Goal: Information Seeking & Learning: Understand process/instructions

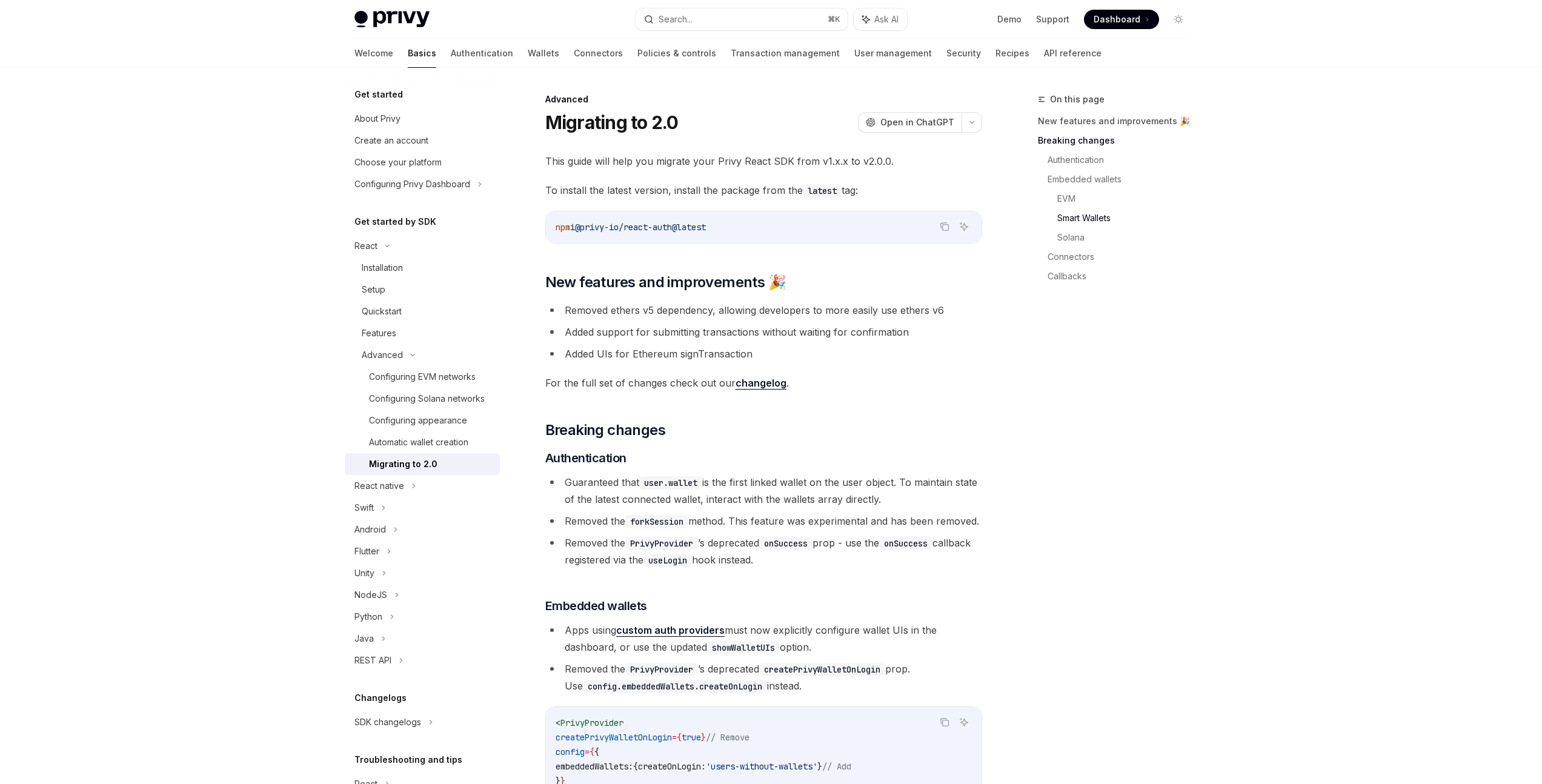
scroll to position [2042, 0]
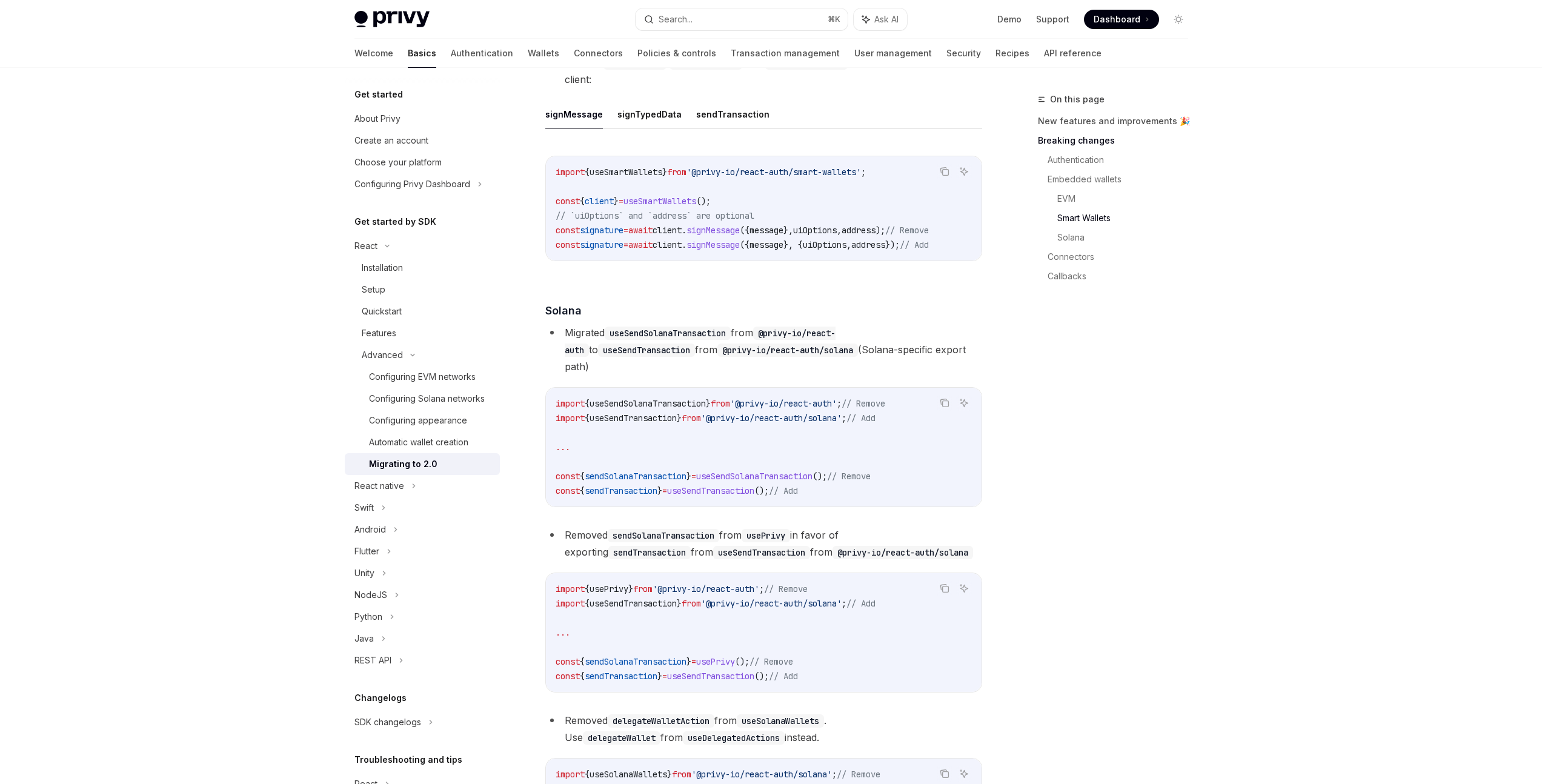
click at [682, 409] on span "useSendSolanaTransaction" at bounding box center [648, 403] width 116 height 11
copy span "useSendSolanaTransaction"
click at [741, 128] on button "sendTransaction" at bounding box center [733, 114] width 73 height 28
click at [642, 423] on span "useSendTransaction" at bounding box center [633, 417] width 87 height 11
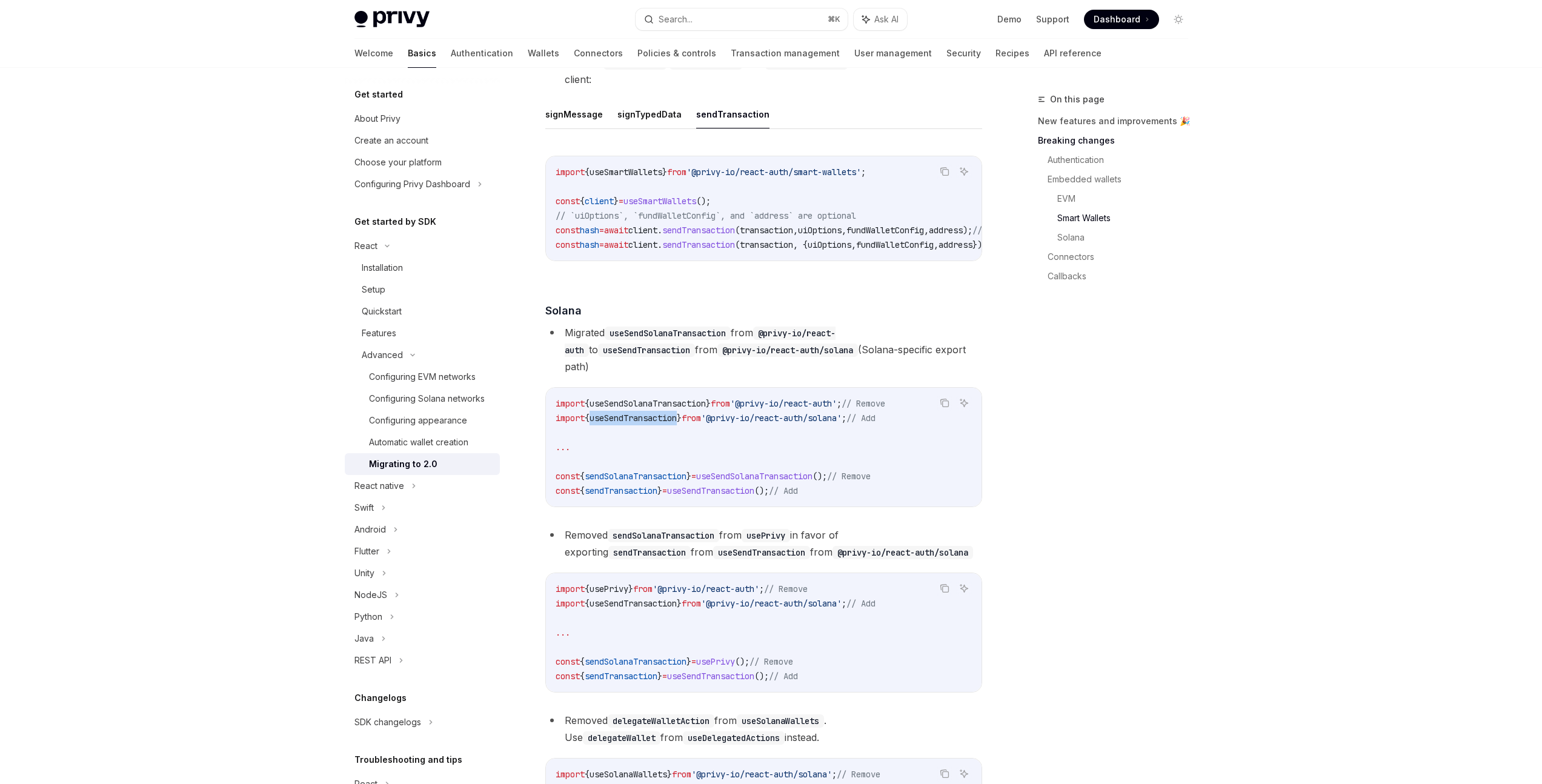
click at [642, 423] on span "useSendTransaction" at bounding box center [633, 417] width 87 height 11
copy span "useSendTransaction"
click at [563, 128] on button "signMessage" at bounding box center [574, 114] width 57 height 28
type textarea "*"
click at [733, 496] on span "useSendTransaction" at bounding box center [711, 490] width 87 height 11
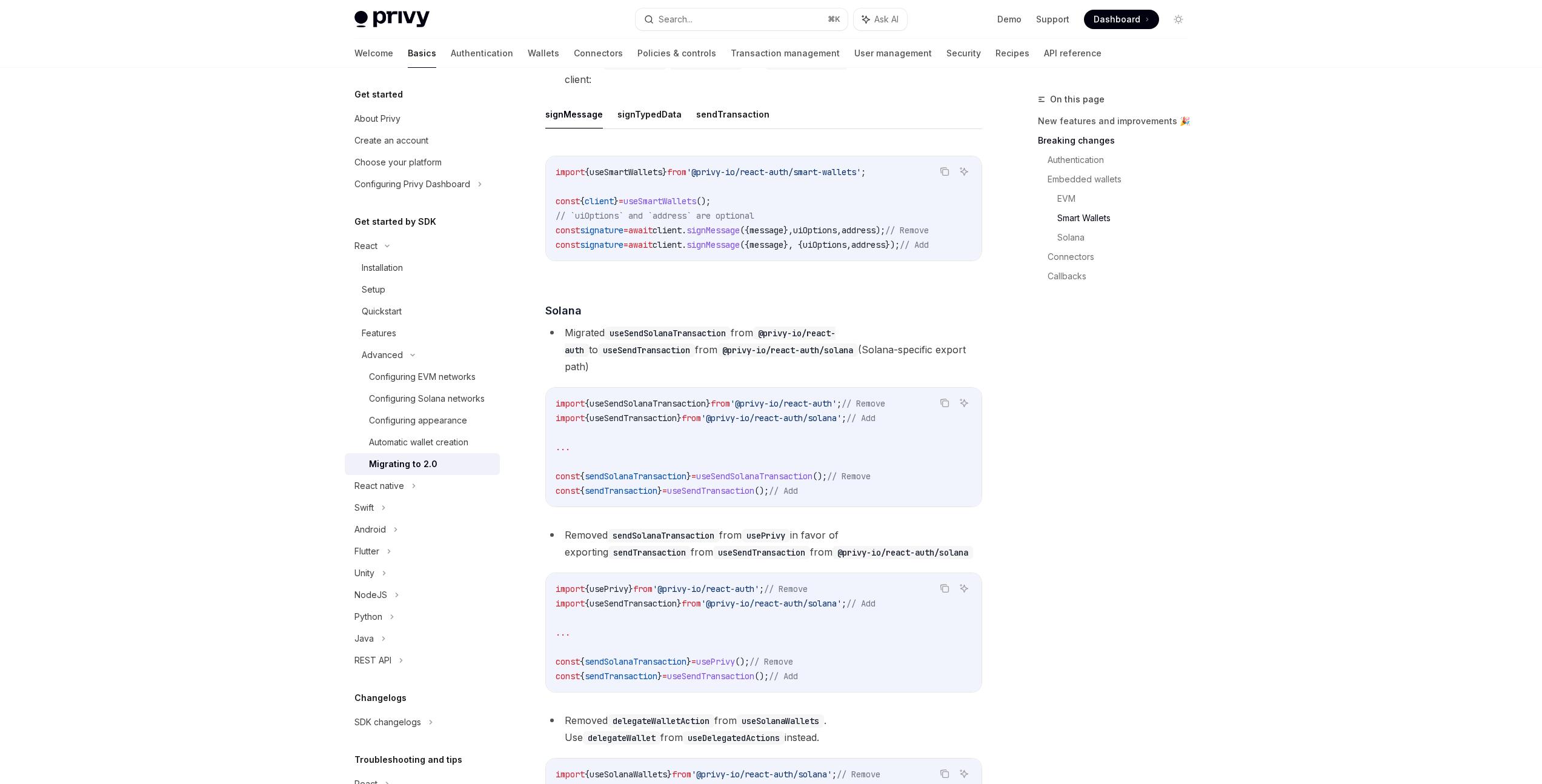
click at [733, 496] on span "useSendTransaction" at bounding box center [711, 490] width 87 height 11
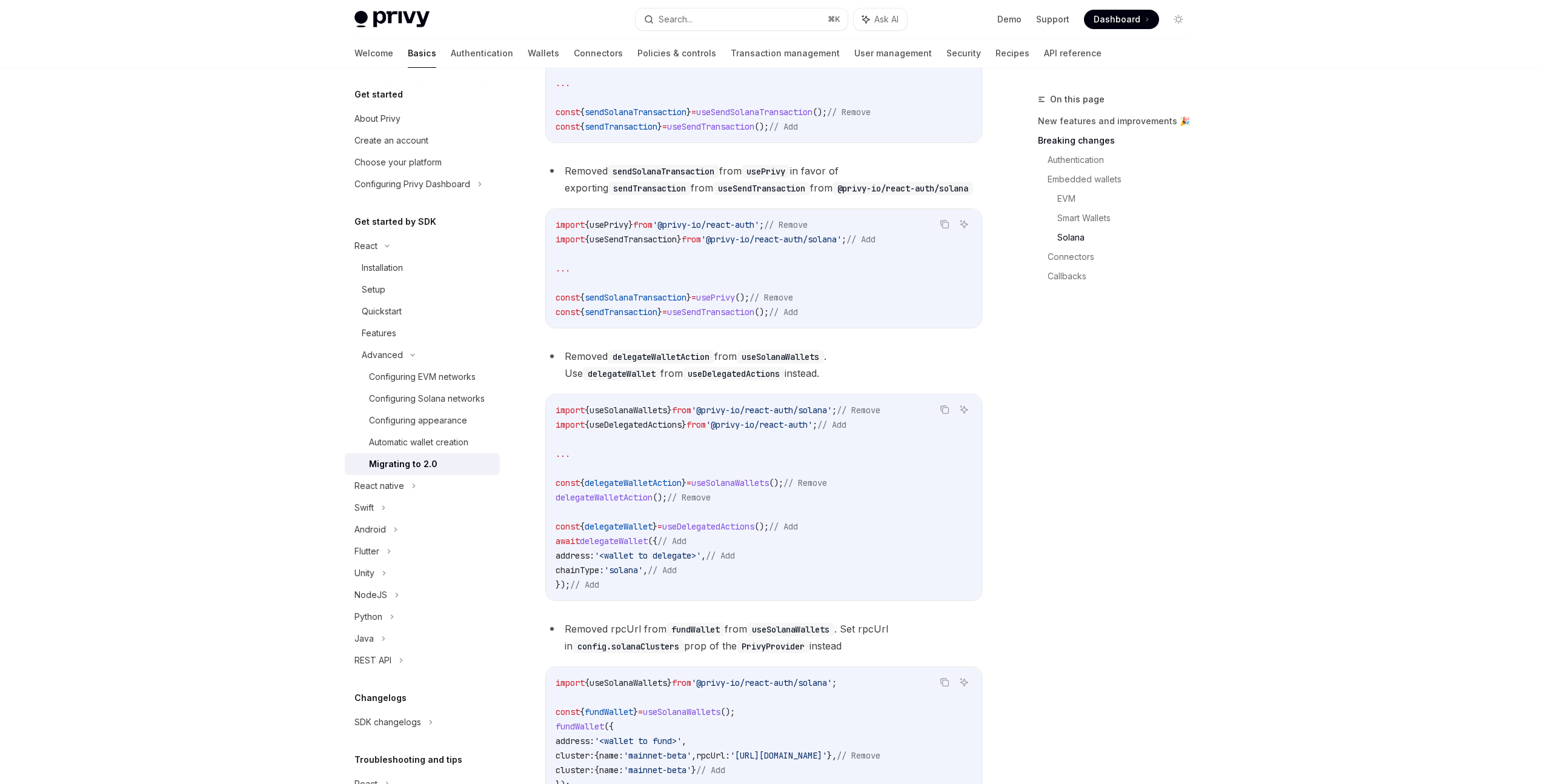
scroll to position [2465, 0]
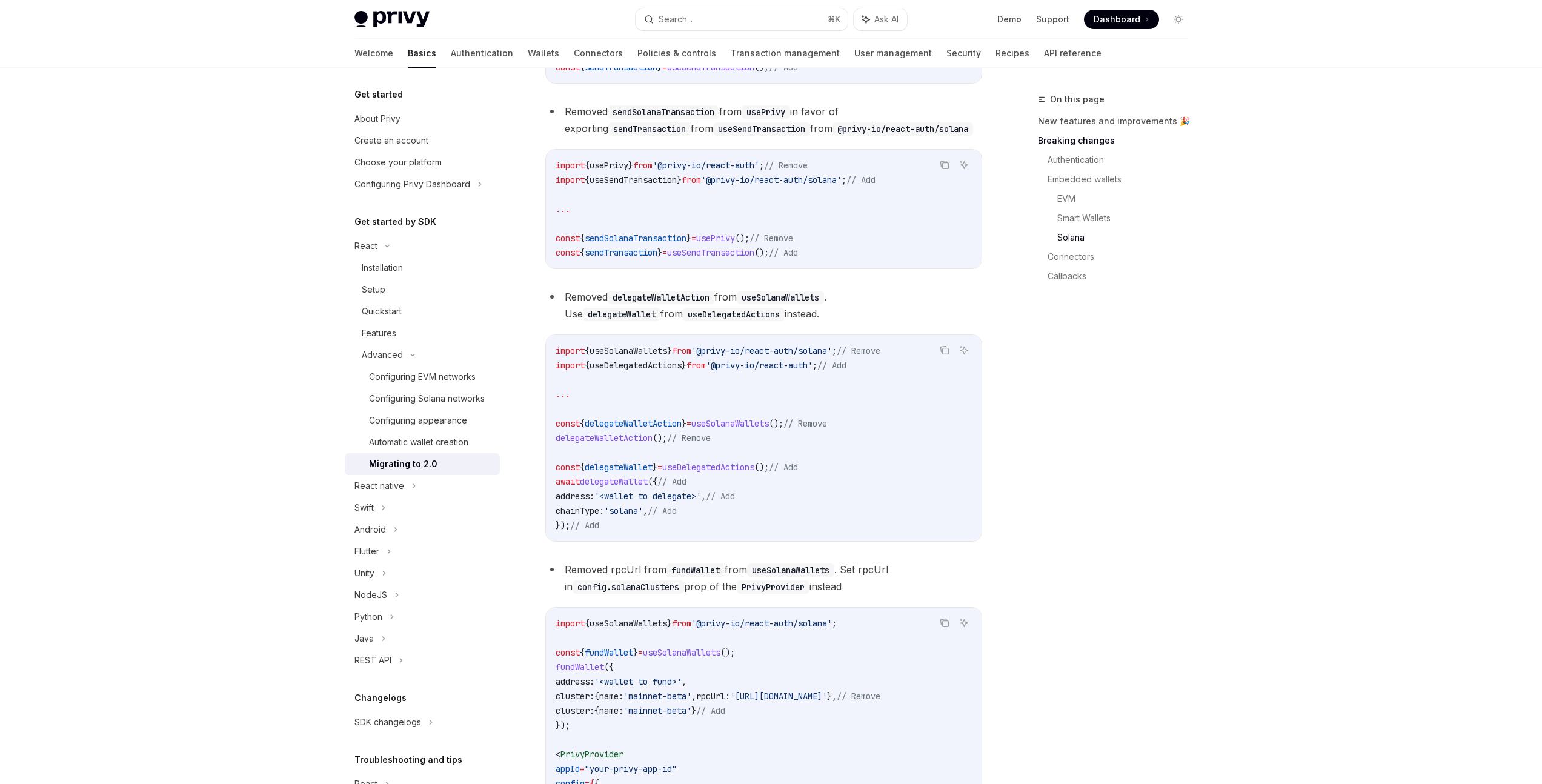
click at [963, 465] on code "import { useSolanaWallets } from '@privy-io/react-auth/solana' ; // Remove impo…" at bounding box center [763, 438] width 416 height 189
click at [913, 322] on li "Removed delegateWalletAction from useSolanaWallets . Use delegateWallet from us…" at bounding box center [764, 305] width 437 height 34
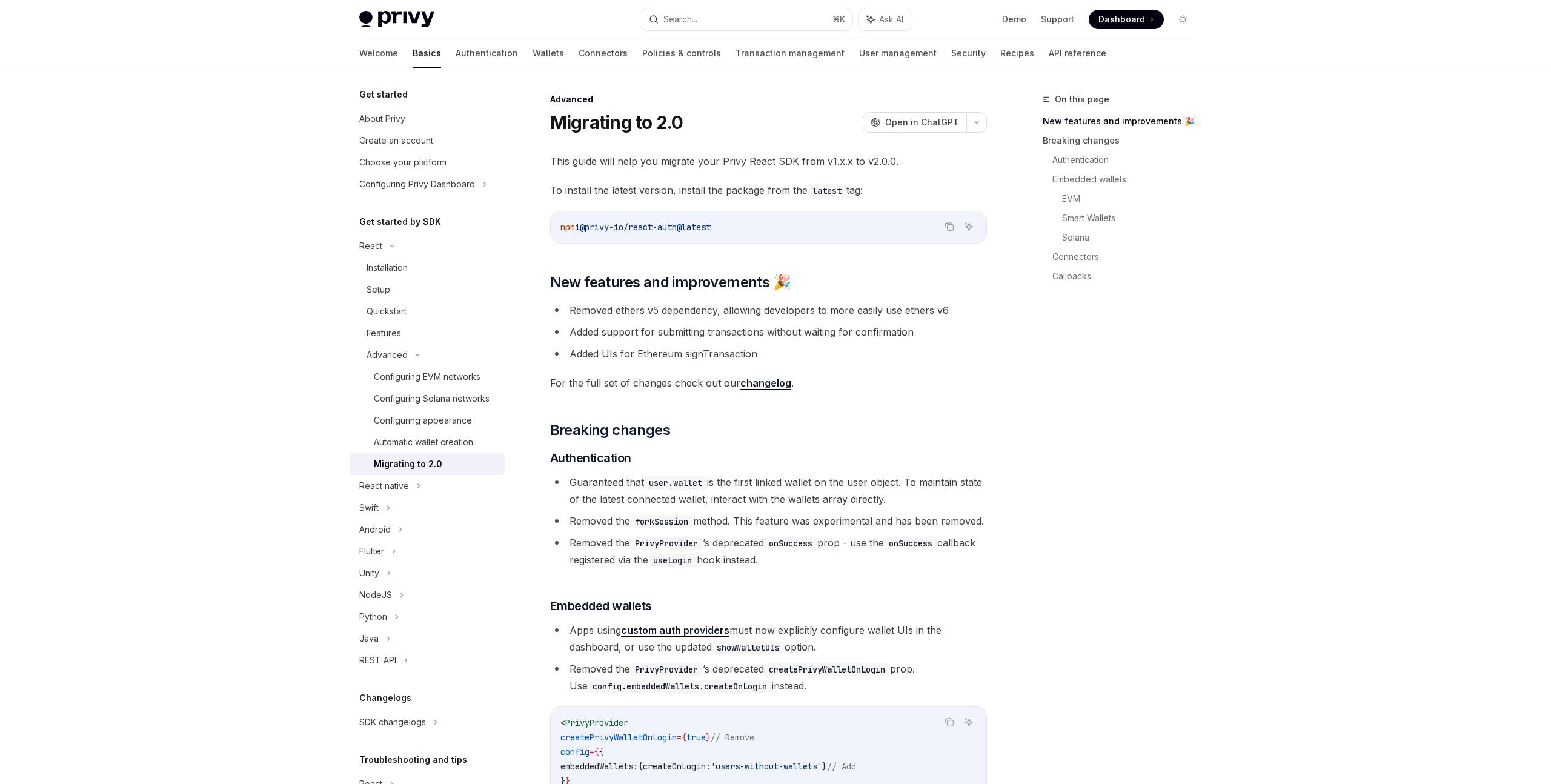
scroll to position [1506, 0]
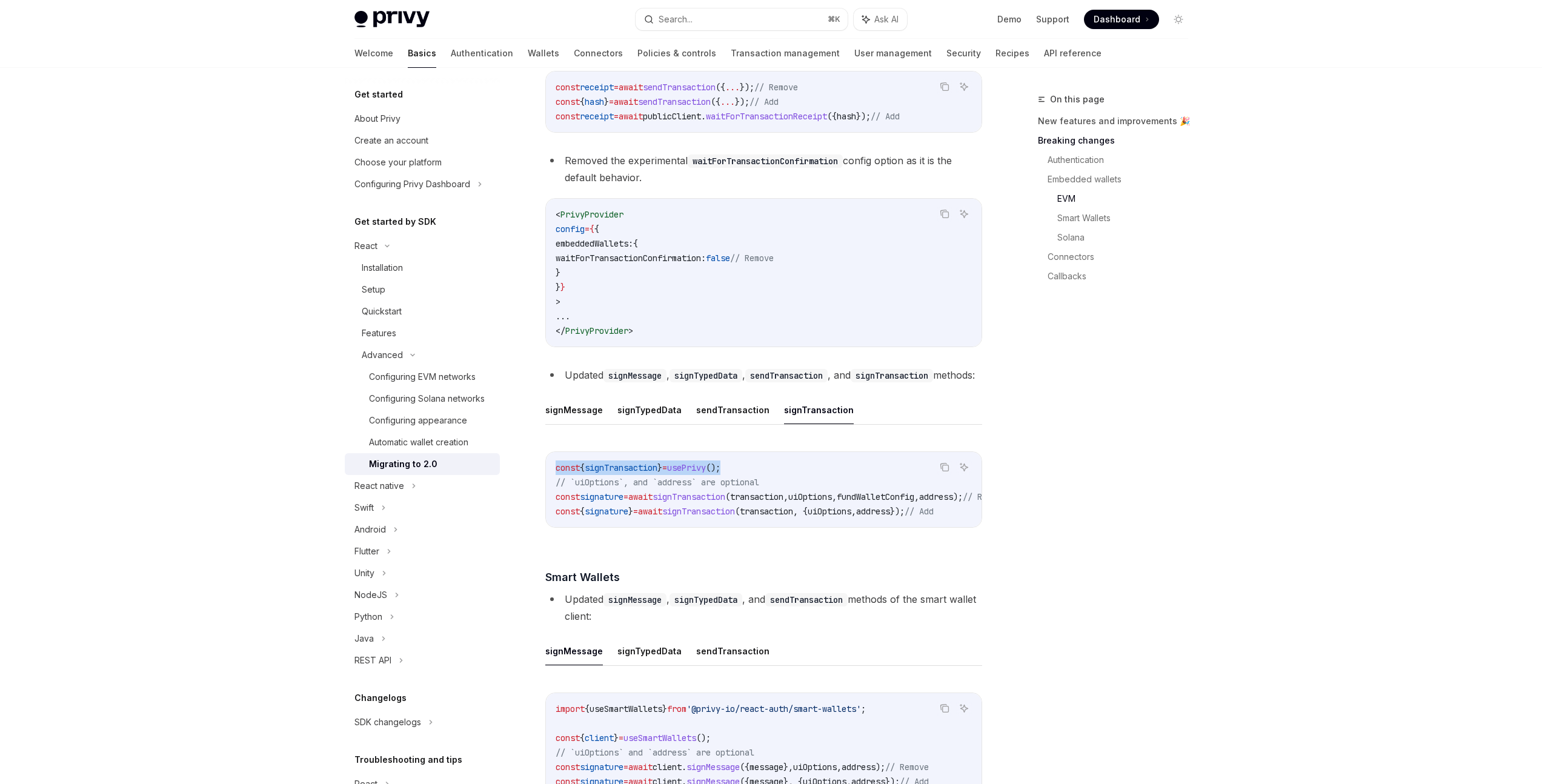
drag, startPoint x: 758, startPoint y: 499, endPoint x: 544, endPoint y: 504, distance: 214.1
click at [544, 504] on div "Advanced Migrating to 2.0 OpenAI Open in ChatGPT OpenAI Open in ChatGPT This gu…" at bounding box center [650, 560] width 669 height 3948
copy span "const { signTransaction } = usePrivy ();"
click at [718, 20] on button "Search... ⌘ K" at bounding box center [741, 20] width 212 height 22
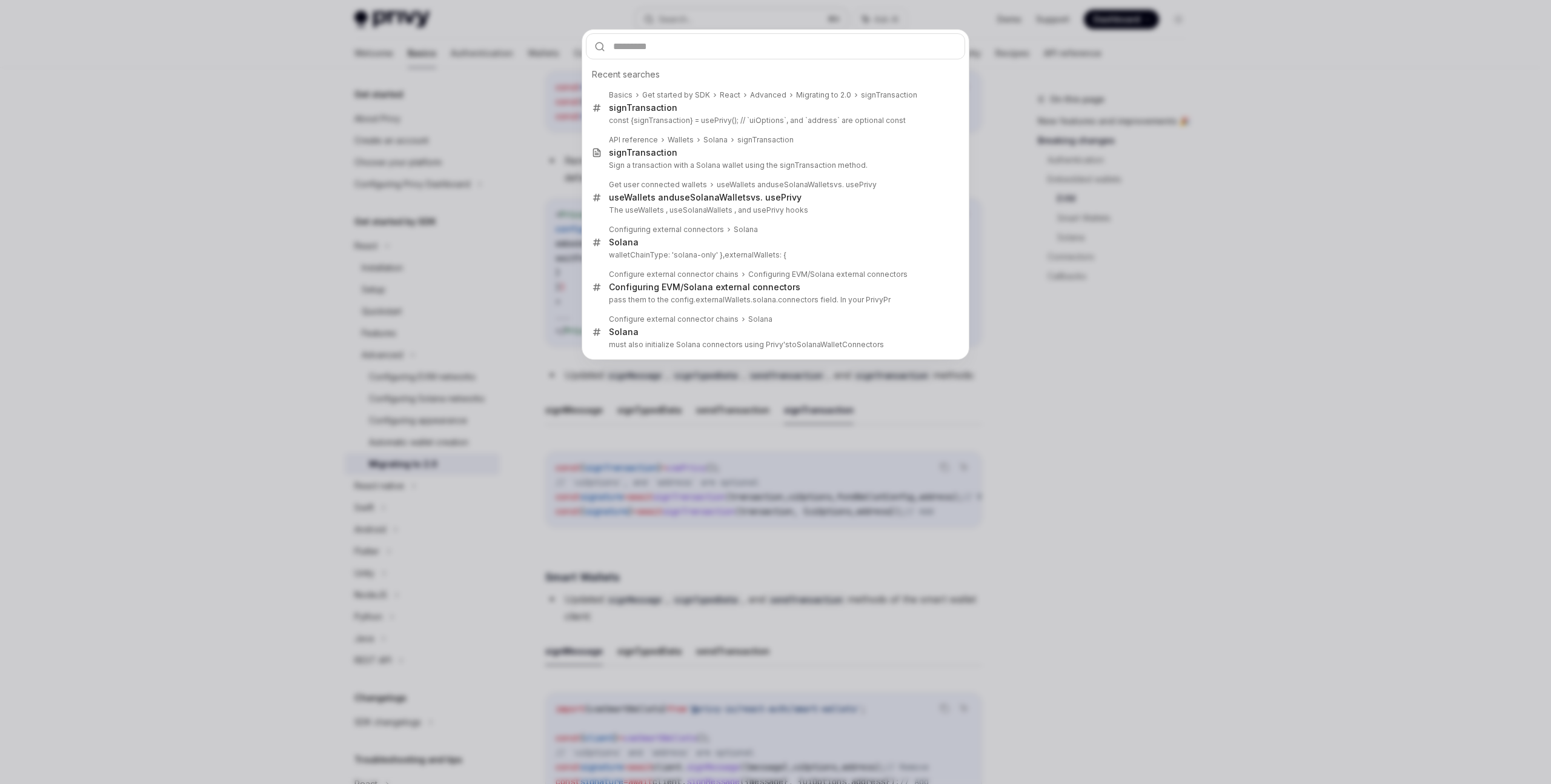
type input "**********"
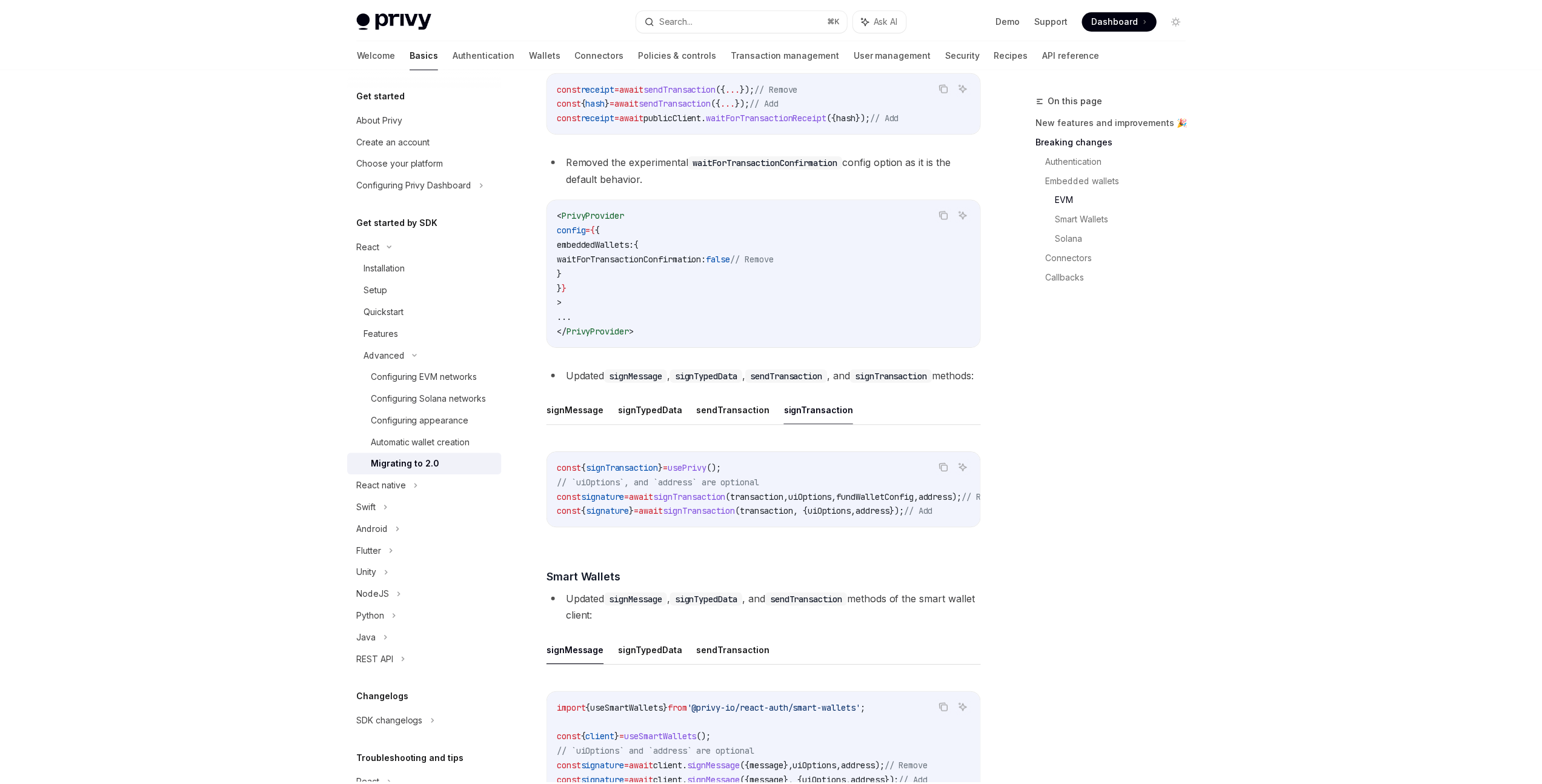
scroll to position [1312, 0]
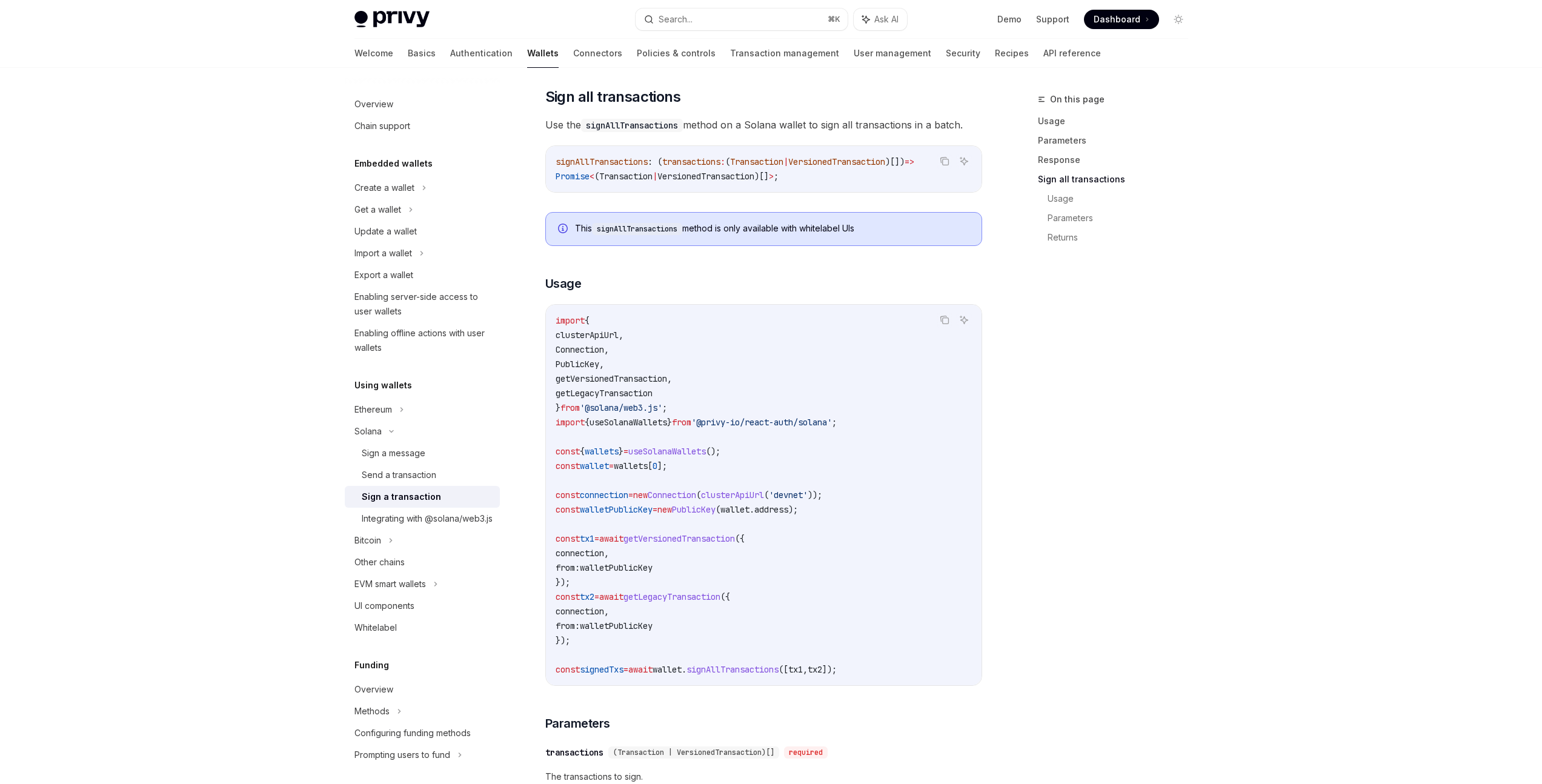
click at [1040, 452] on div "On this page Usage Parameters Response Sign all transactions Usage Parameters R…" at bounding box center [1106, 438] width 184 height 692
click at [682, 671] on span "wallet" at bounding box center [667, 669] width 29 height 11
click at [697, 456] on span "useSolanaWallets" at bounding box center [666, 451] width 78 height 11
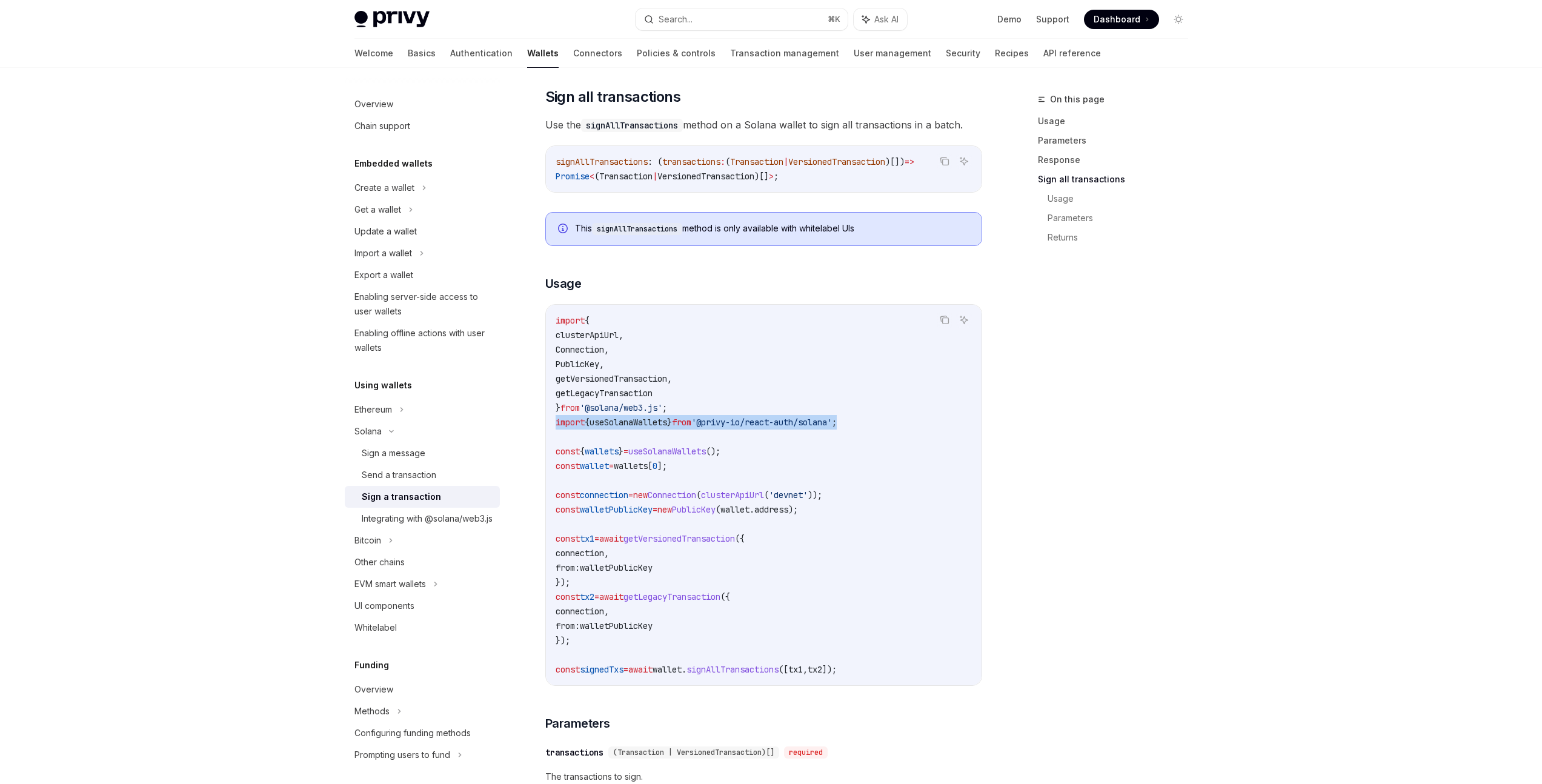
drag, startPoint x: 556, startPoint y: 428, endPoint x: 887, endPoint y: 422, distance: 331.1
click at [887, 422] on code "import { clusterApiUrl , Connection , PublicKey , getVersionedTransaction , get…" at bounding box center [763, 494] width 416 height 364
copy span "import { useSolanaWallets } from '@privy-io/react-auth/solana' ;"
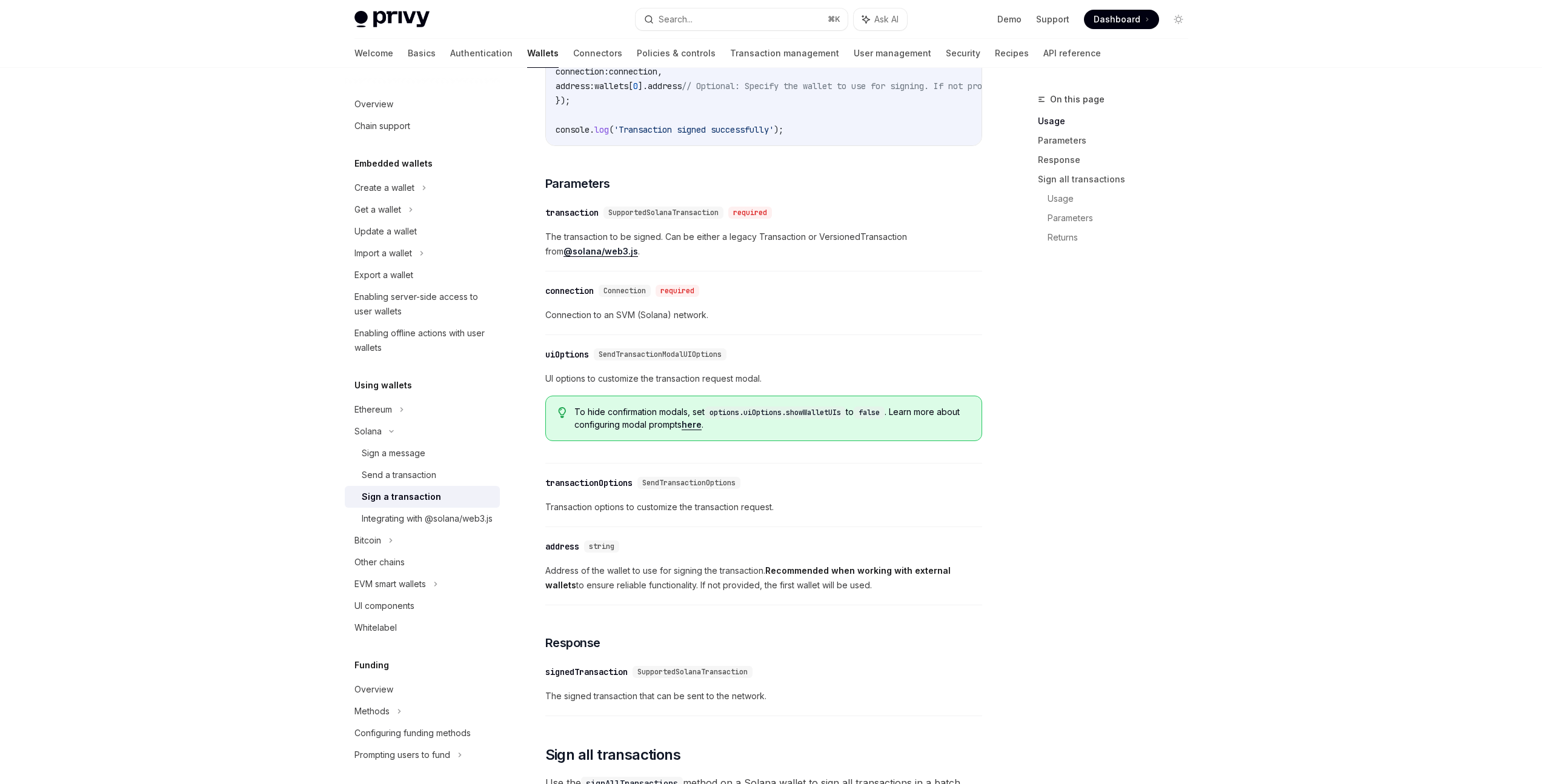
scroll to position [655, 0]
type textarea "*"
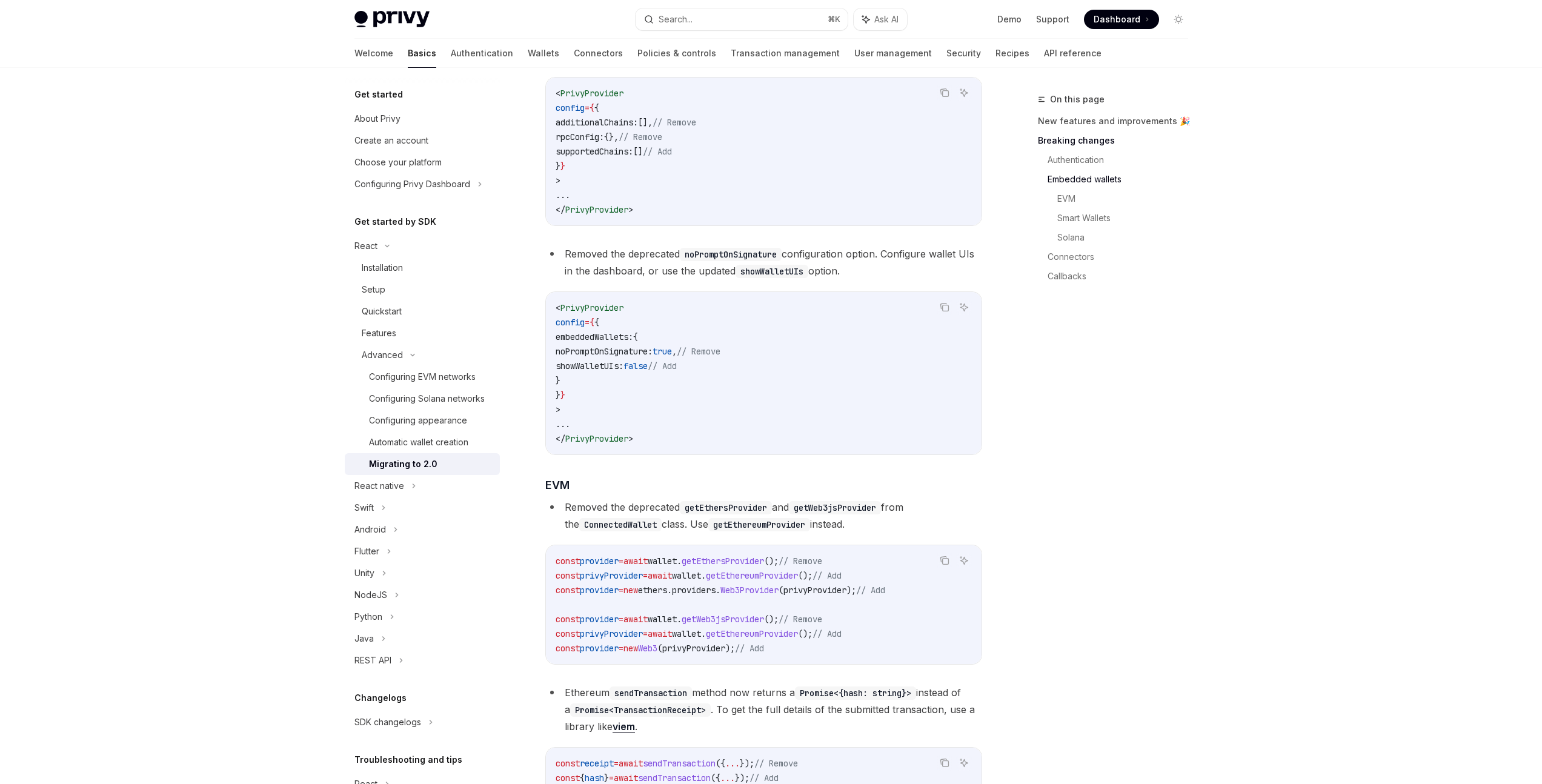
scroll to position [828, 0]
click at [1070, 238] on link "Solana" at bounding box center [1127, 237] width 141 height 20
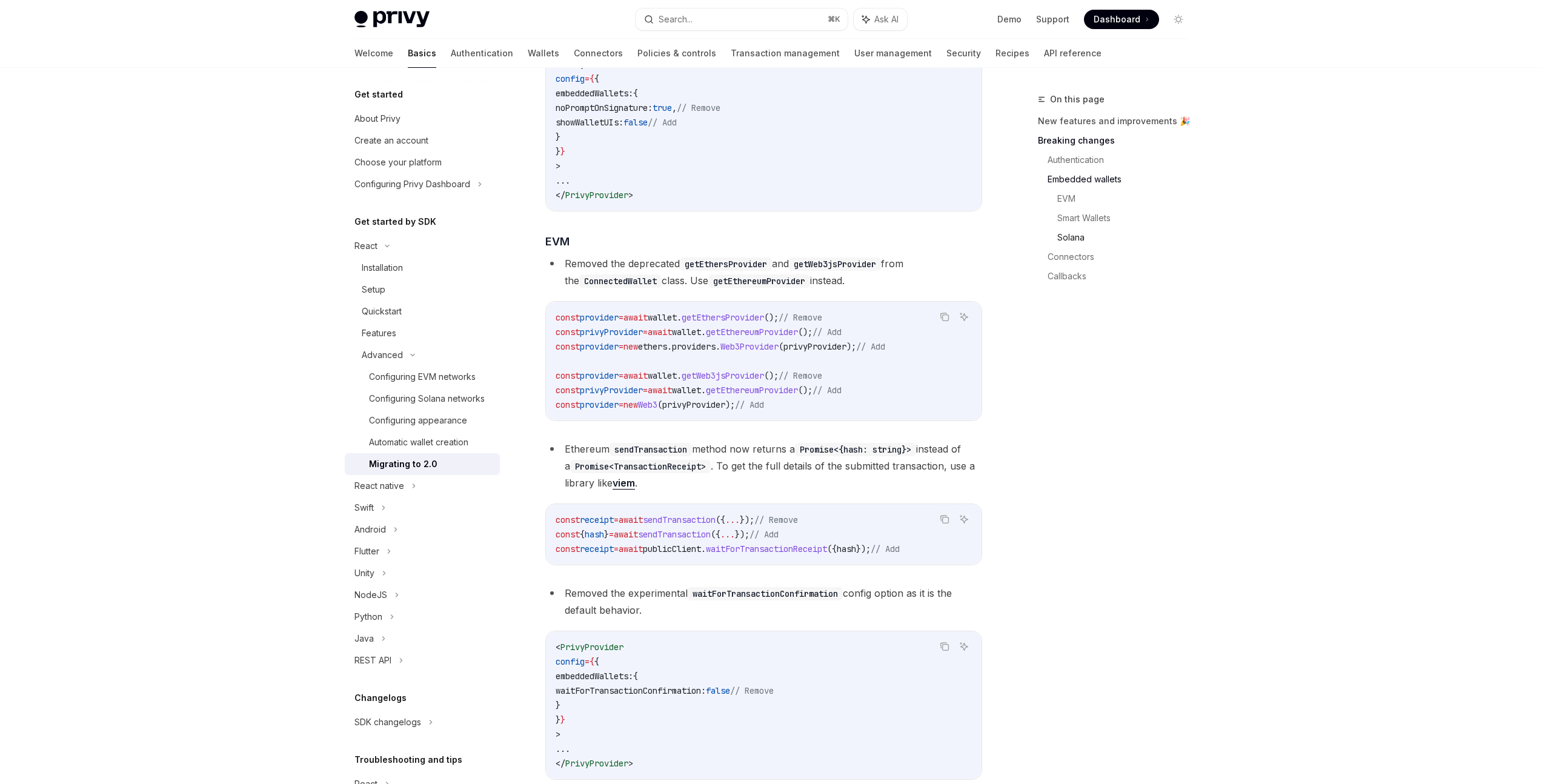
click at [1070, 238] on link "Solana" at bounding box center [1127, 237] width 141 height 20
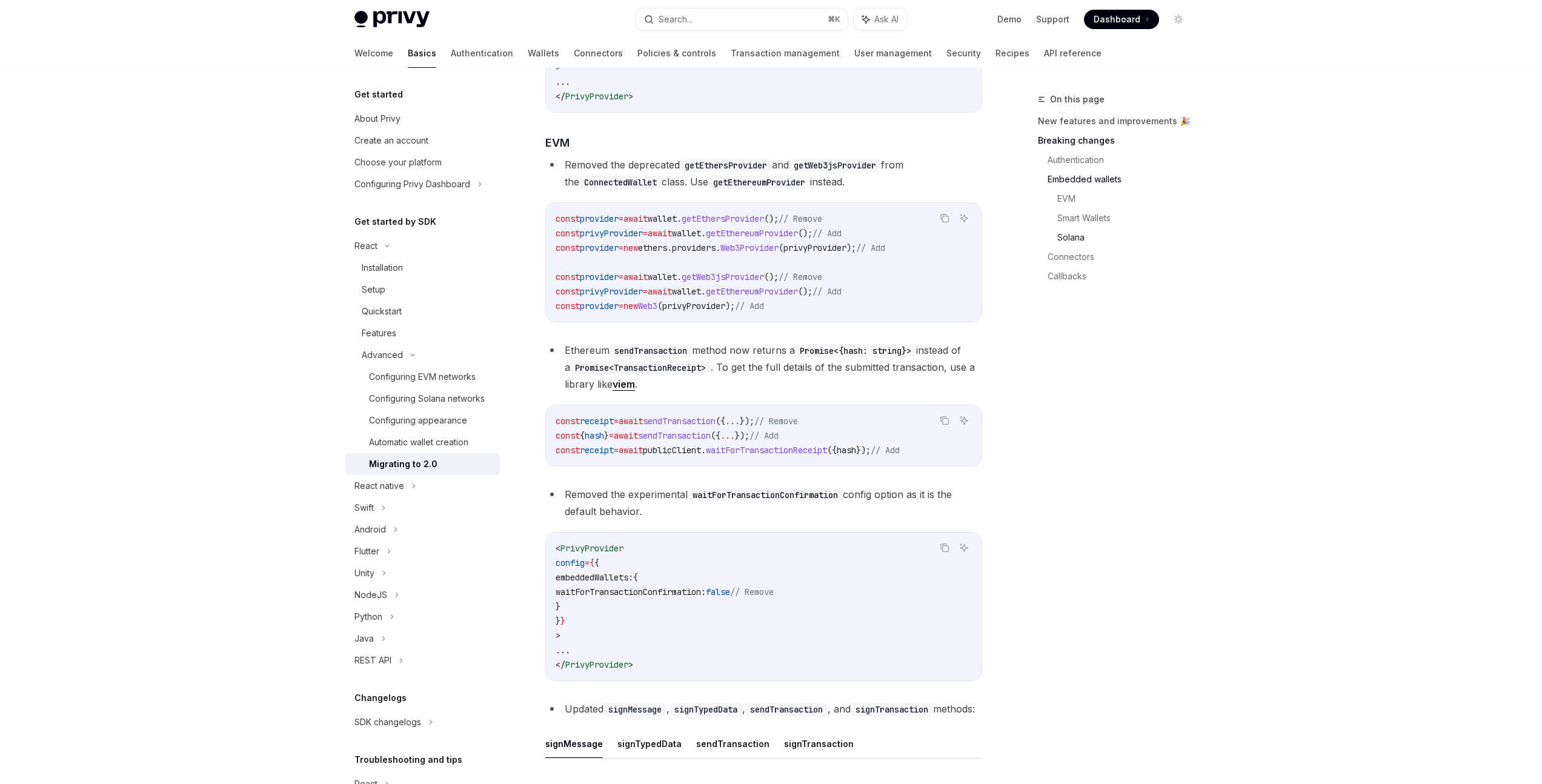
click at [1070, 238] on link "Solana" at bounding box center [1127, 237] width 141 height 20
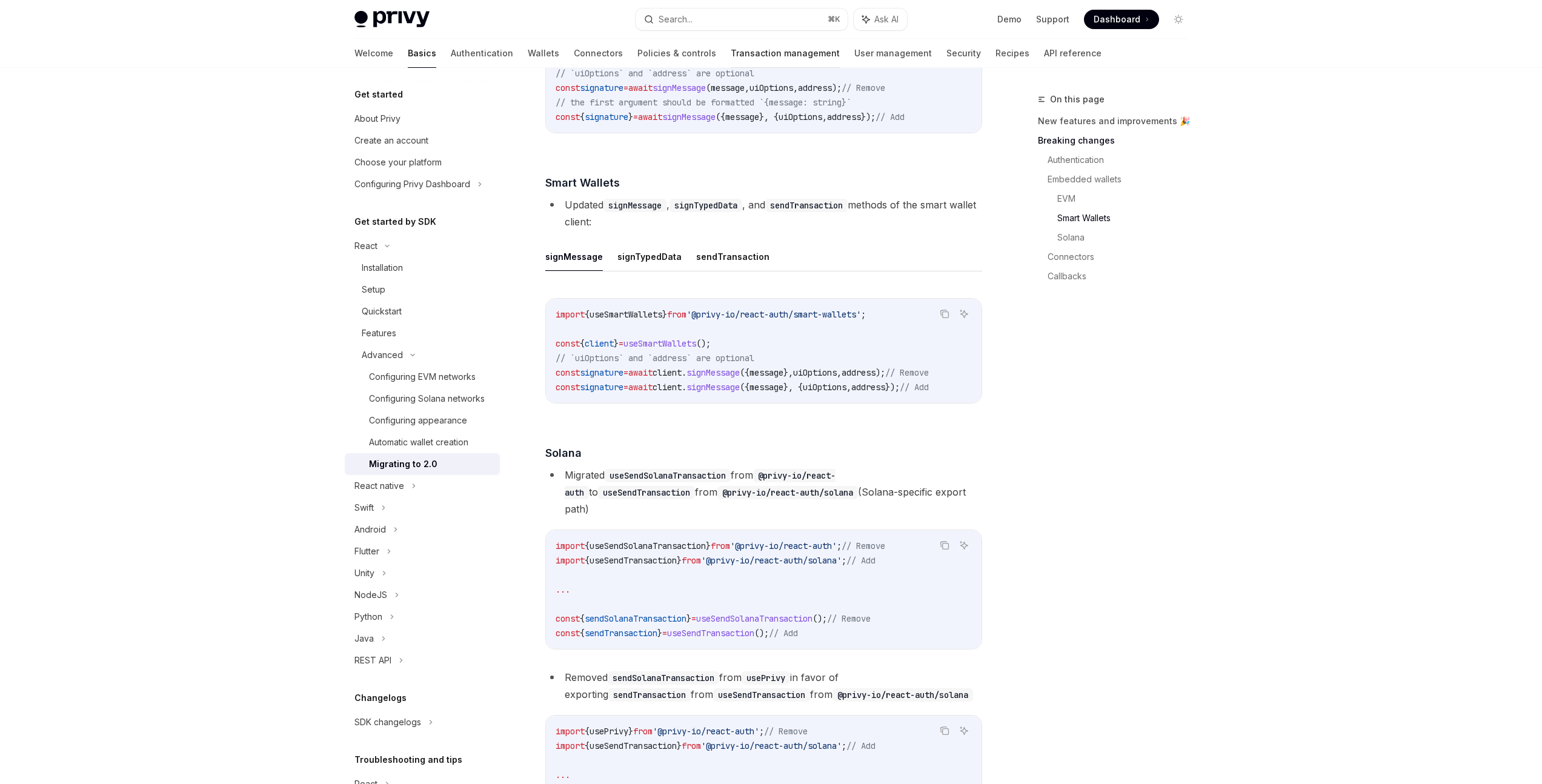
scroll to position [1702, 0]
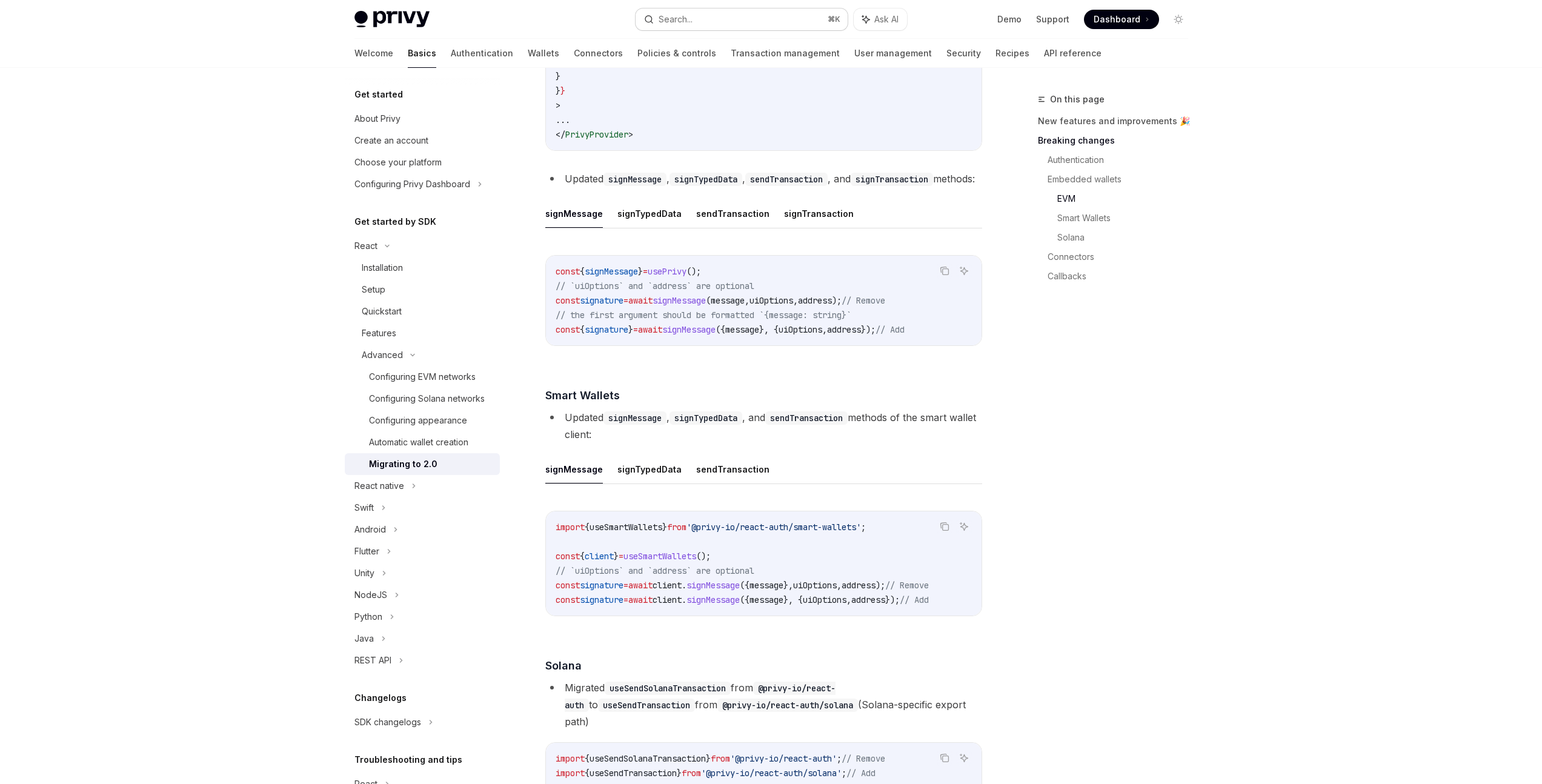
click at [686, 20] on div "Search..." at bounding box center [675, 20] width 34 height 15
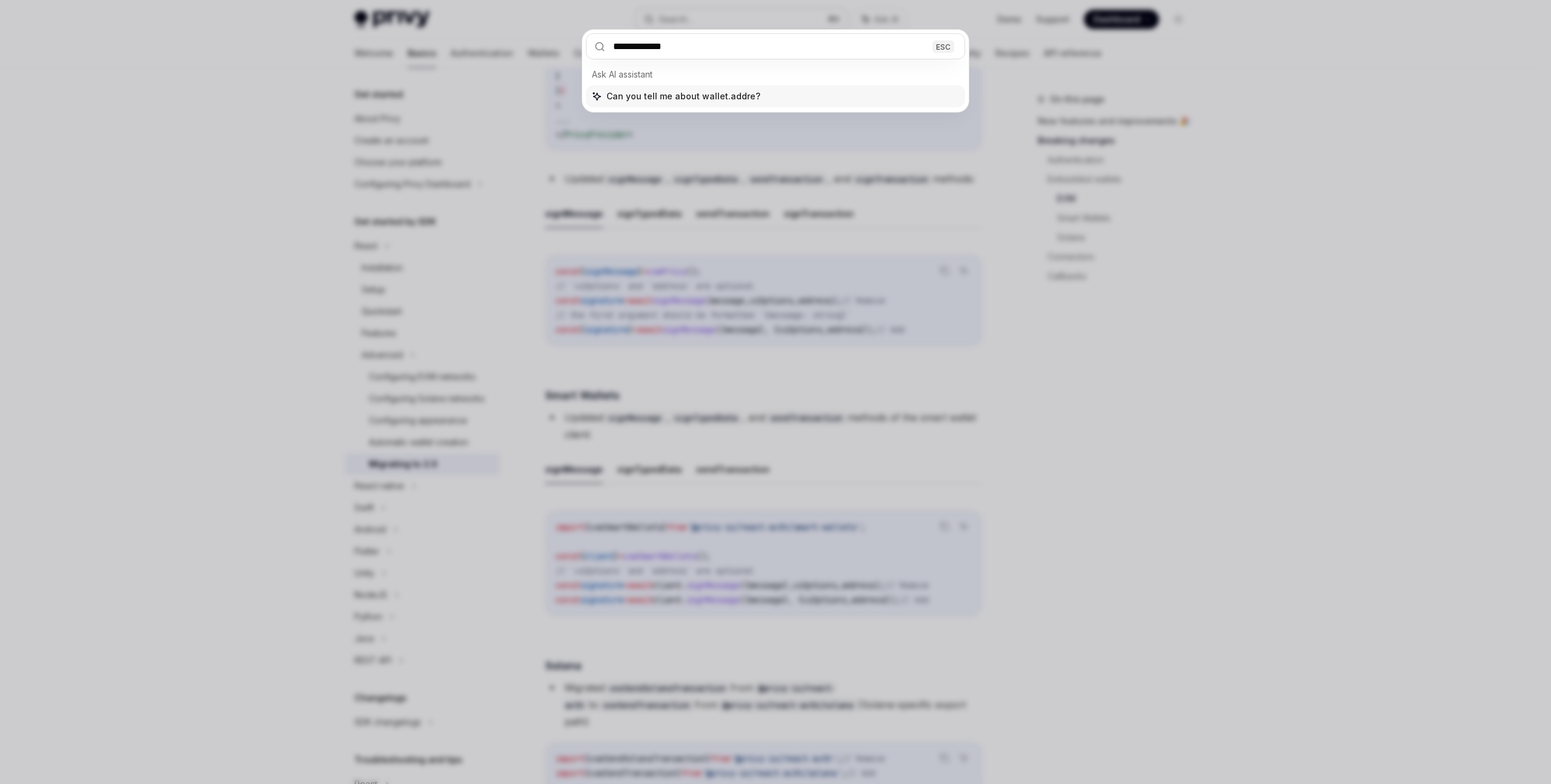
type input "**********"
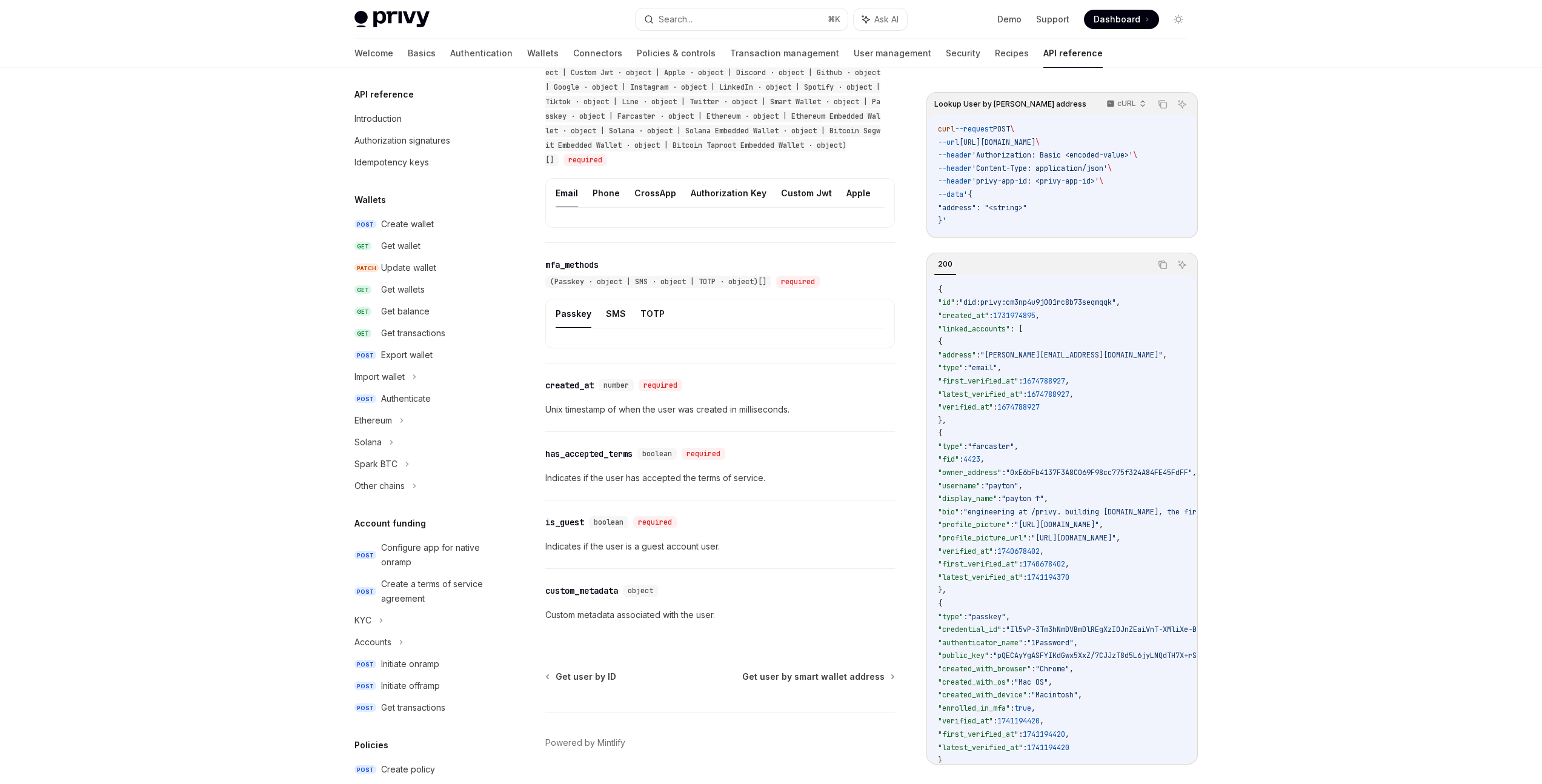
scroll to position [754, 0]
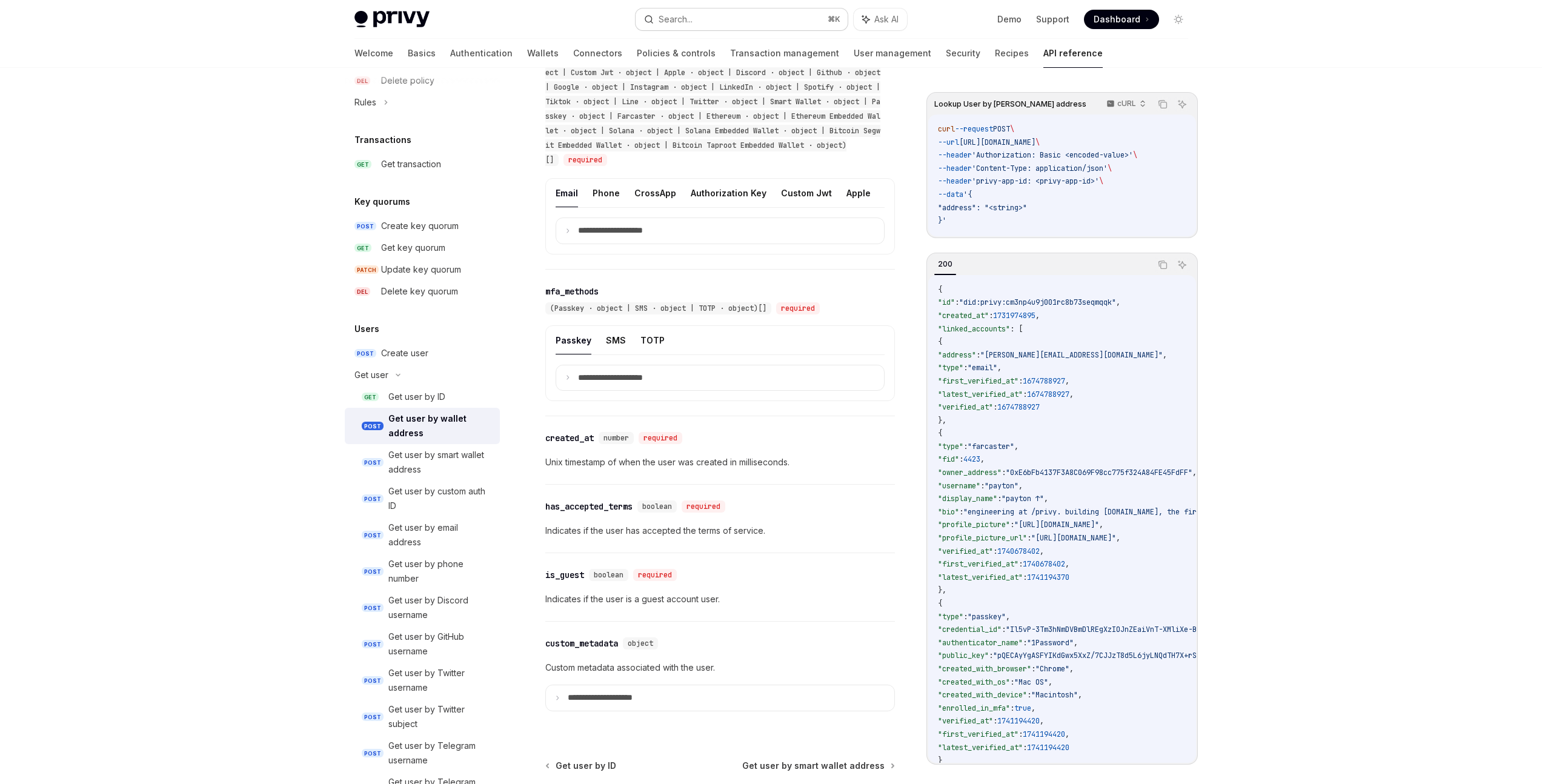
click at [751, 23] on button "Search... ⌘ K" at bounding box center [741, 20] width 212 height 22
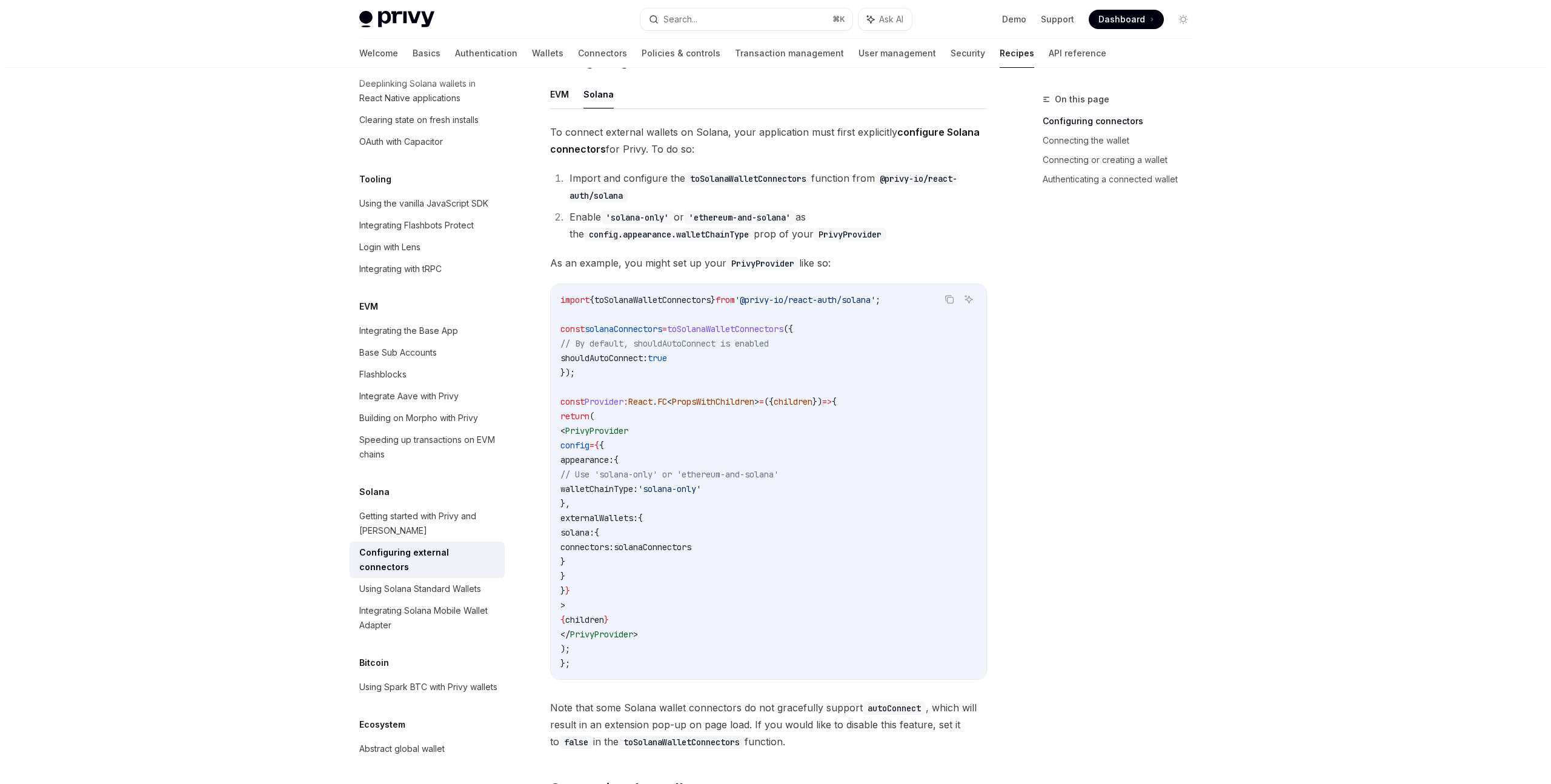
scroll to position [165, 0]
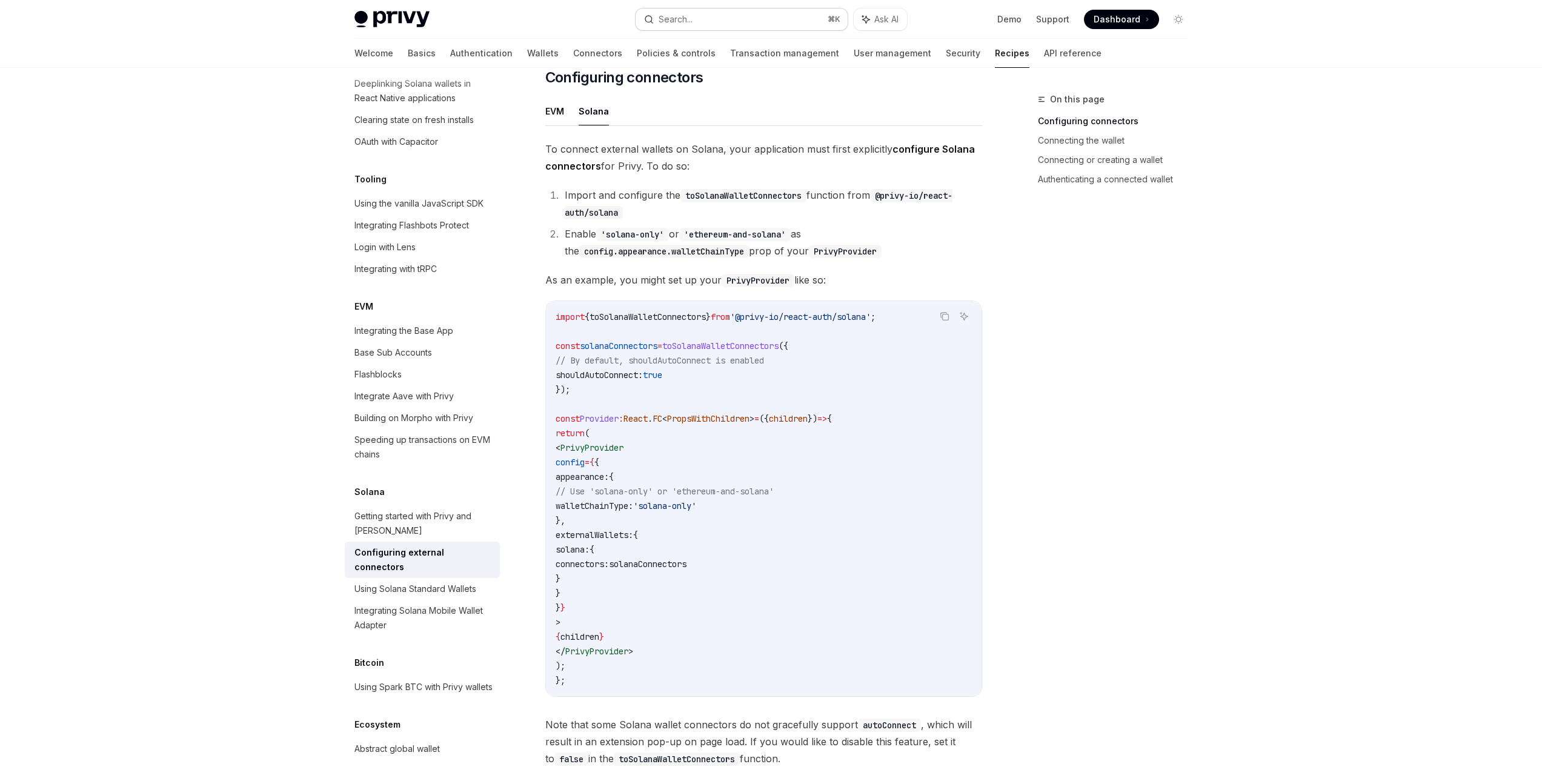
click at [686, 17] on div "Search..." at bounding box center [675, 20] width 34 height 15
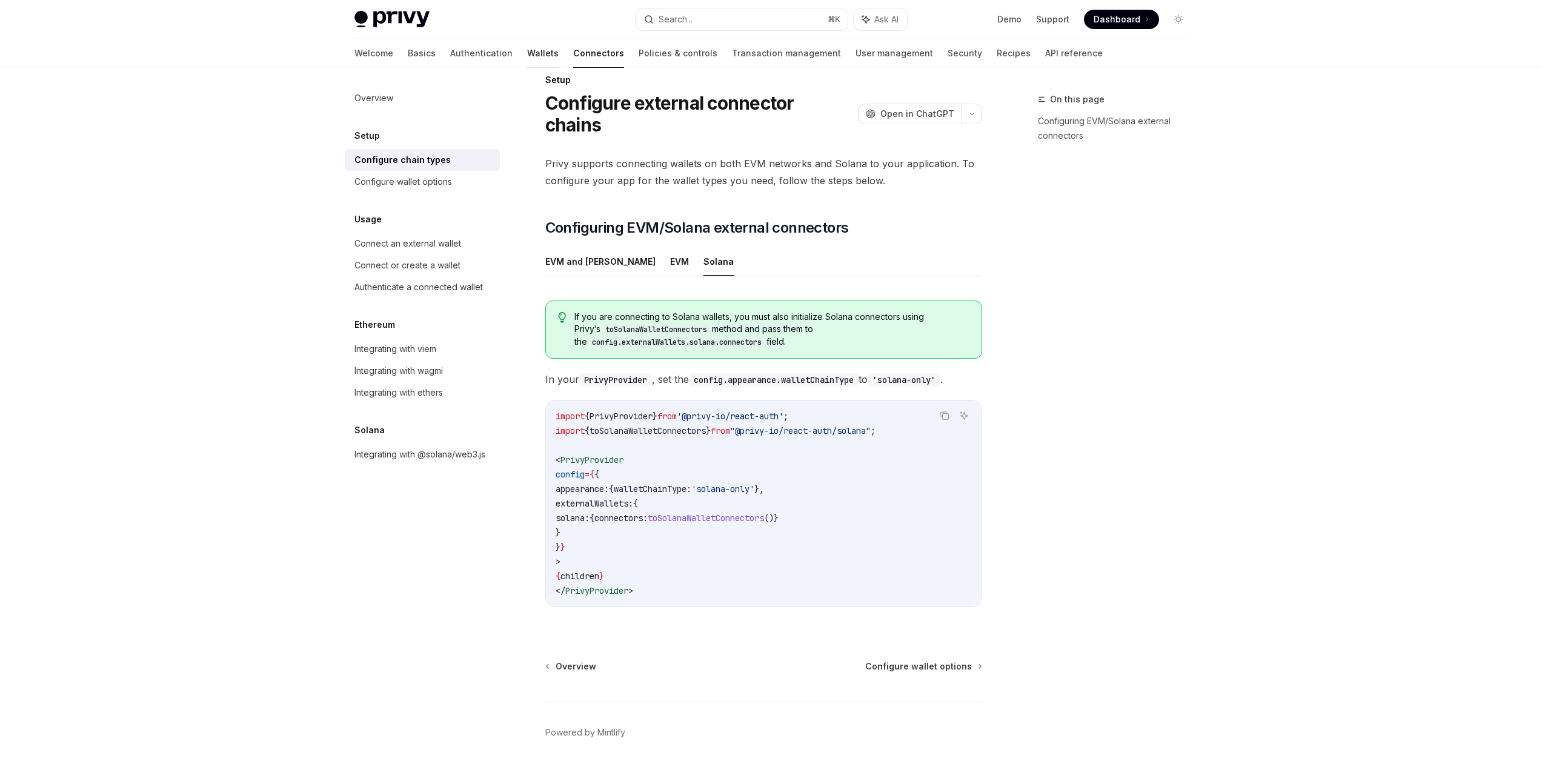
click at [527, 55] on link "Wallets" at bounding box center [542, 53] width 31 height 29
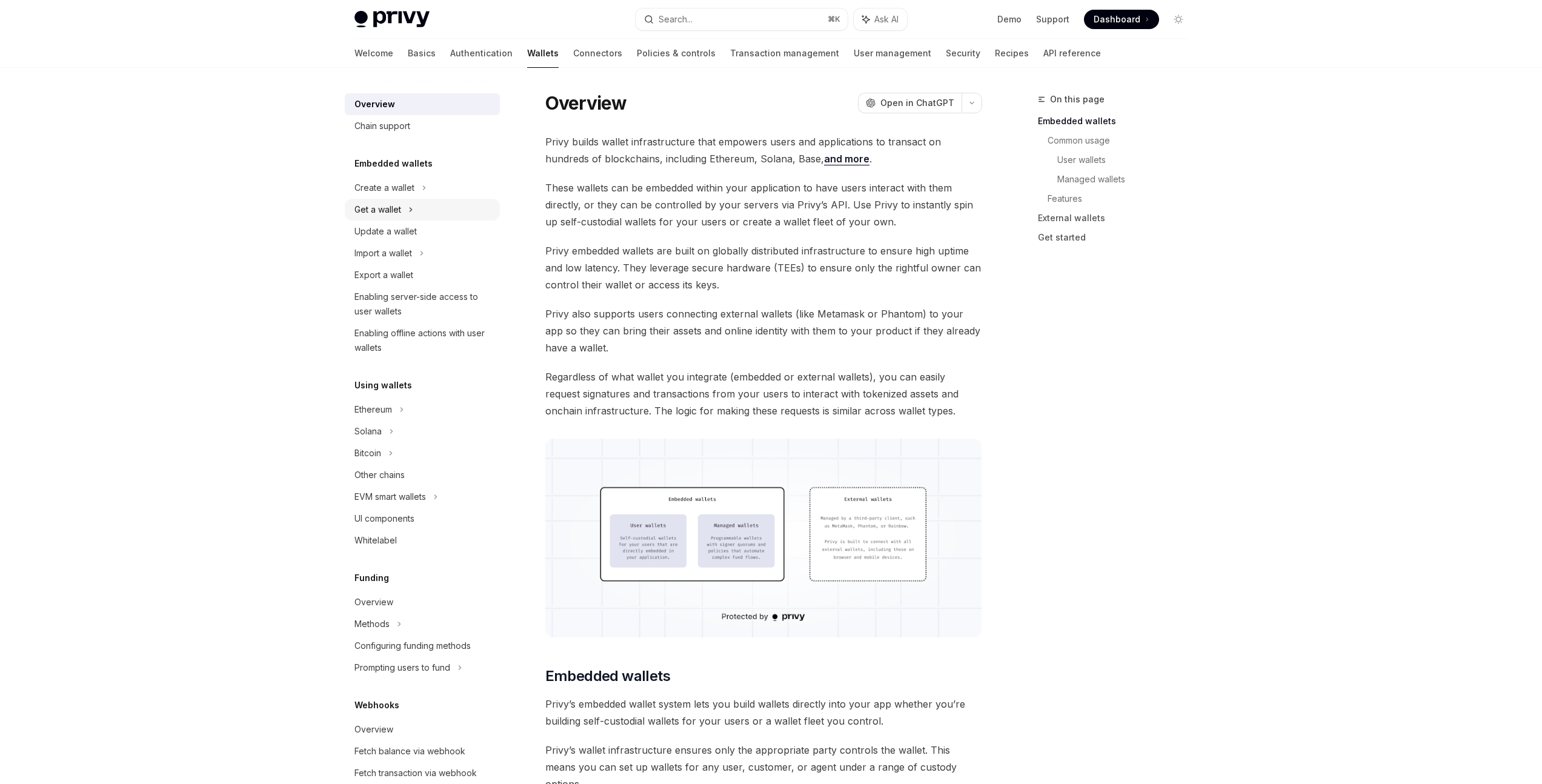
click at [433, 208] on div "Get a wallet" at bounding box center [423, 210] width 155 height 22
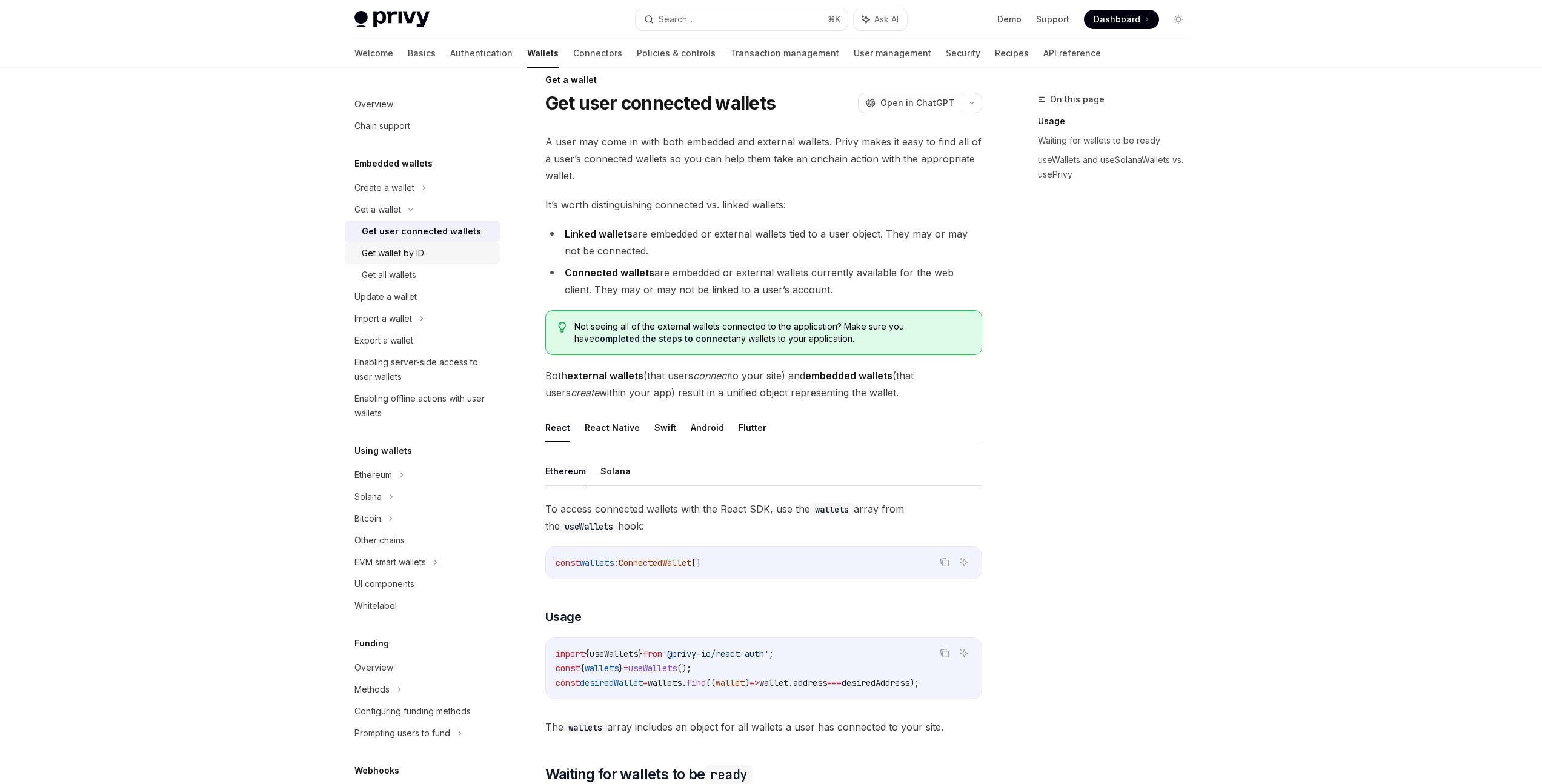
click at [413, 253] on div "Get wallet by ID" at bounding box center [393, 253] width 62 height 15
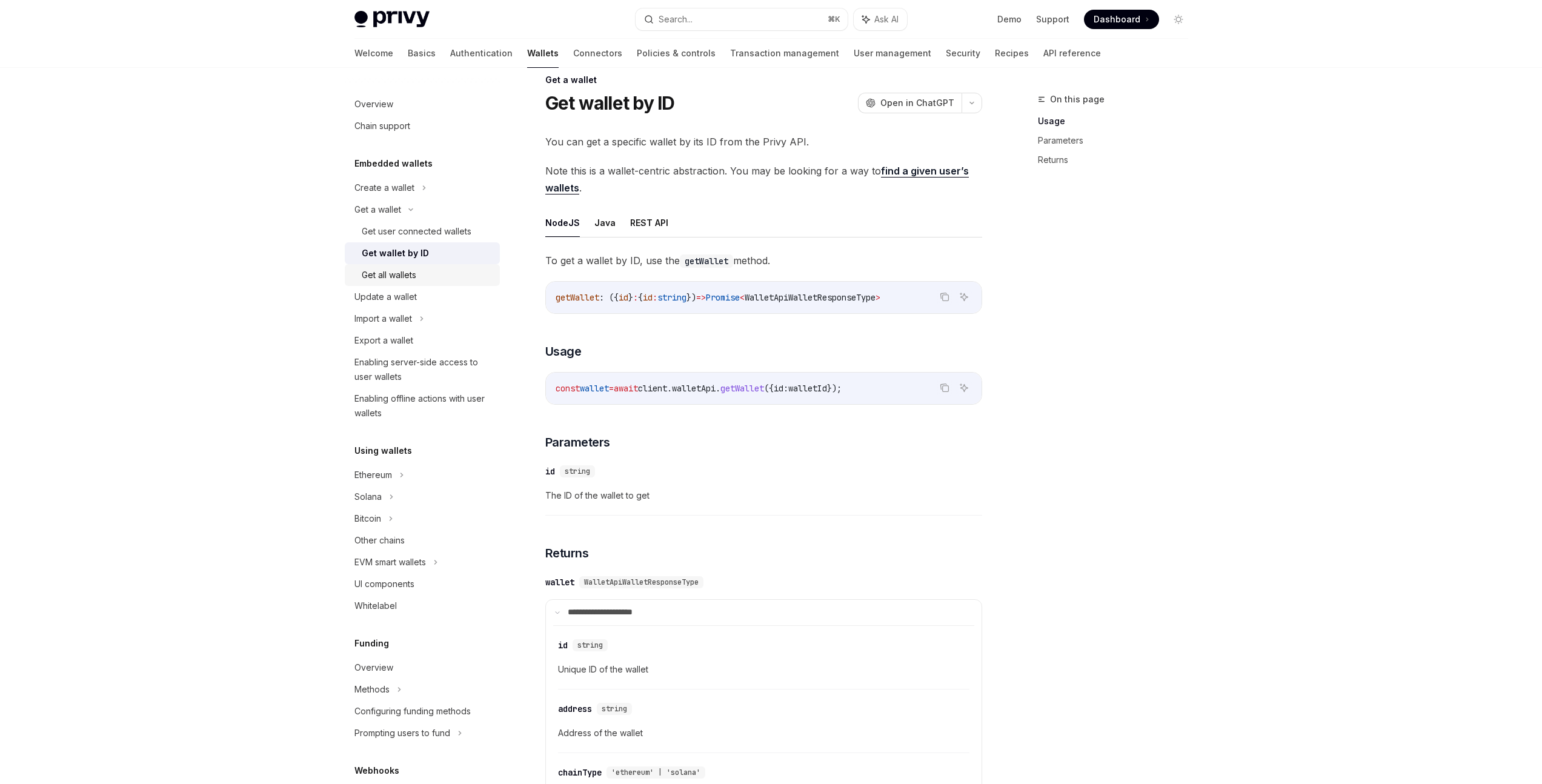
click at [412, 271] on div "Get all wallets" at bounding box center [388, 275] width 54 height 15
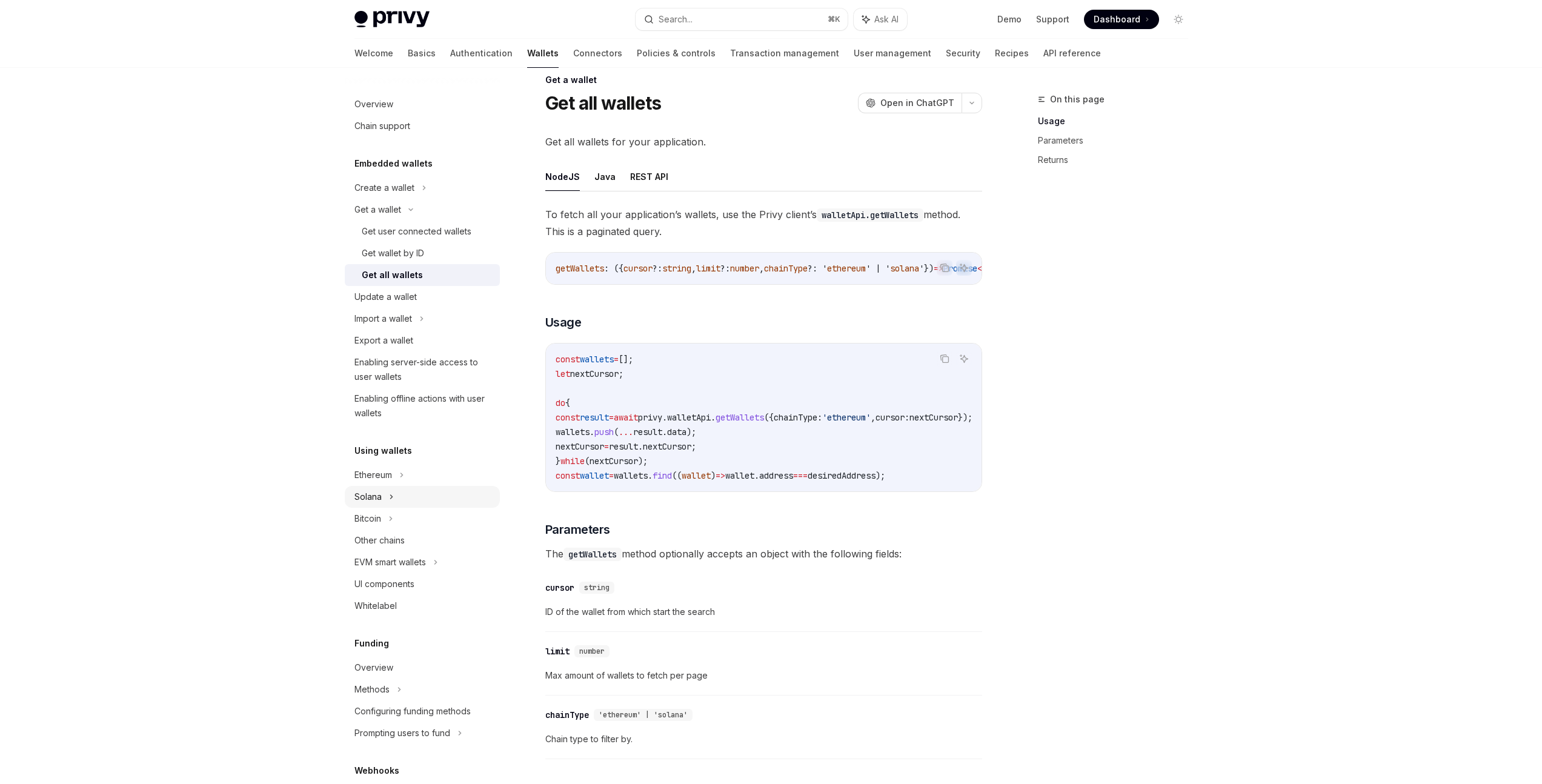
click at [392, 493] on icon at bounding box center [391, 497] width 5 height 15
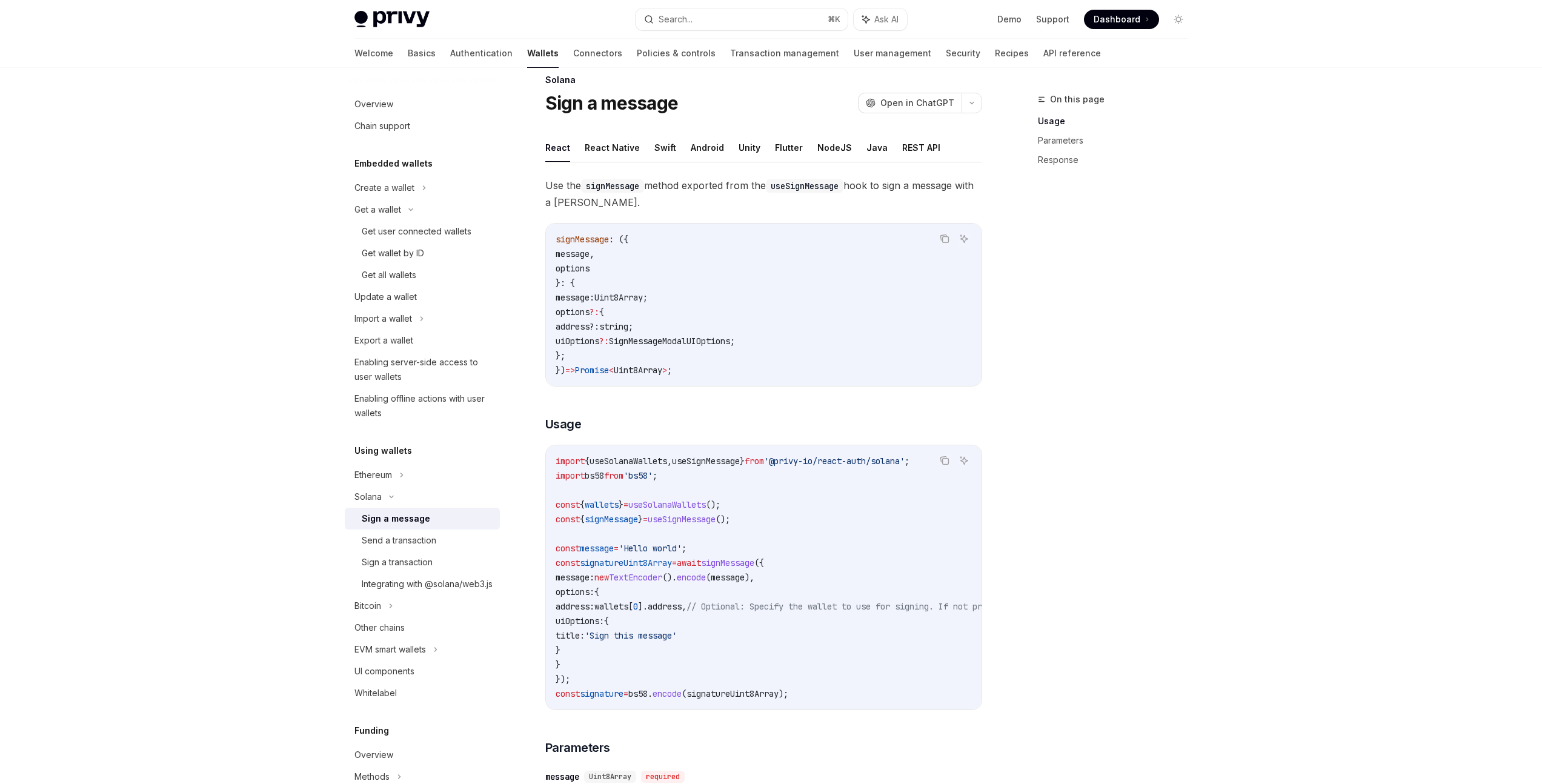
click at [412, 523] on div "Sign a message" at bounding box center [396, 518] width 68 height 15
click at [428, 587] on div "Integrating with @solana/web3.js" at bounding box center [427, 579] width 131 height 15
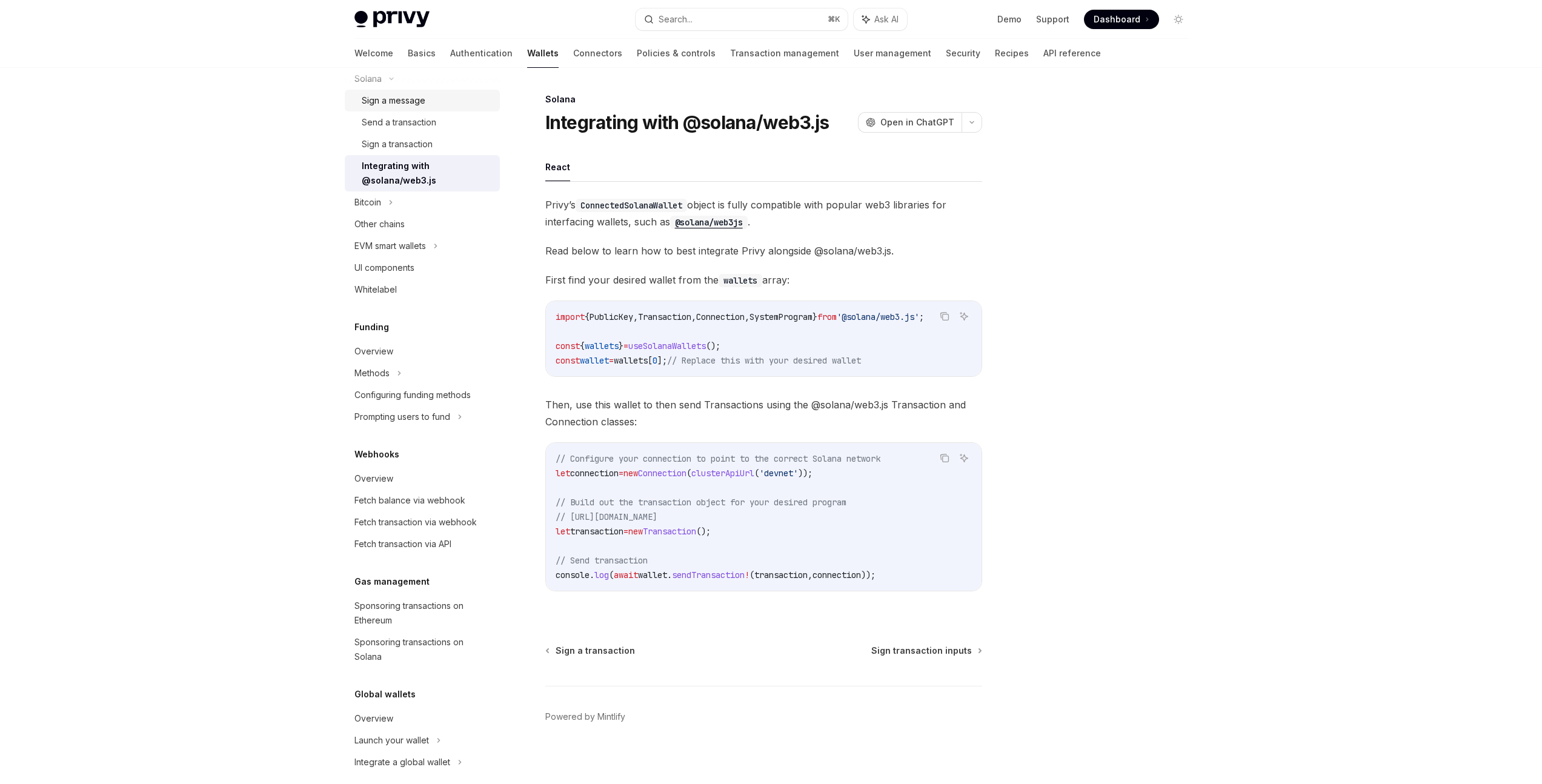
scroll to position [431, 0]
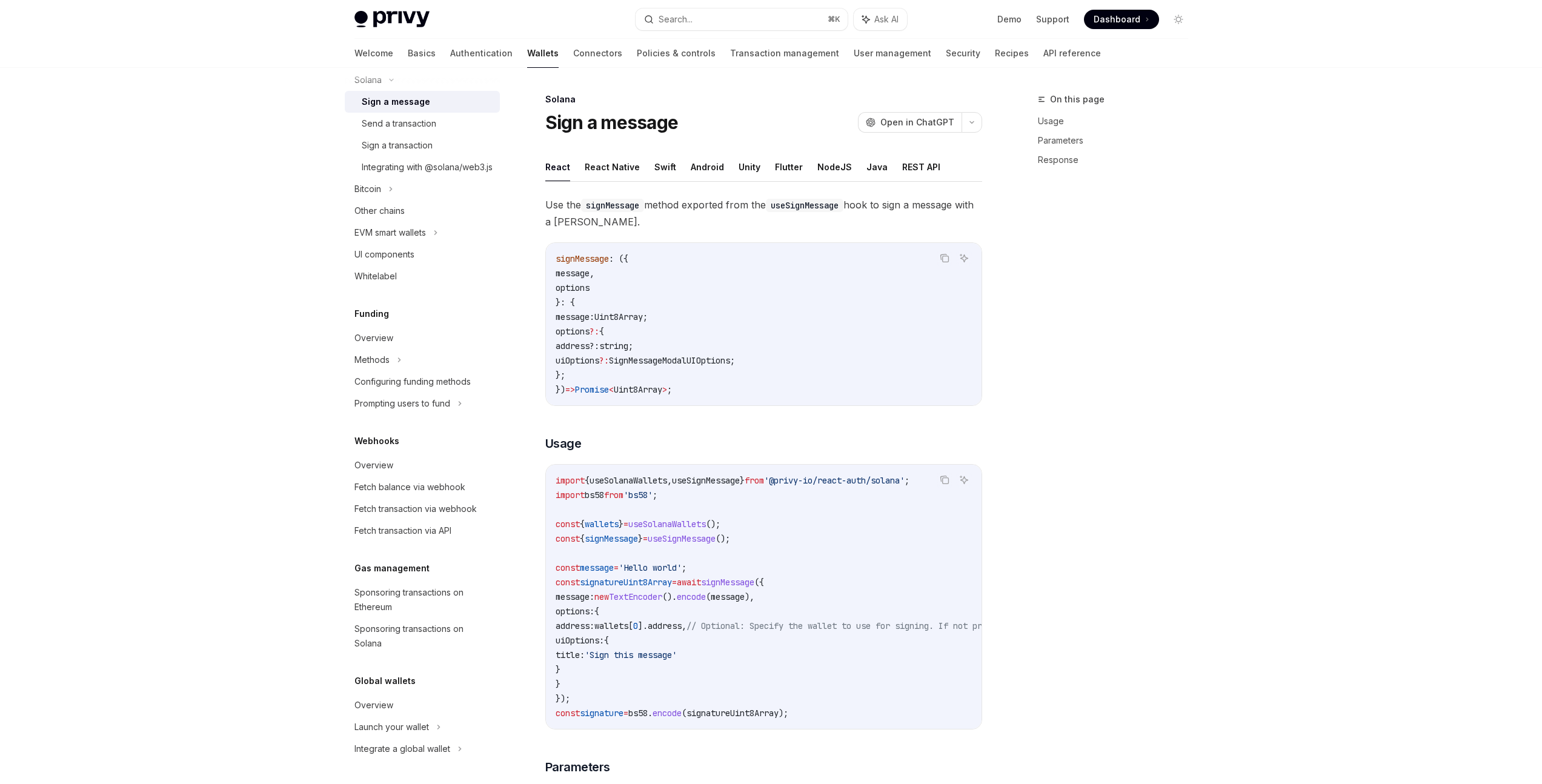
scroll to position [20, 0]
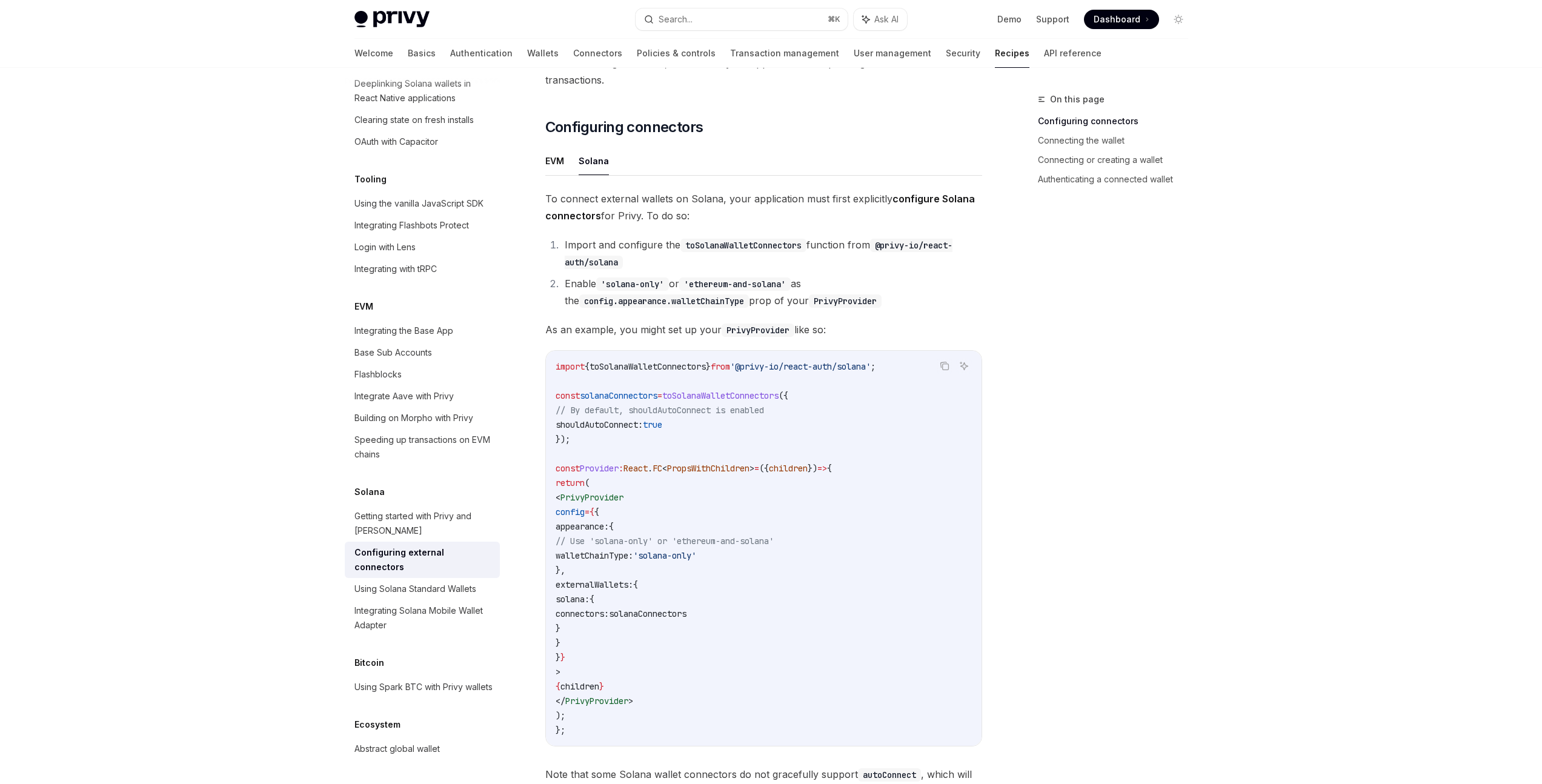
scroll to position [165, 0]
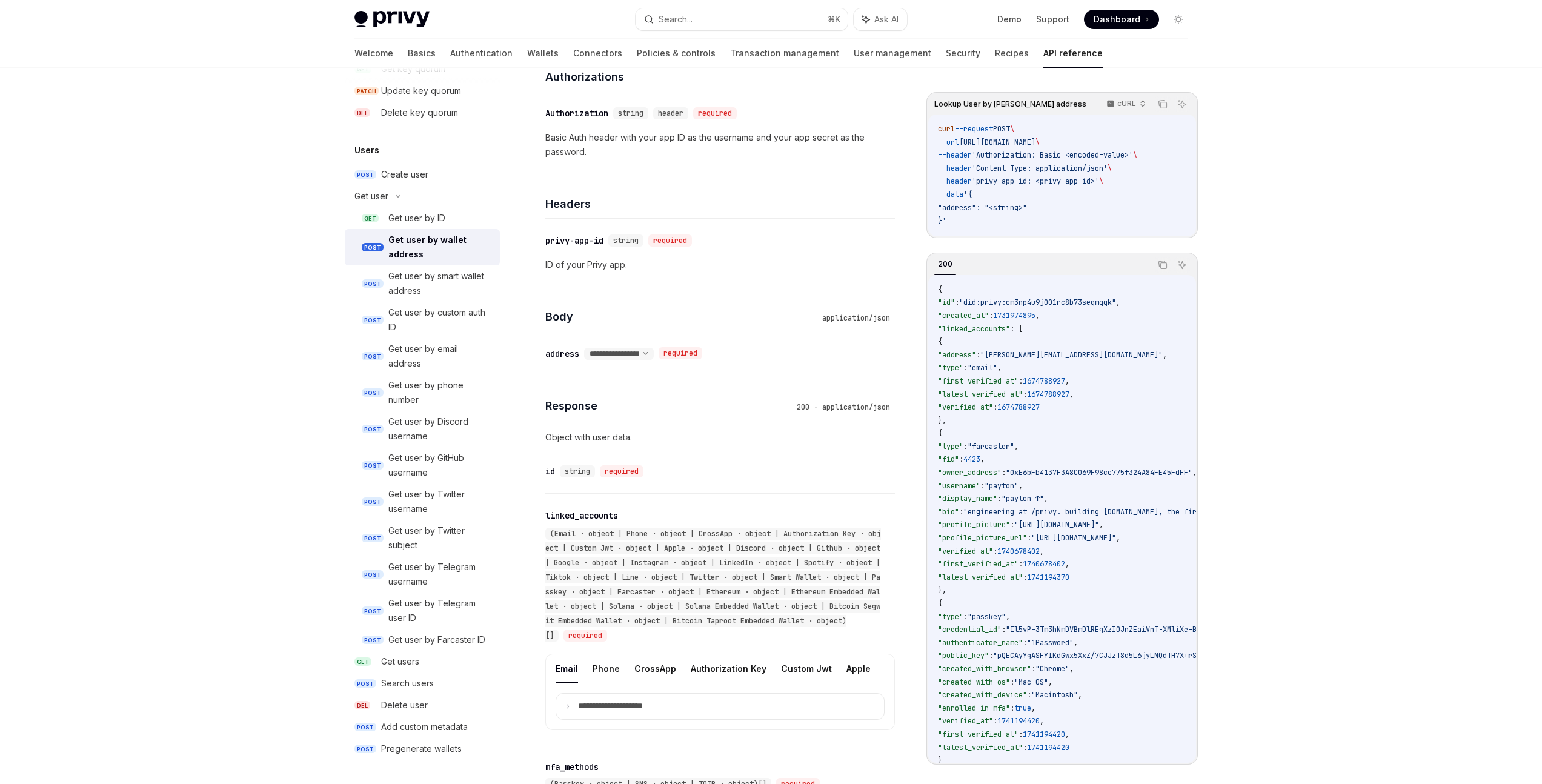
scroll to position [947, 0]
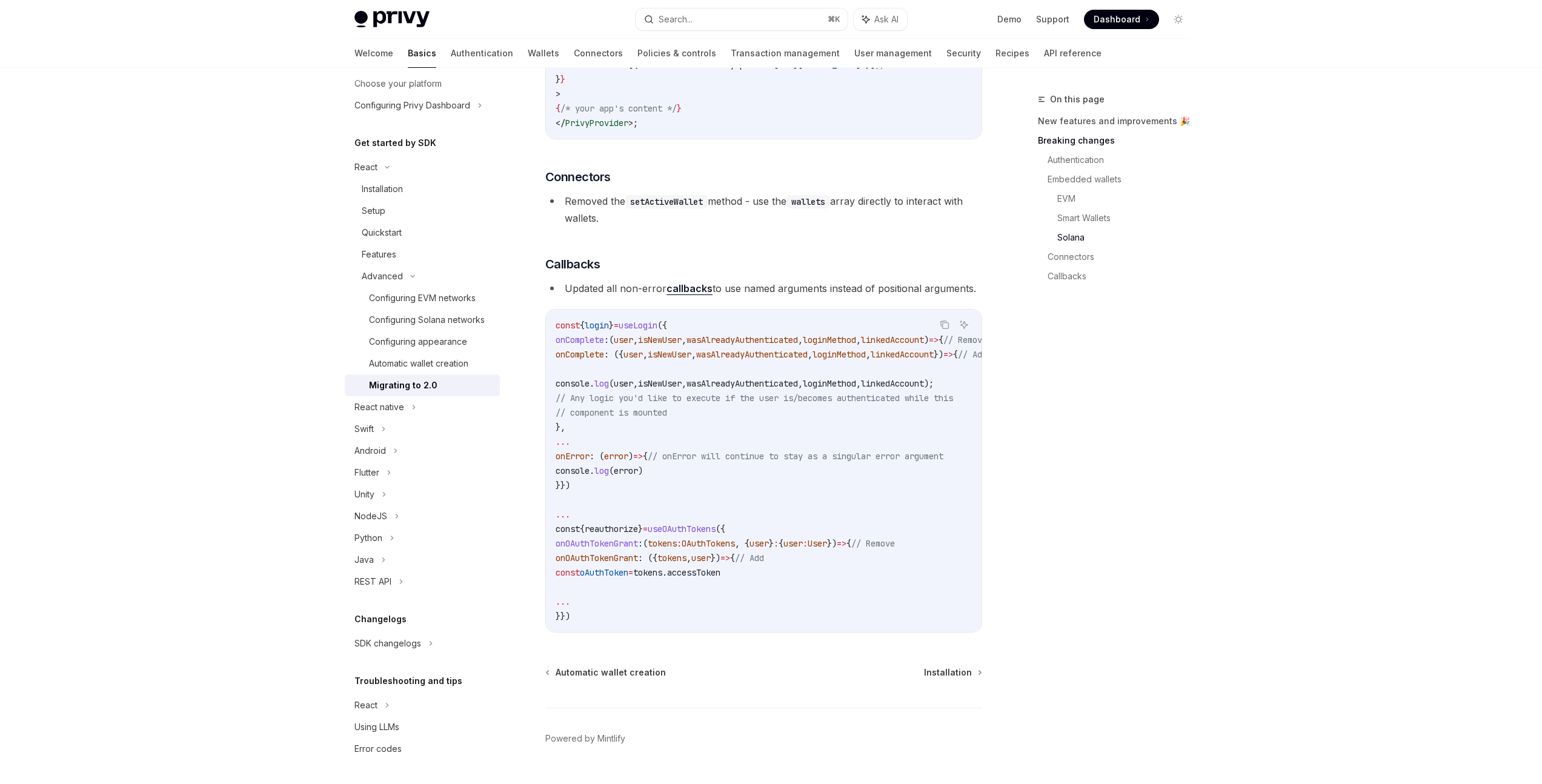
scroll to position [3264, 0]
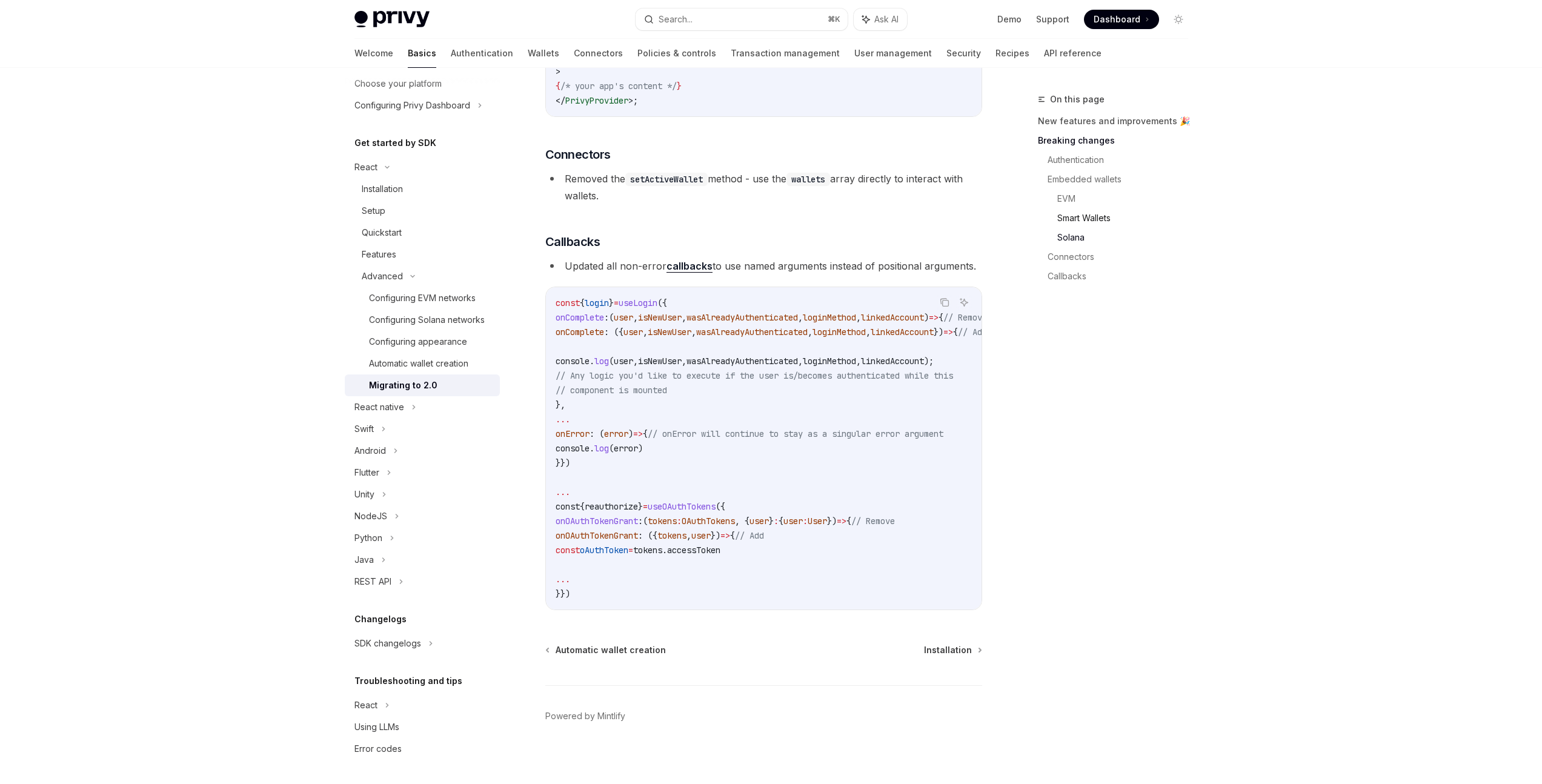
click at [1089, 221] on link "Smart Wallets" at bounding box center [1127, 218] width 141 height 20
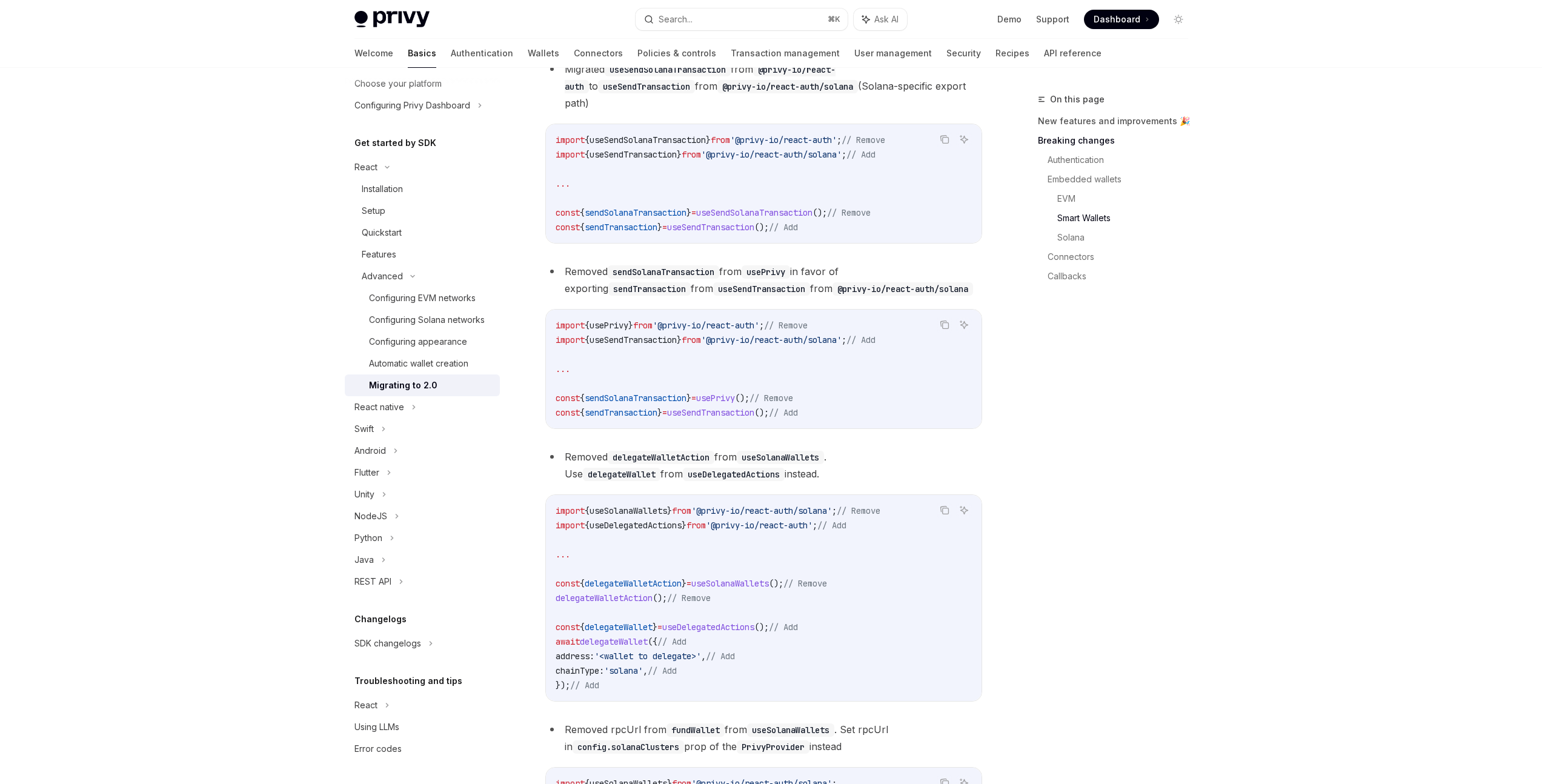
scroll to position [2035, 0]
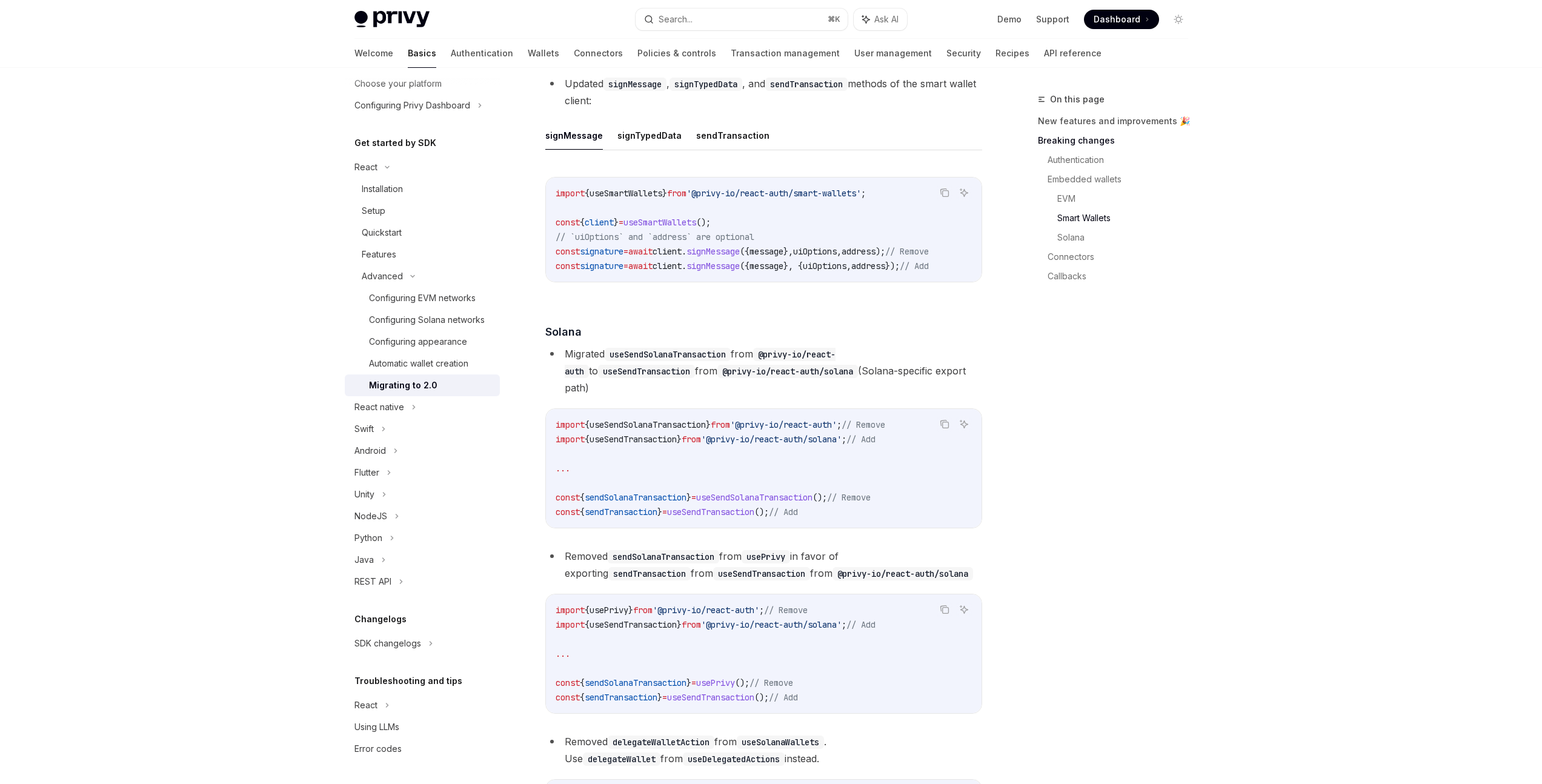
click at [1089, 221] on link "Smart Wallets" at bounding box center [1127, 218] width 141 height 20
click at [1083, 234] on link "Solana" at bounding box center [1127, 237] width 141 height 20
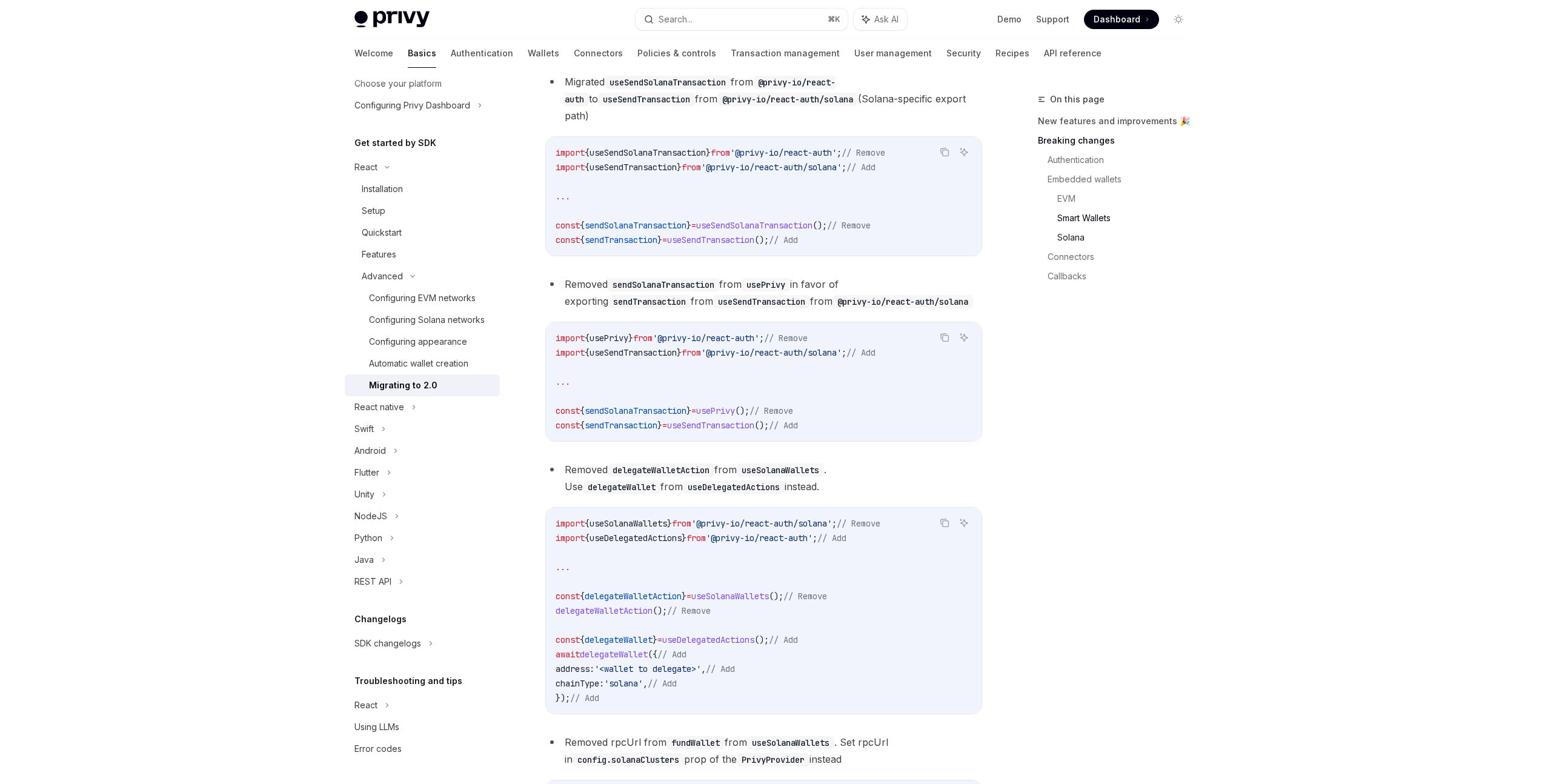
scroll to position [2311, 0]
click at [1044, 54] on link "API reference" at bounding box center [1072, 53] width 57 height 29
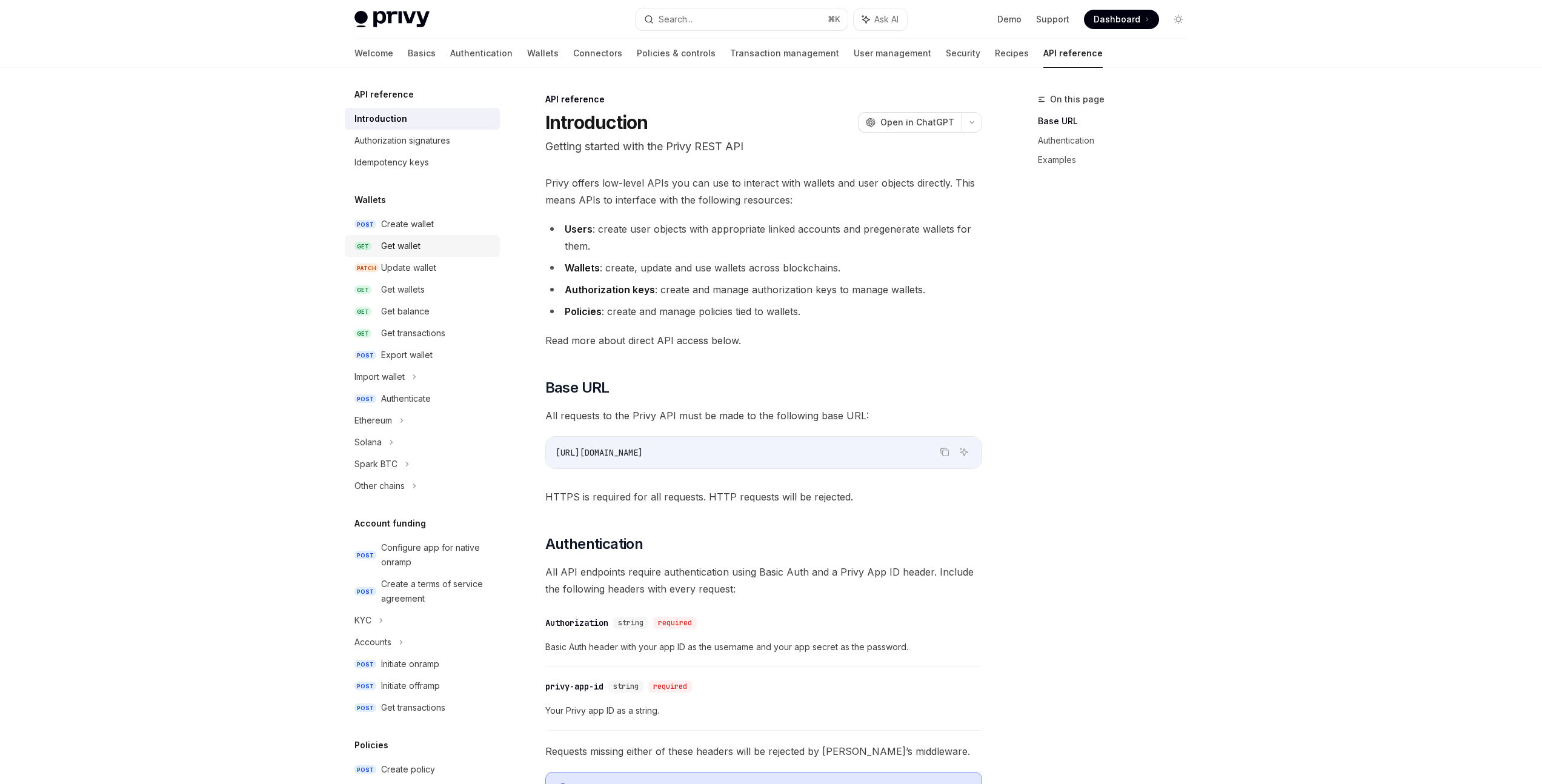
click at [446, 245] on div "Get wallet" at bounding box center [437, 246] width 112 height 15
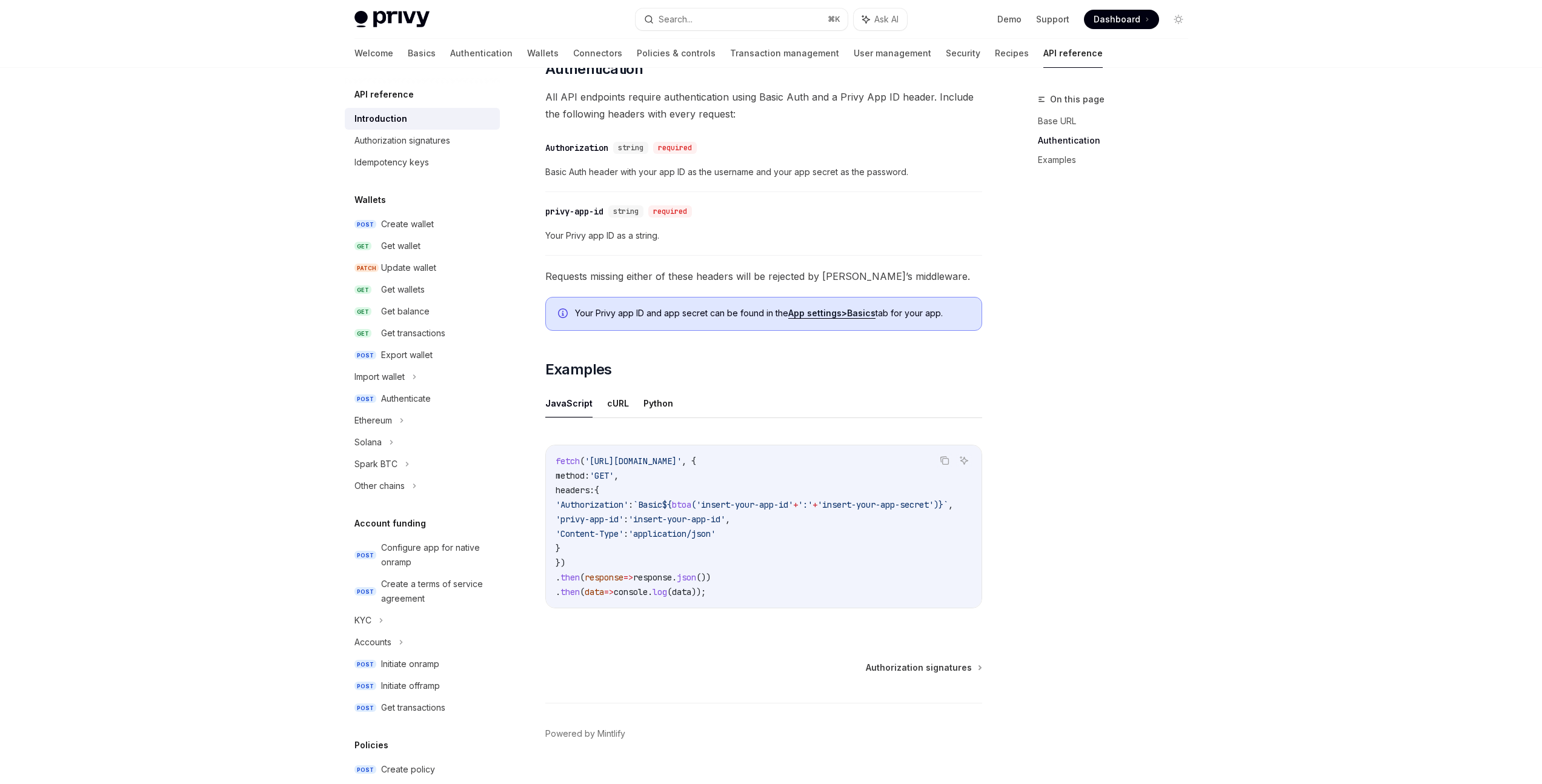
scroll to position [503, 0]
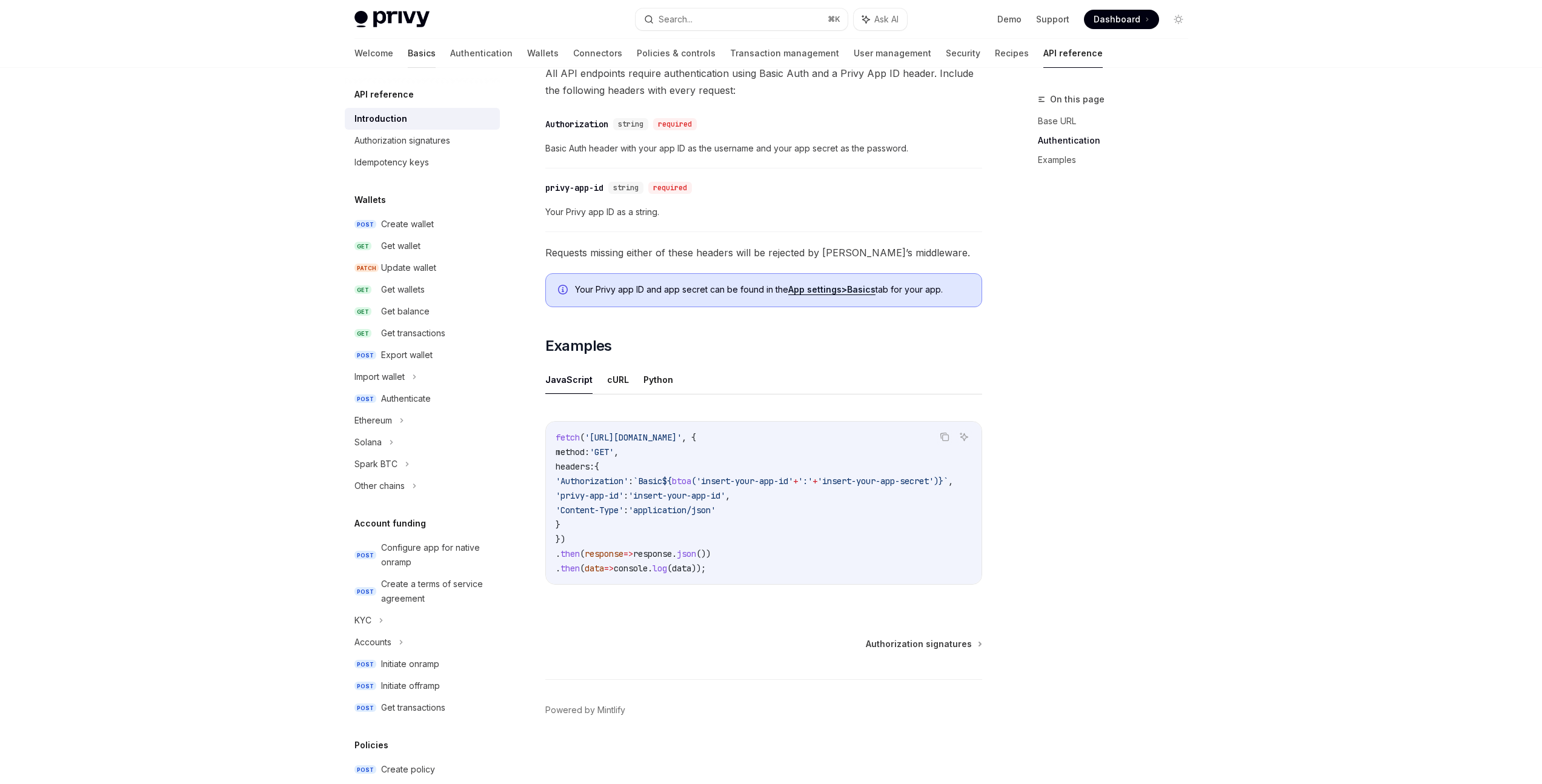
click at [408, 55] on link "Basics" at bounding box center [422, 53] width 28 height 29
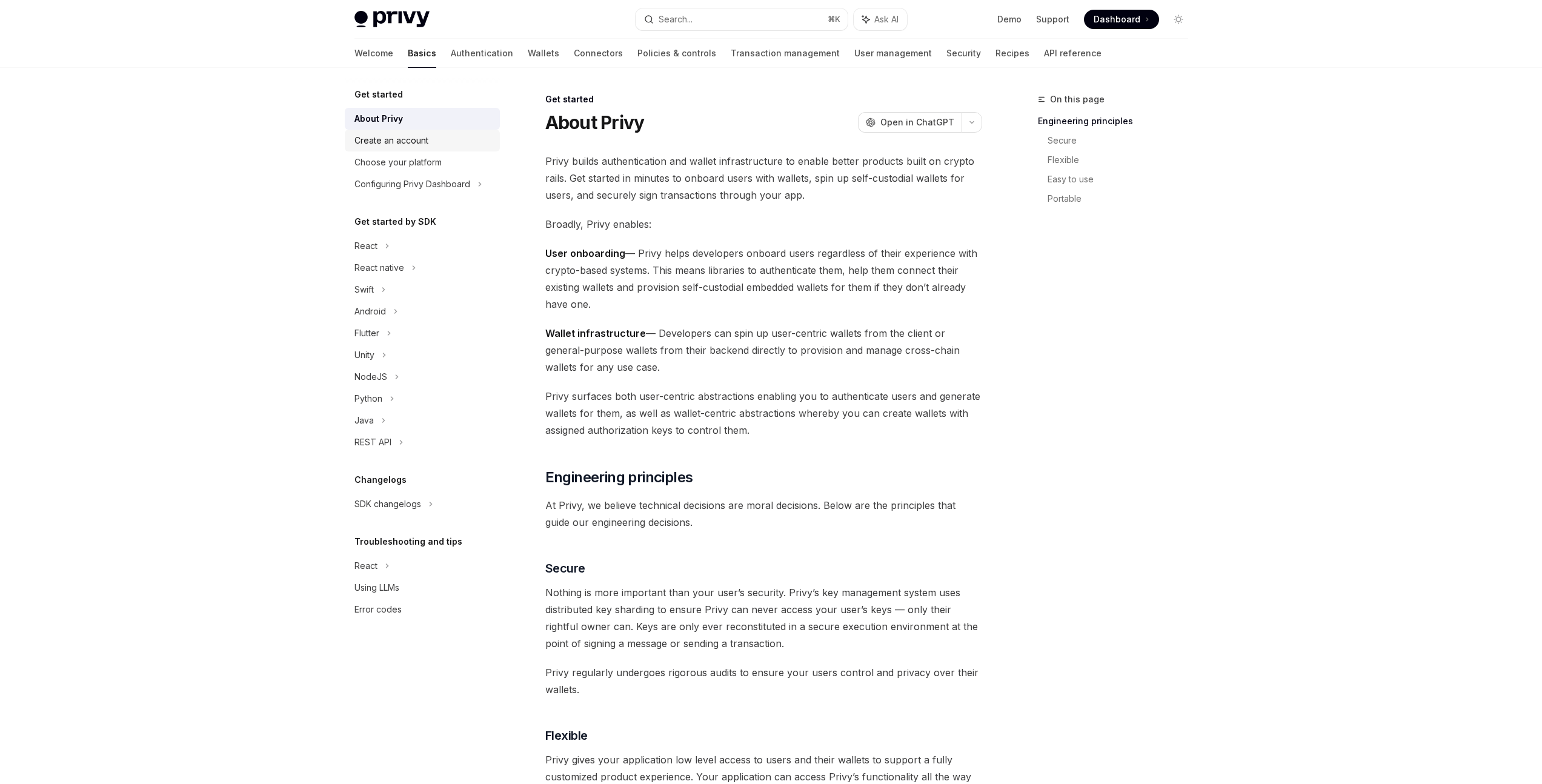
click at [424, 142] on div "Create an account" at bounding box center [391, 141] width 74 height 15
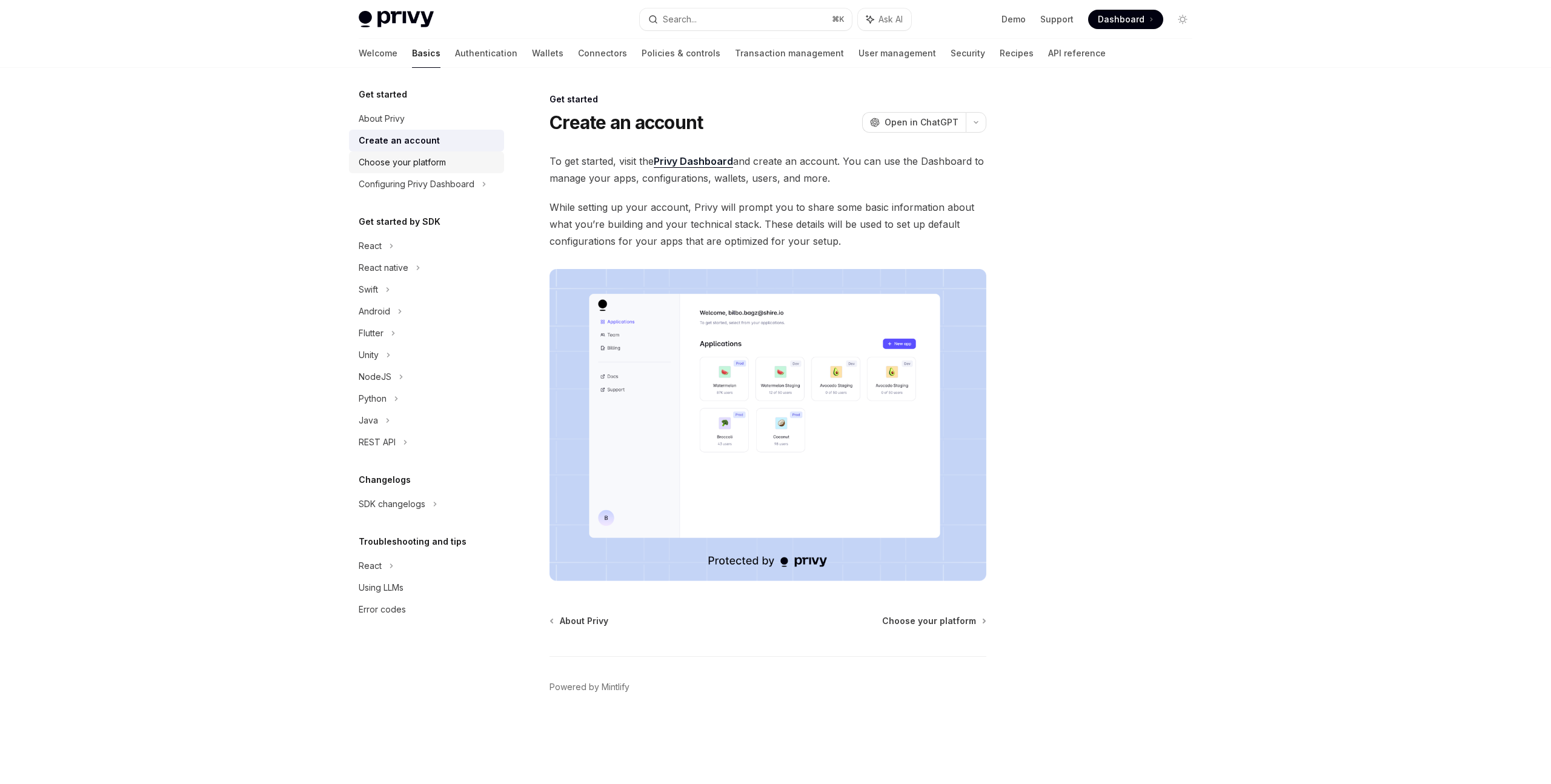
click at [423, 161] on div "Choose your platform" at bounding box center [402, 163] width 87 height 15
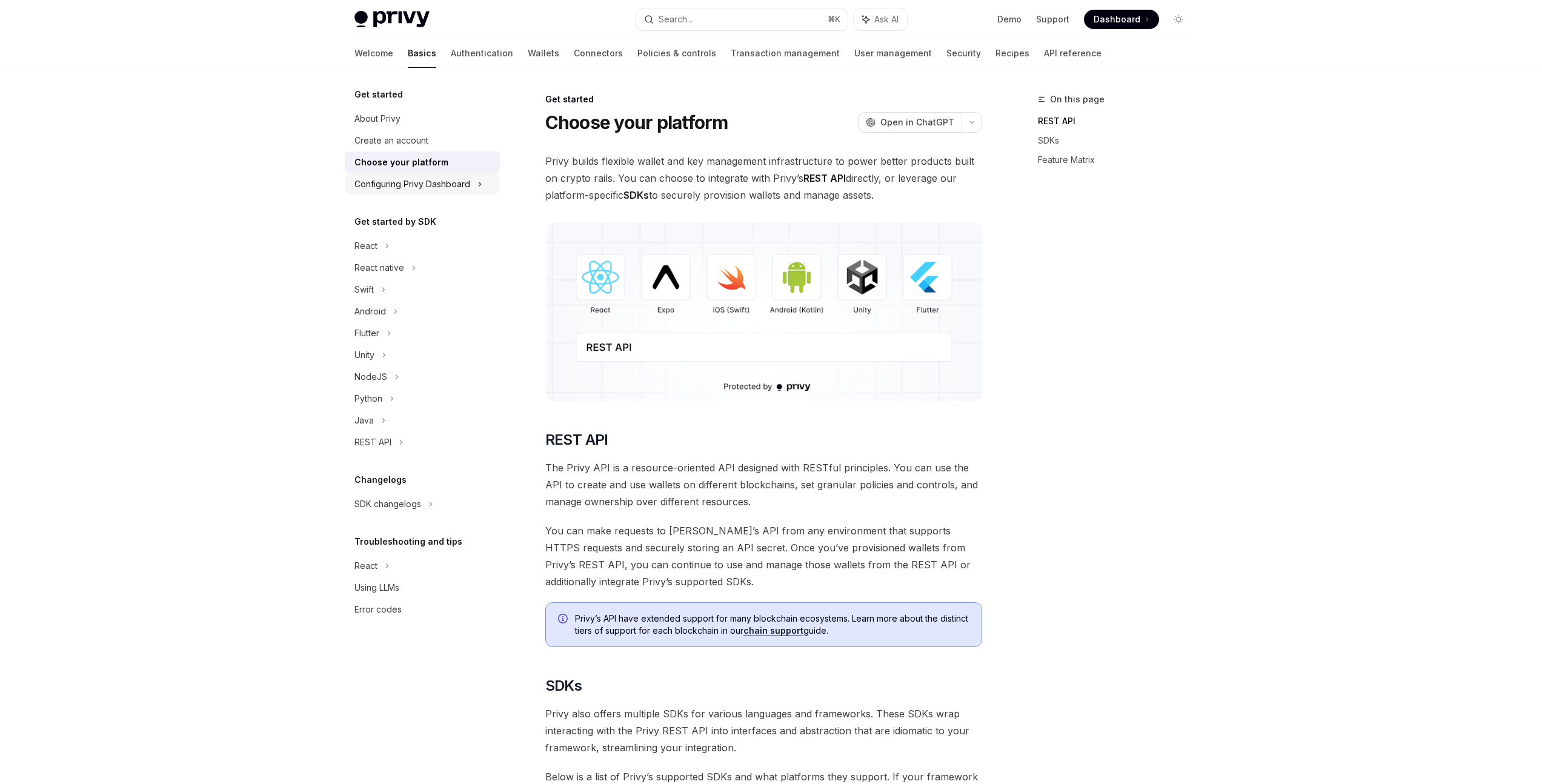
click at [420, 181] on div "Configuring Privy Dashboard" at bounding box center [412, 184] width 115 height 15
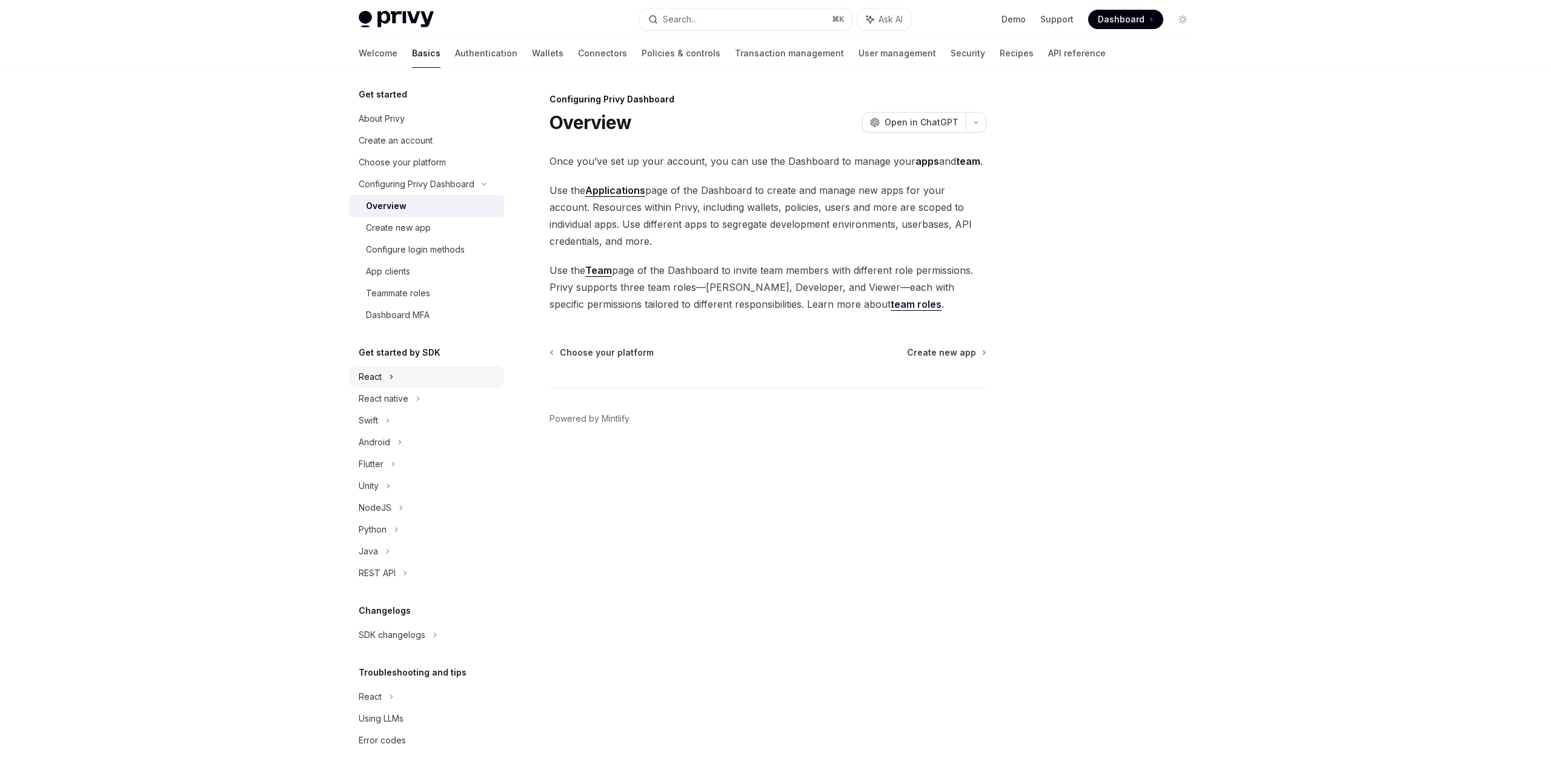
click at [412, 372] on div "React" at bounding box center [427, 377] width 155 height 22
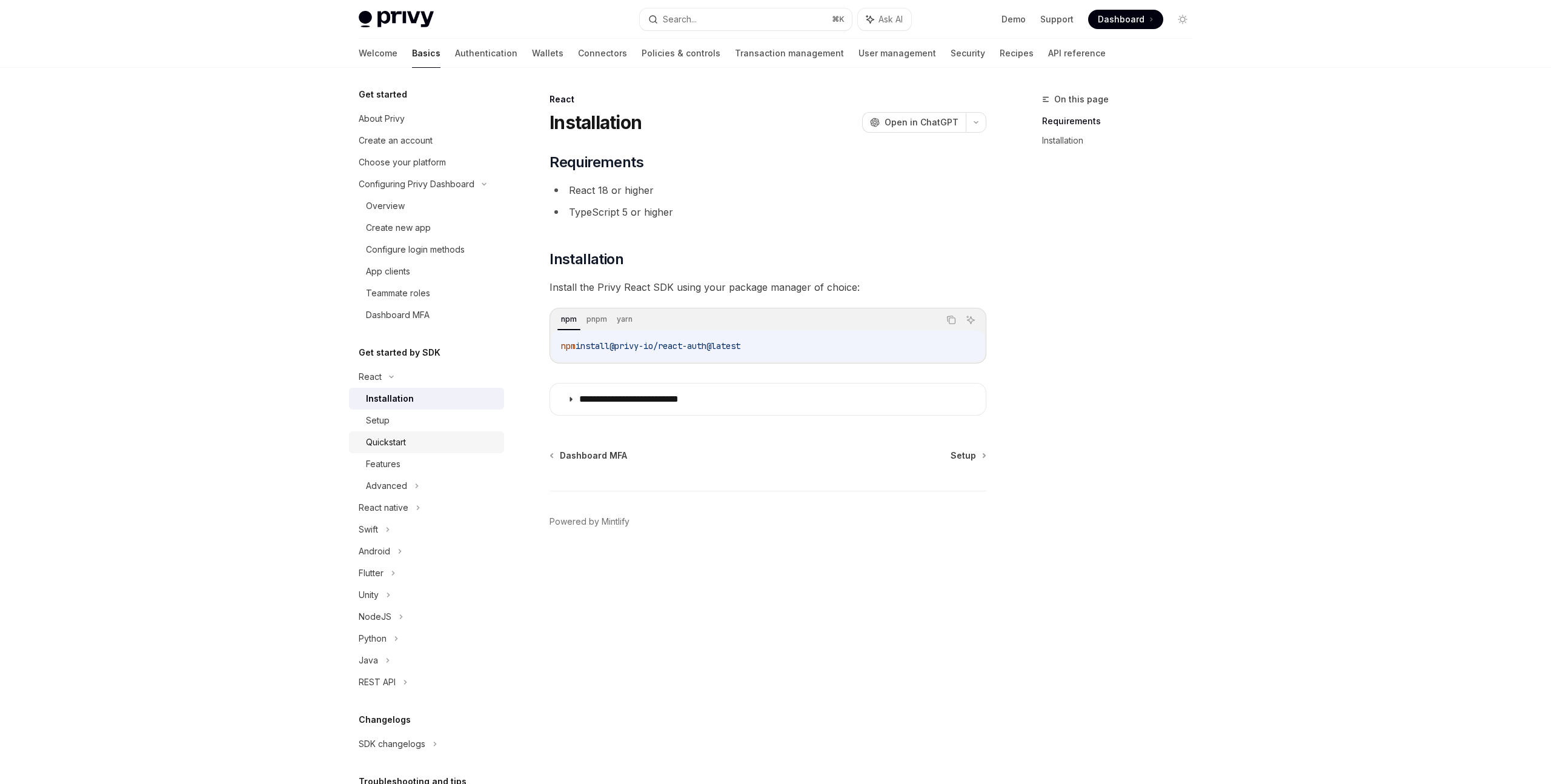
click at [420, 442] on div "Quickstart" at bounding box center [431, 442] width 131 height 15
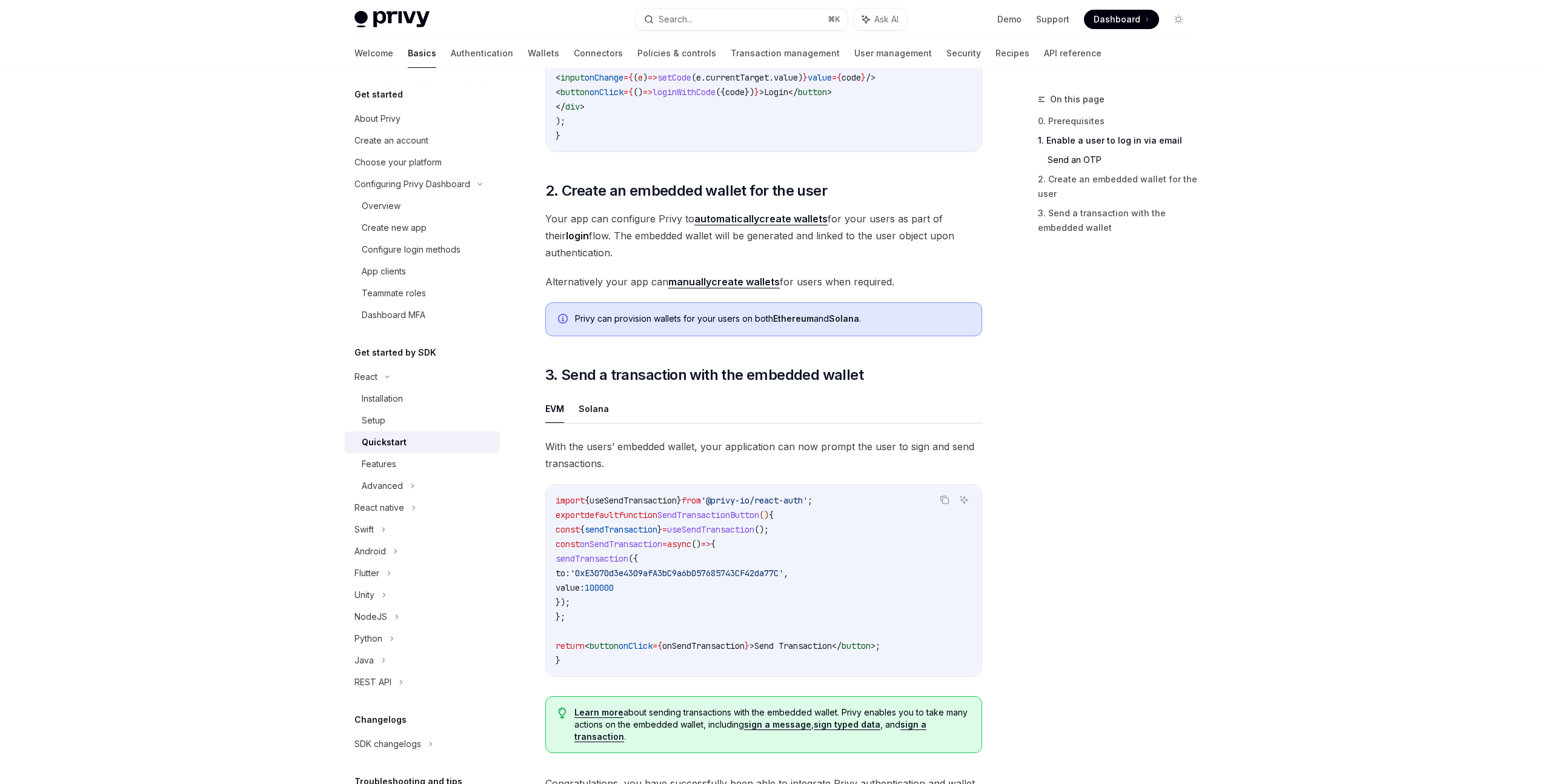
scroll to position [788, 0]
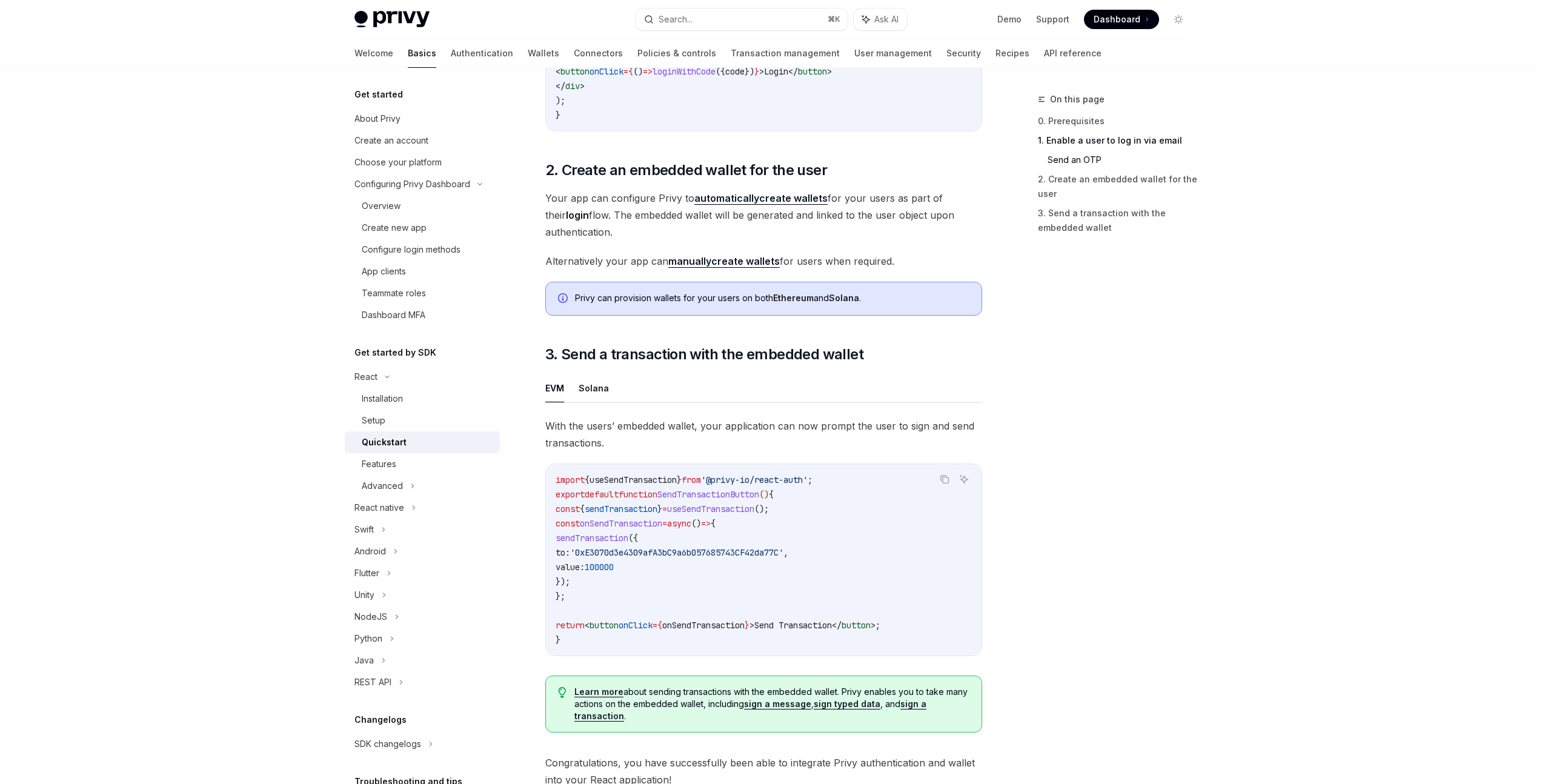
click at [1103, 433] on div "On this page 0. Prerequisites 1. Enable a user to log in via email Send an OTP …" at bounding box center [1106, 438] width 184 height 692
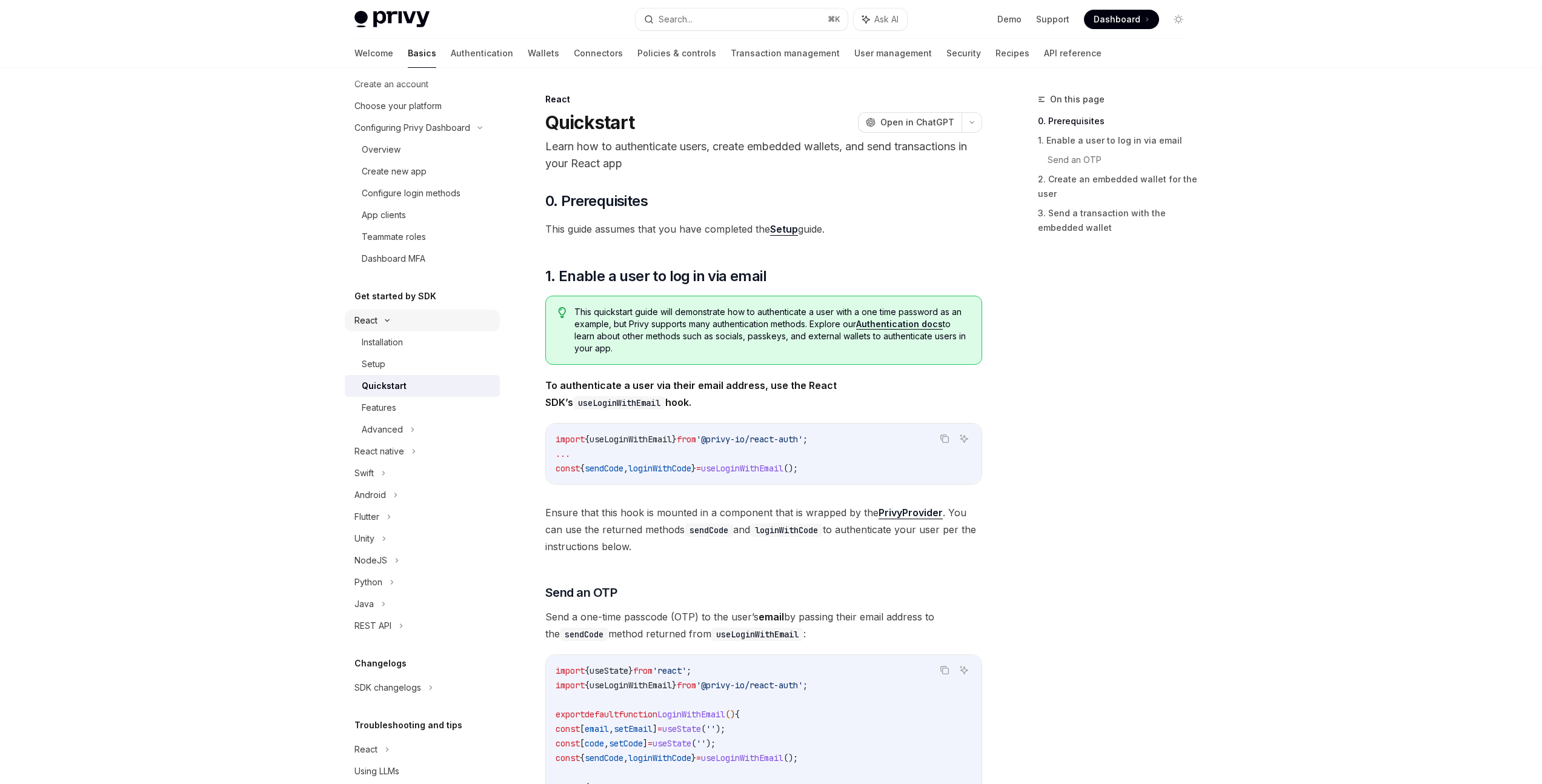
scroll to position [0, 0]
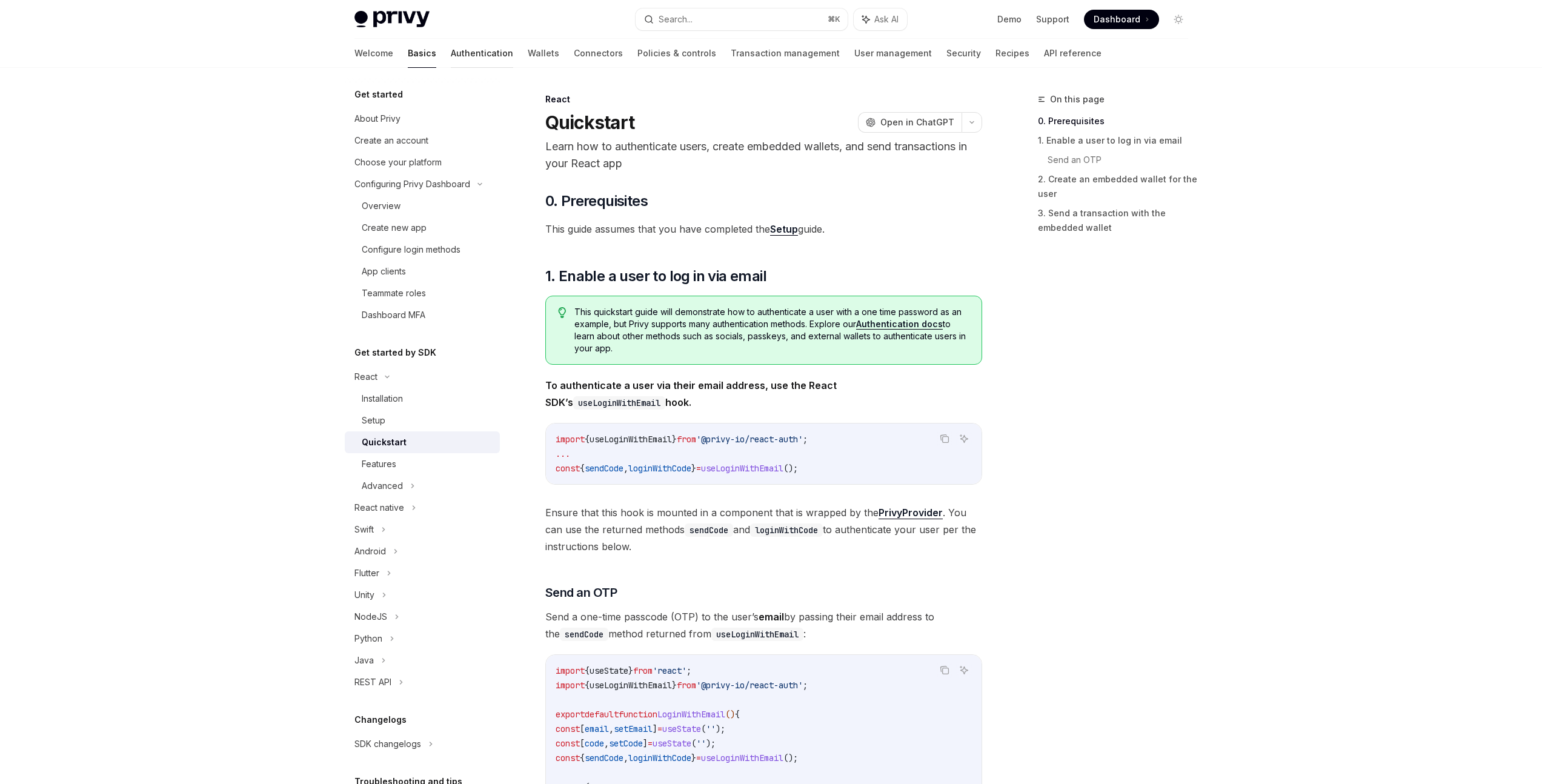
click at [451, 55] on link "Authentication" at bounding box center [482, 53] width 62 height 29
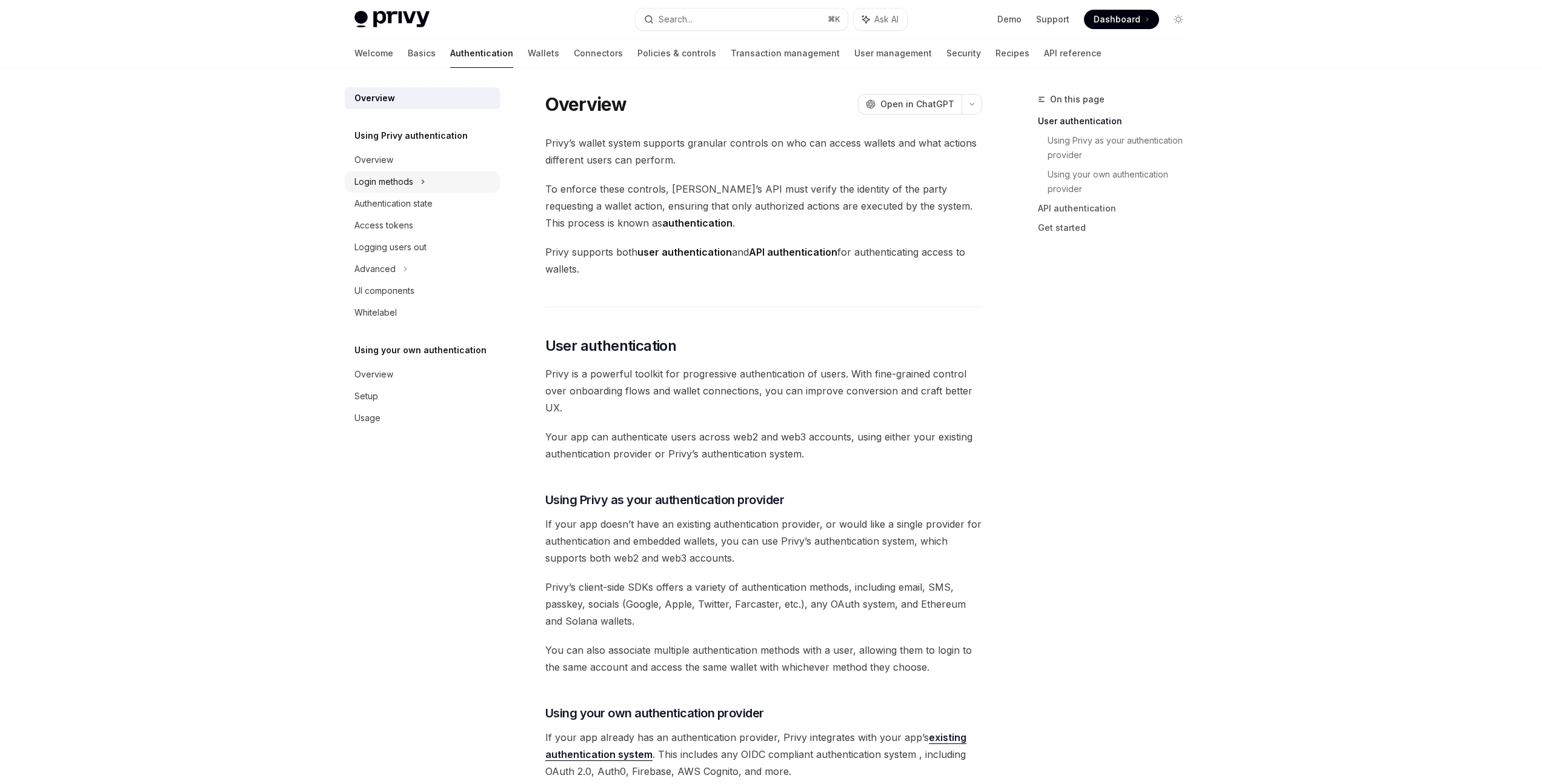
click at [412, 184] on div "Login methods" at bounding box center [383, 181] width 59 height 15
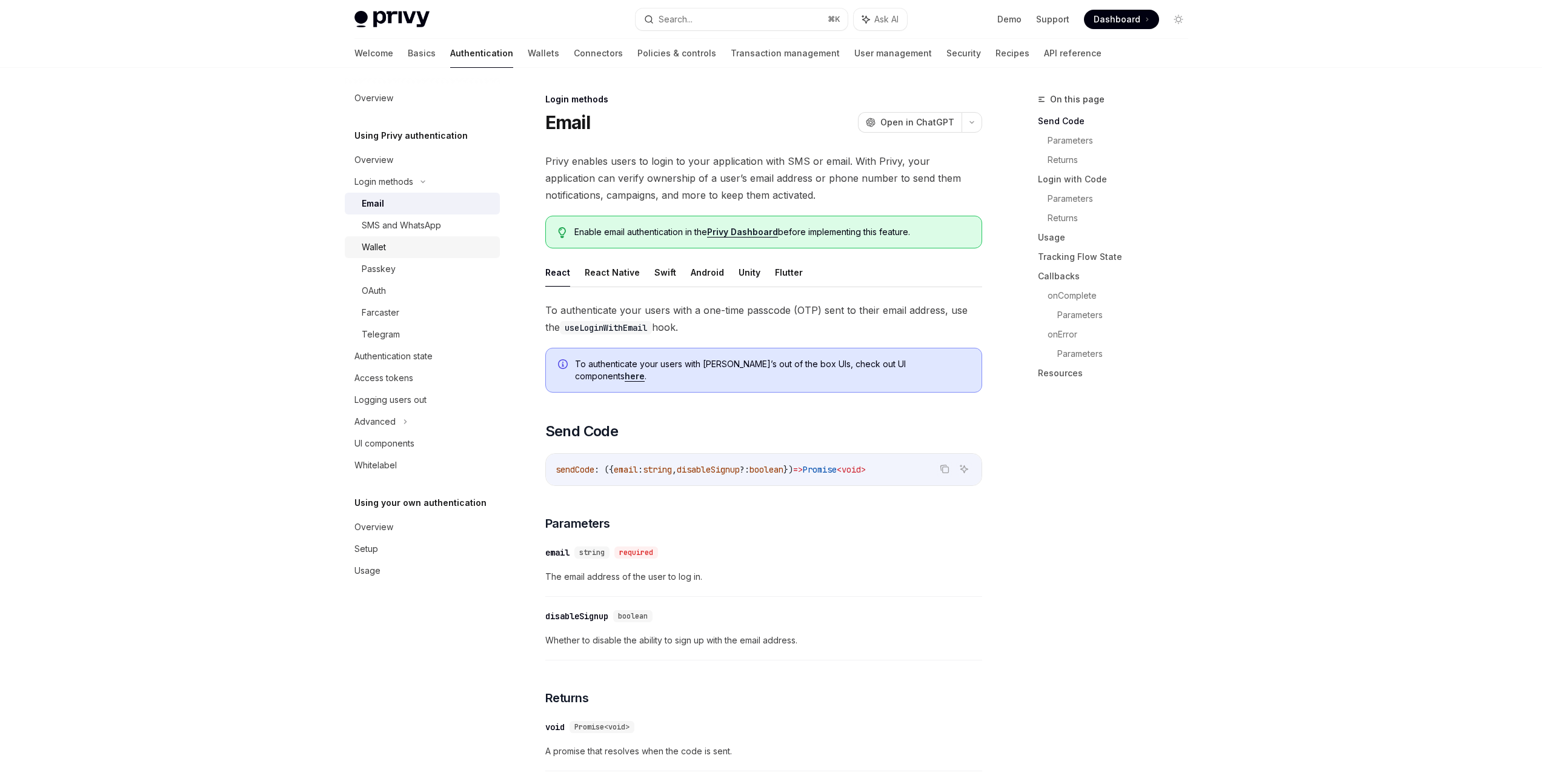
click at [410, 247] on div "Wallet" at bounding box center [427, 247] width 131 height 15
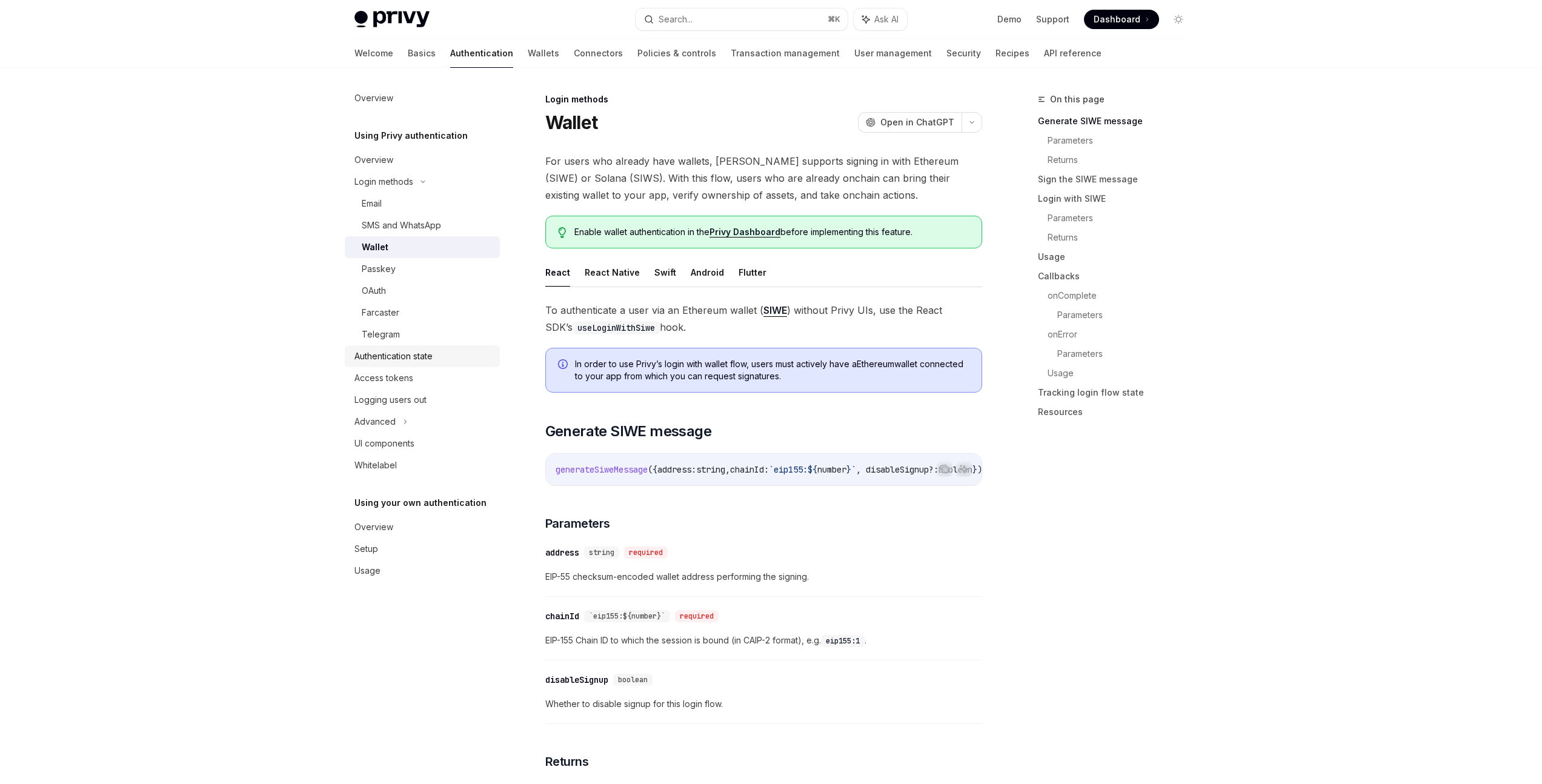
click at [411, 359] on div "Authentication state" at bounding box center [393, 356] width 78 height 15
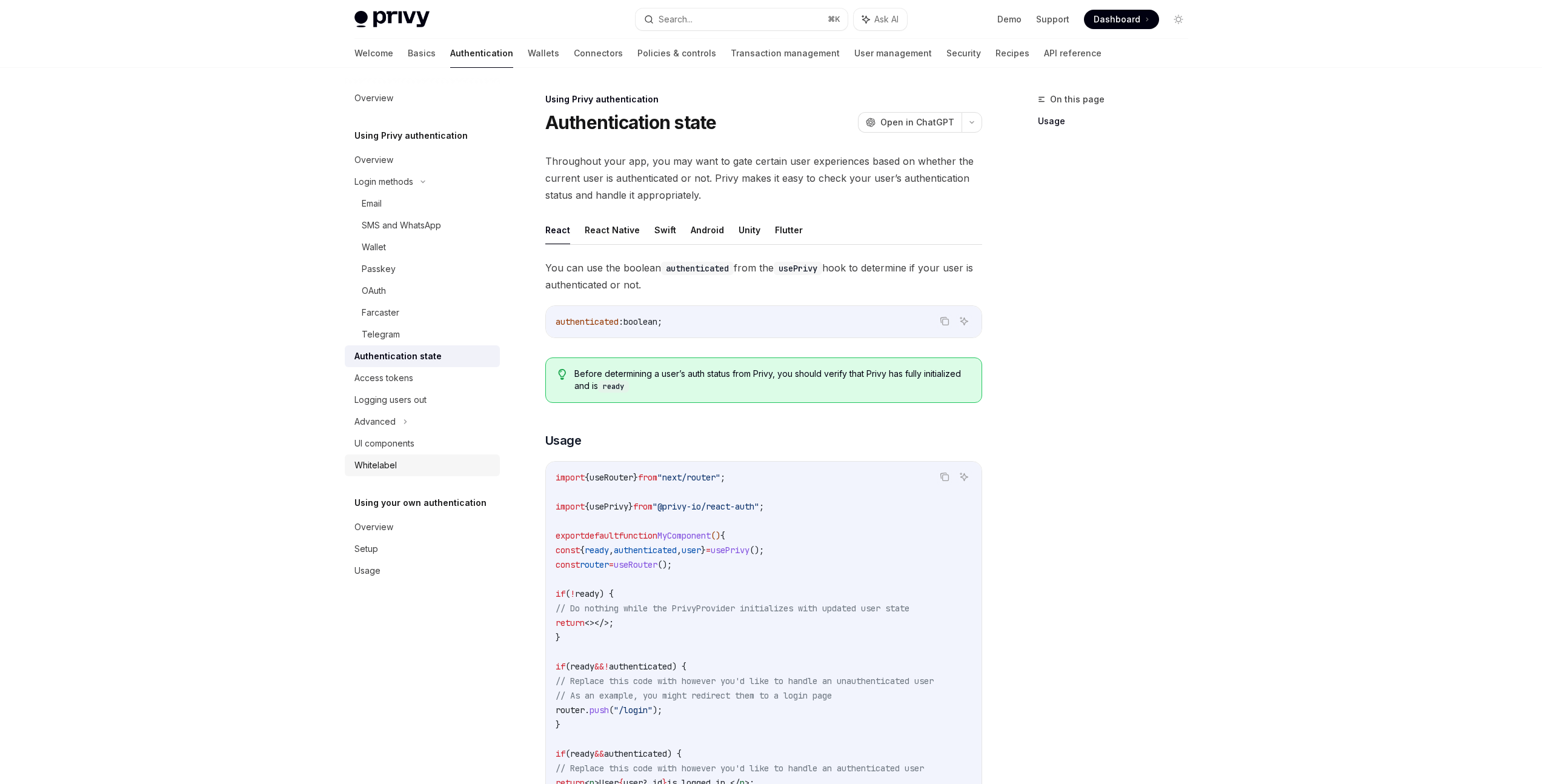
click at [401, 464] on div "Whitelabel" at bounding box center [423, 465] width 138 height 15
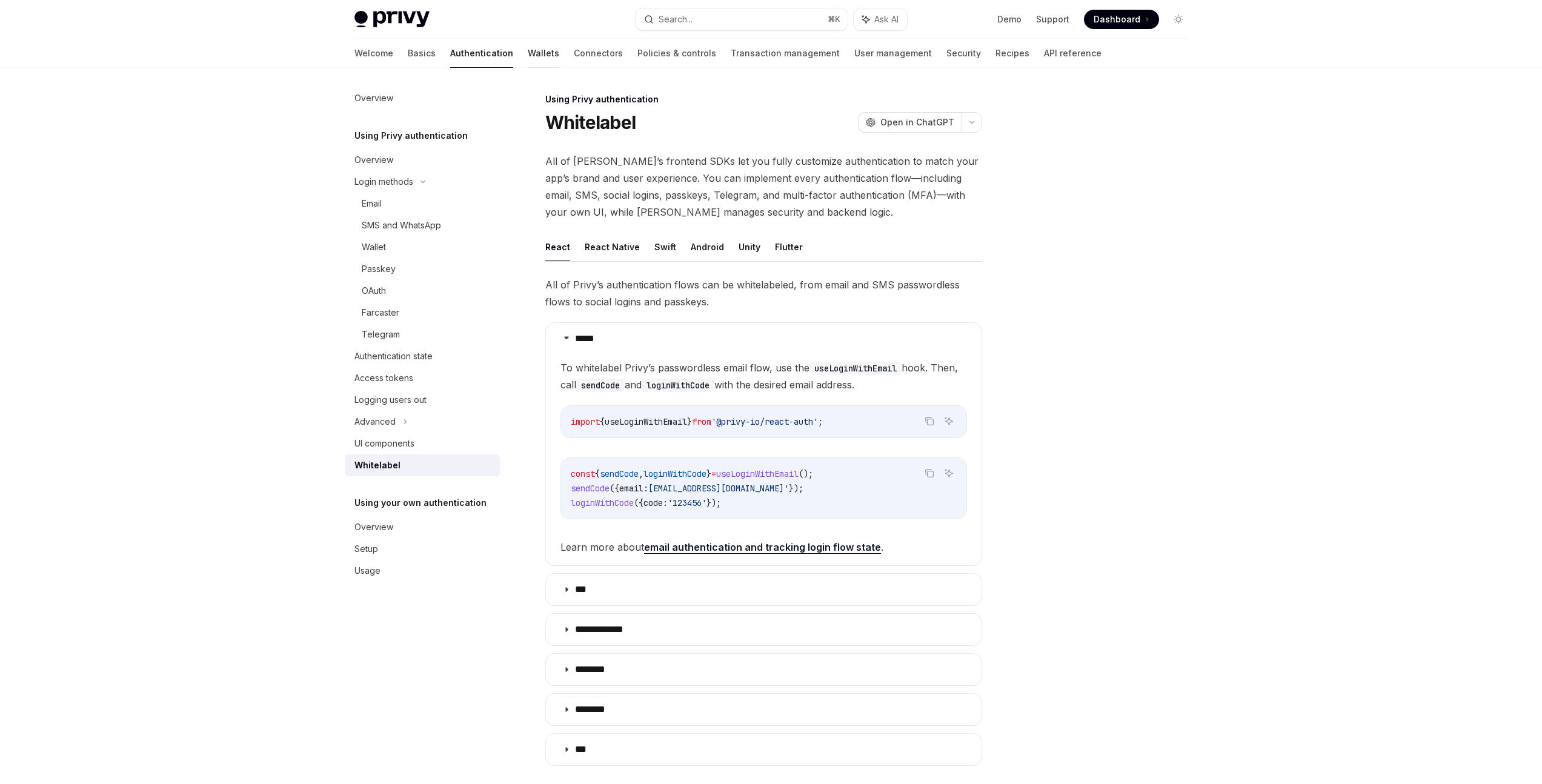
click at [528, 58] on link "Wallets" at bounding box center [543, 53] width 31 height 29
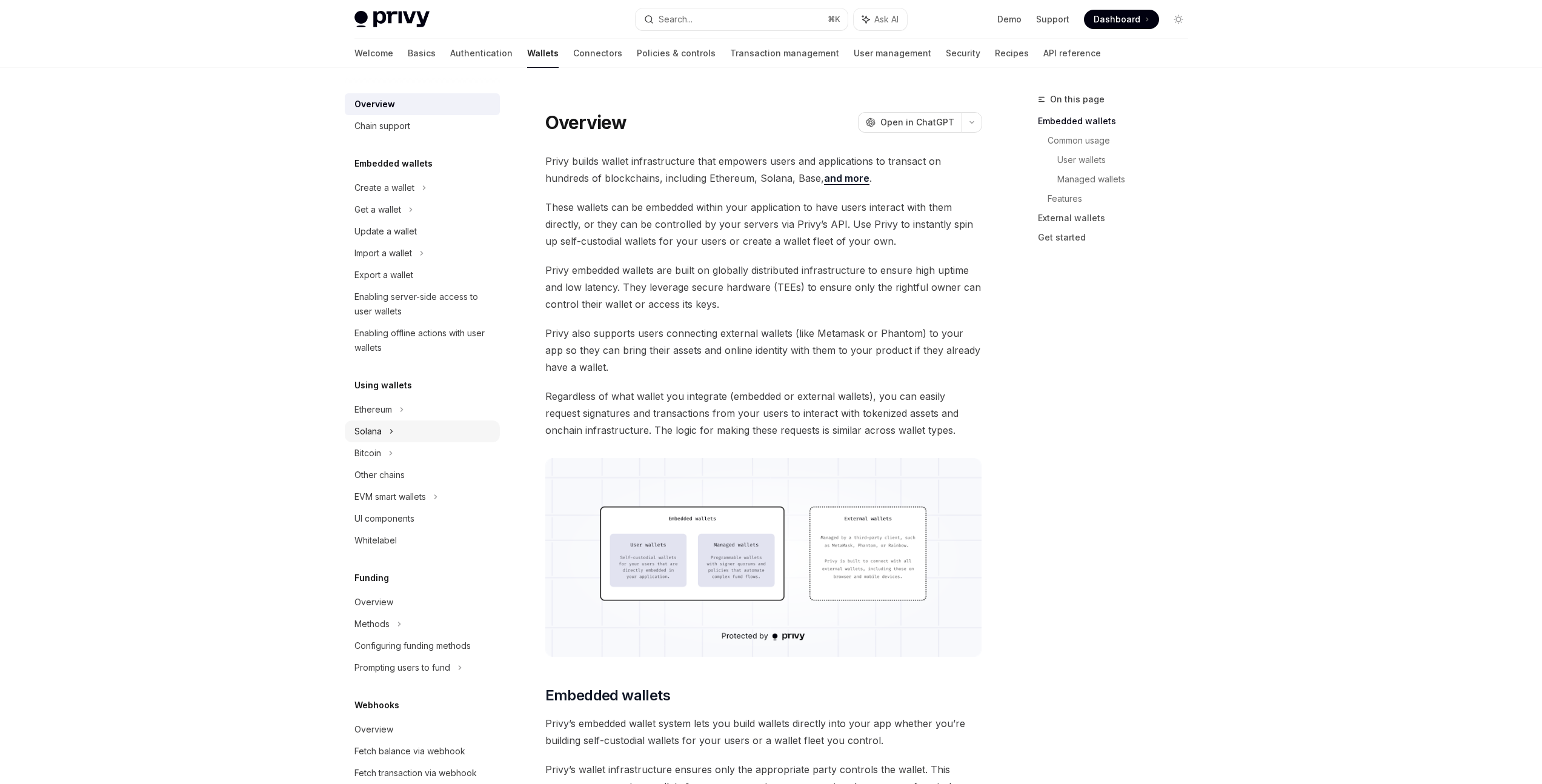
click at [404, 433] on div "Solana" at bounding box center [423, 431] width 155 height 22
type textarea "*"
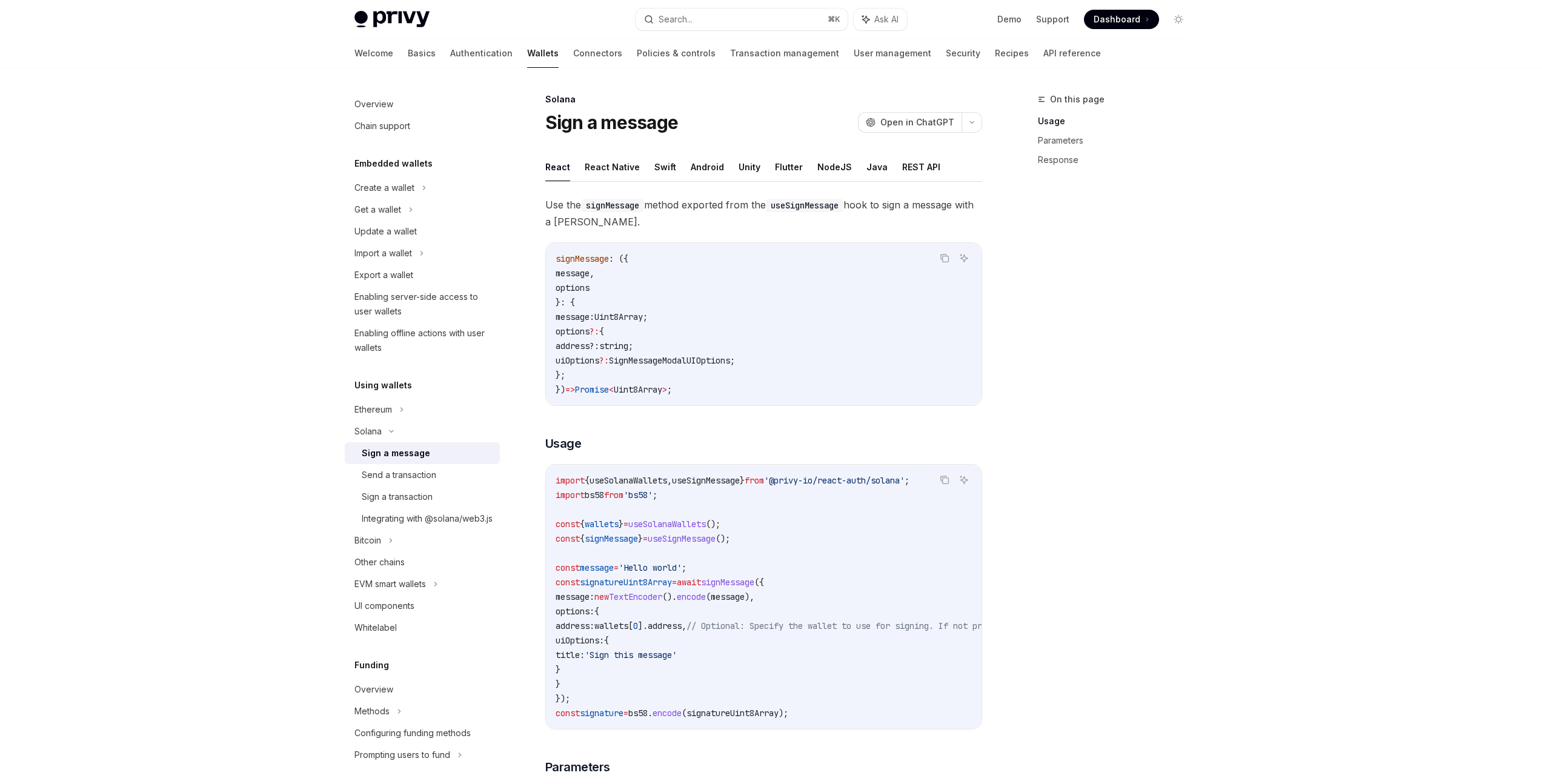
click at [1129, 337] on div "On this page Usage Parameters Response" at bounding box center [1106, 438] width 184 height 692
click at [840, 480] on span "'@privy-io/react-auth/solana'" at bounding box center [834, 480] width 141 height 11
click at [632, 480] on span "useSolanaWallets" at bounding box center [628, 480] width 78 height 11
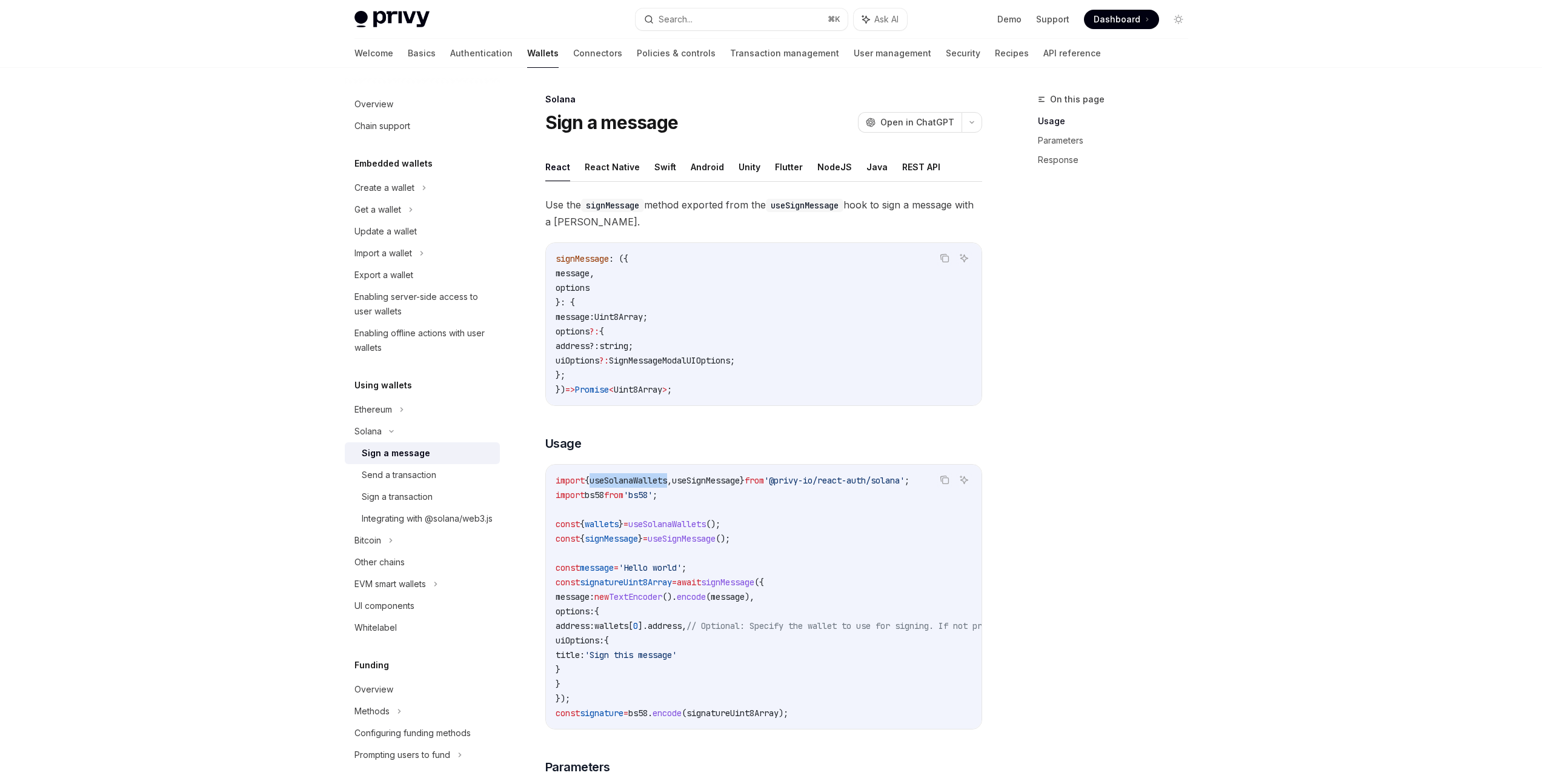
click at [632, 480] on span "useSolanaWallets" at bounding box center [628, 480] width 78 height 11
click at [745, 481] on span "}" at bounding box center [742, 480] width 5 height 11
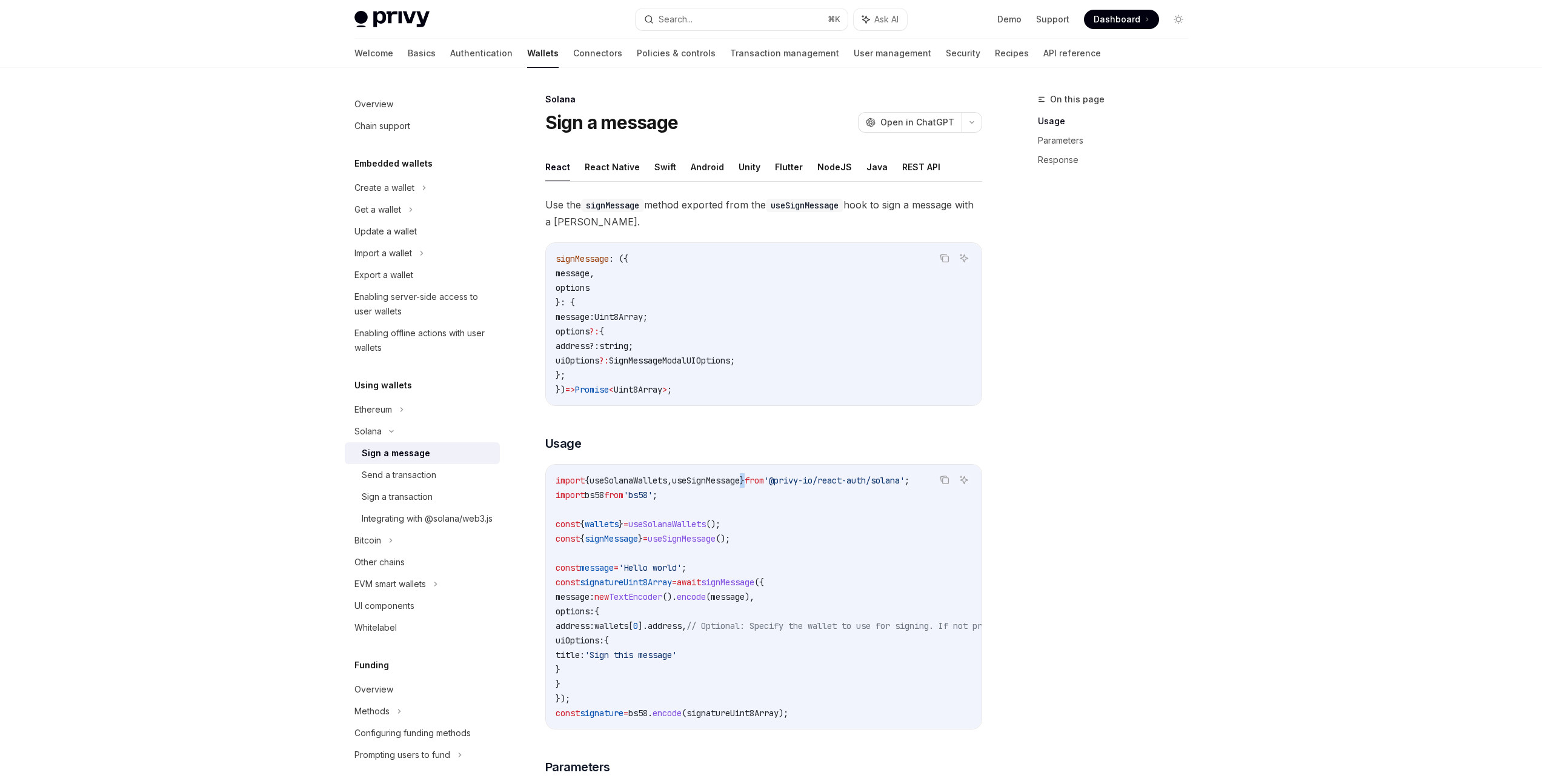
click at [745, 481] on span "}" at bounding box center [742, 480] width 5 height 11
copy code "import { useSolanaWallets , useSignMessage } from '@privy-io/react-auth/solana'…"
click at [944, 479] on icon "Copy the contents from the code block" at bounding box center [944, 479] width 9 height 9
click at [739, 478] on span "useSignMessage" at bounding box center [705, 480] width 68 height 11
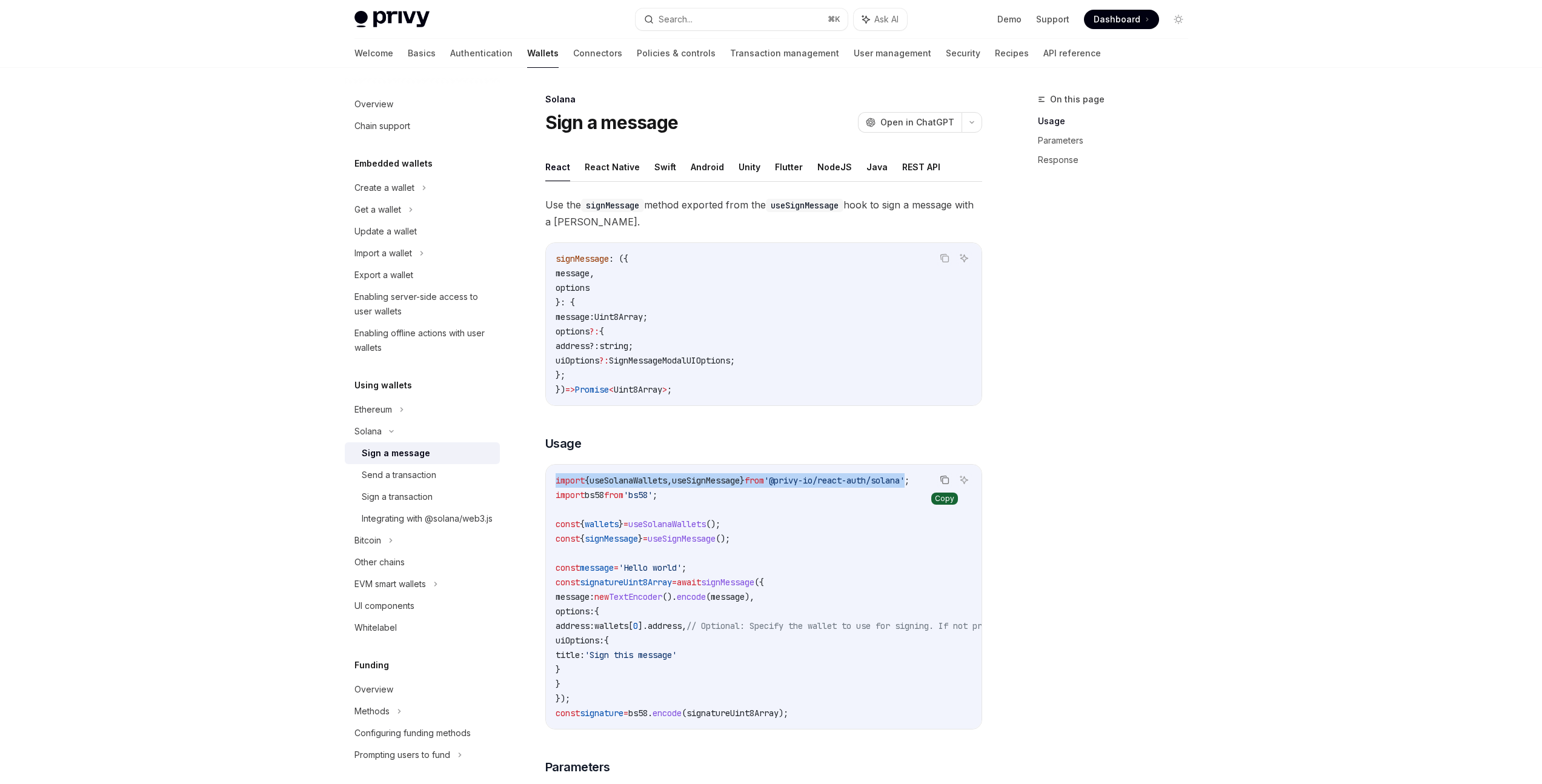
drag, startPoint x: 556, startPoint y: 481, endPoint x: 936, endPoint y: 481, distance: 380.0
click at [936, 481] on div "Copy Ask AI import { useSolanaWallets , useSignMessage } from '@privy-io/react-…" at bounding box center [764, 596] width 437 height 265
copy span "import { useSolanaWallets , useSignMessage } from '@privy-io/react-auth/solana"
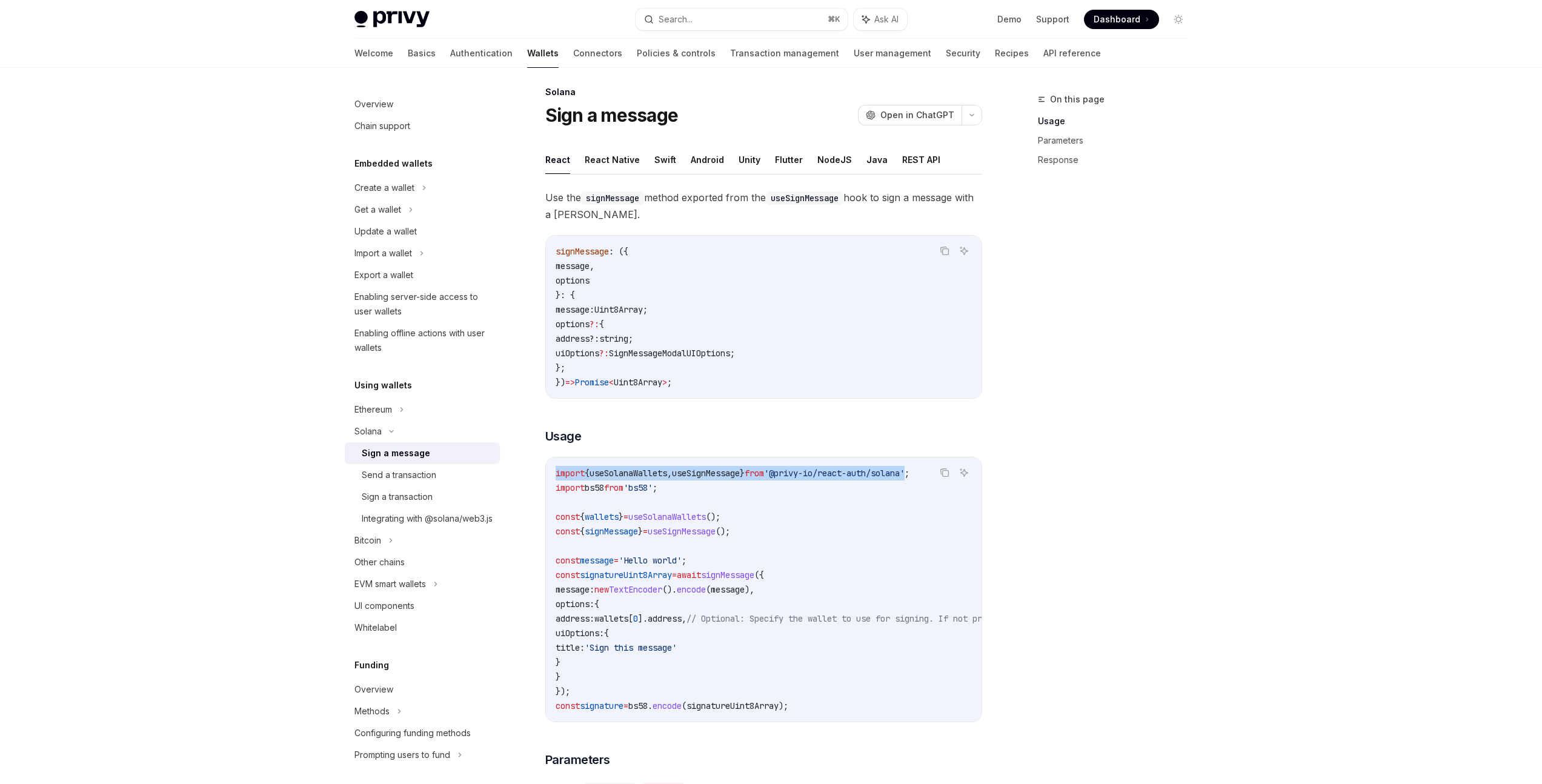
scroll to position [18, 0]
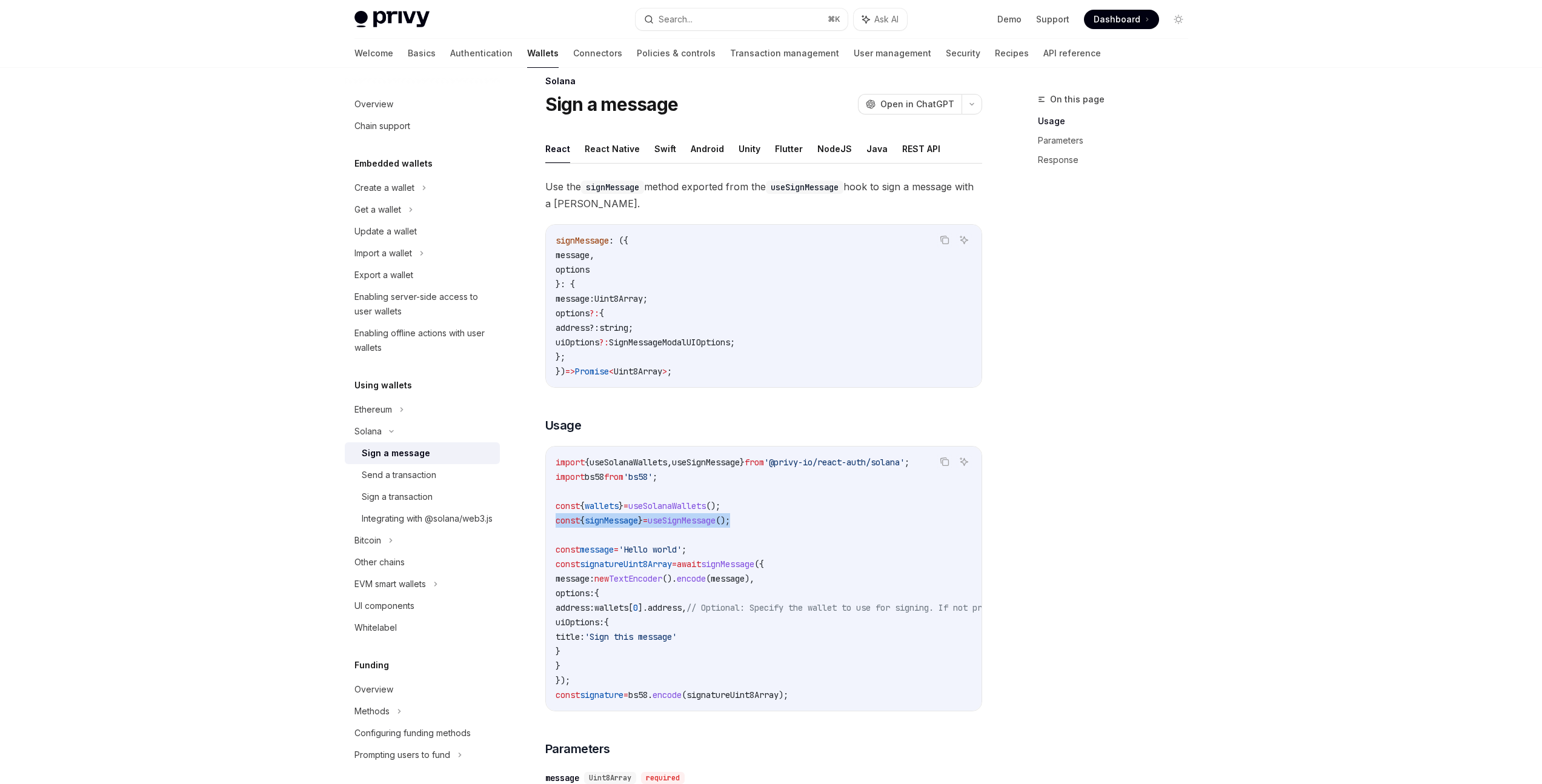
drag, startPoint x: 555, startPoint y: 519, endPoint x: 774, endPoint y: 520, distance: 219.0
click at [774, 520] on div "import { useSolanaWallets , useSignMessage } from '@privy-io/react-auth/solana'…" at bounding box center [764, 579] width 436 height 264
copy span "const { signMessage } = useSignMessage ();"
click at [844, 522] on code "import { useSolanaWallets , useSignMessage } from '@privy-io/react-auth/solana'…" at bounding box center [875, 579] width 640 height 247
click at [820, 554] on code "import { useSolanaWallets , useSignMessage } from '@privy-io/react-auth/solana'…" at bounding box center [875, 579] width 640 height 247
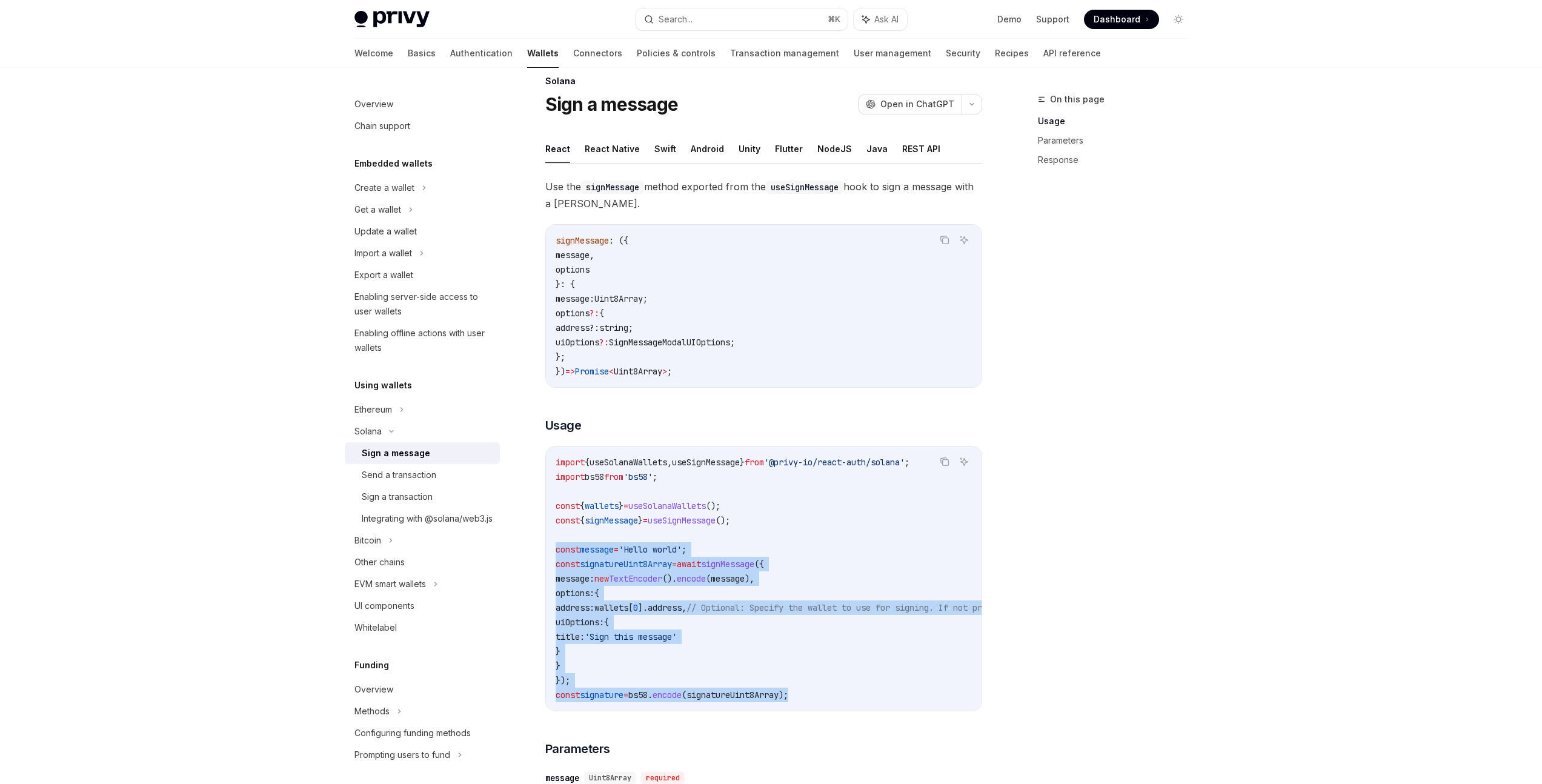
drag, startPoint x: 557, startPoint y: 549, endPoint x: 828, endPoint y: 688, distance: 304.6
click at [829, 689] on code "import { useSolanaWallets , useSignMessage } from '@privy-io/react-auth/solana'…" at bounding box center [875, 579] width 640 height 247
copy code "const message = 'Hello world' ; const signatureUint8Array = await signMessage (…"
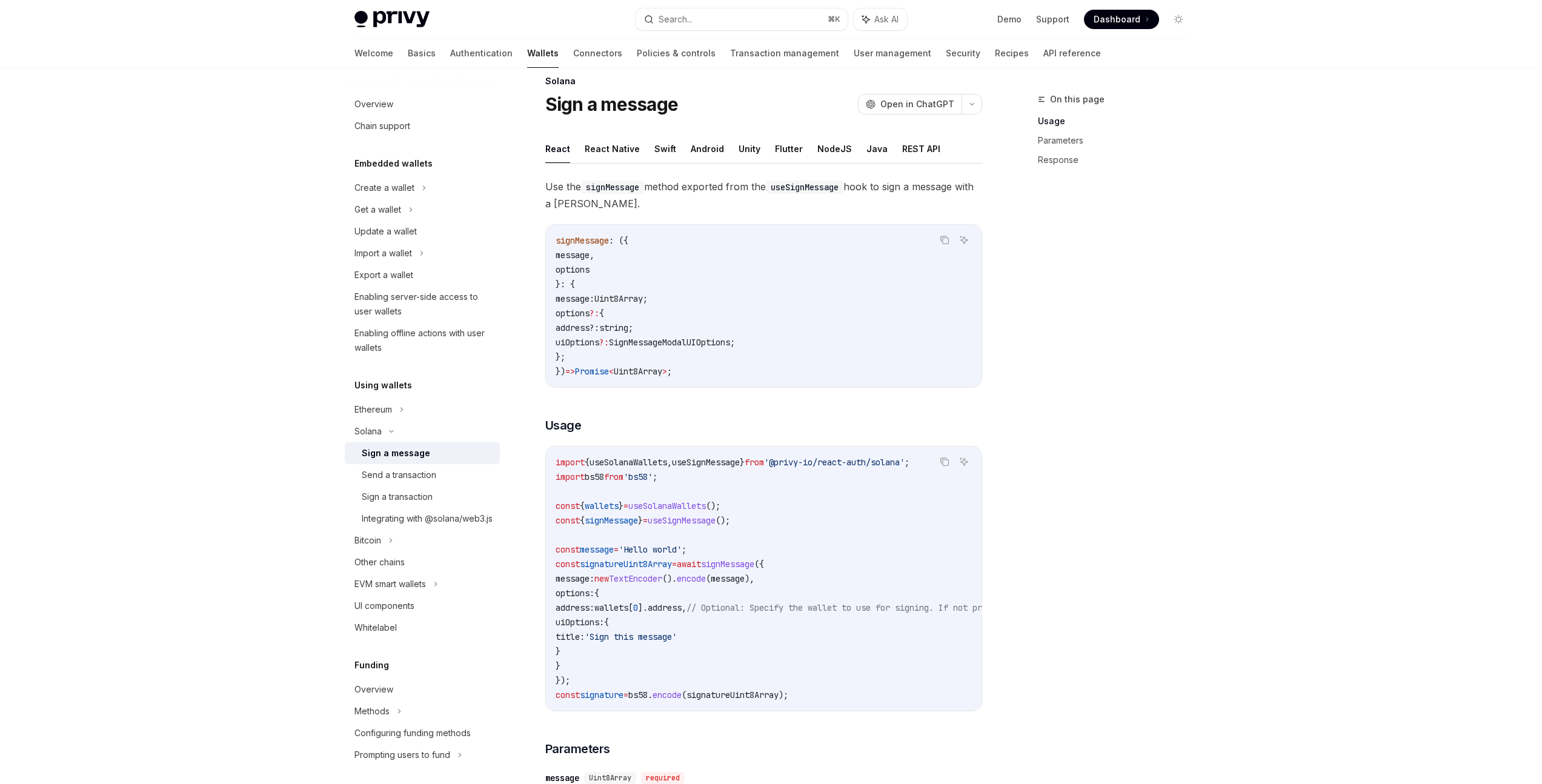
click at [755, 523] on code "import { useSolanaWallets , useSignMessage } from '@privy-io/react-auth/solana'…" at bounding box center [875, 579] width 640 height 247
click at [605, 563] on span "signatureUint8Array" at bounding box center [626, 563] width 92 height 11
click at [652, 577] on span "TextEncoder" at bounding box center [635, 578] width 53 height 11
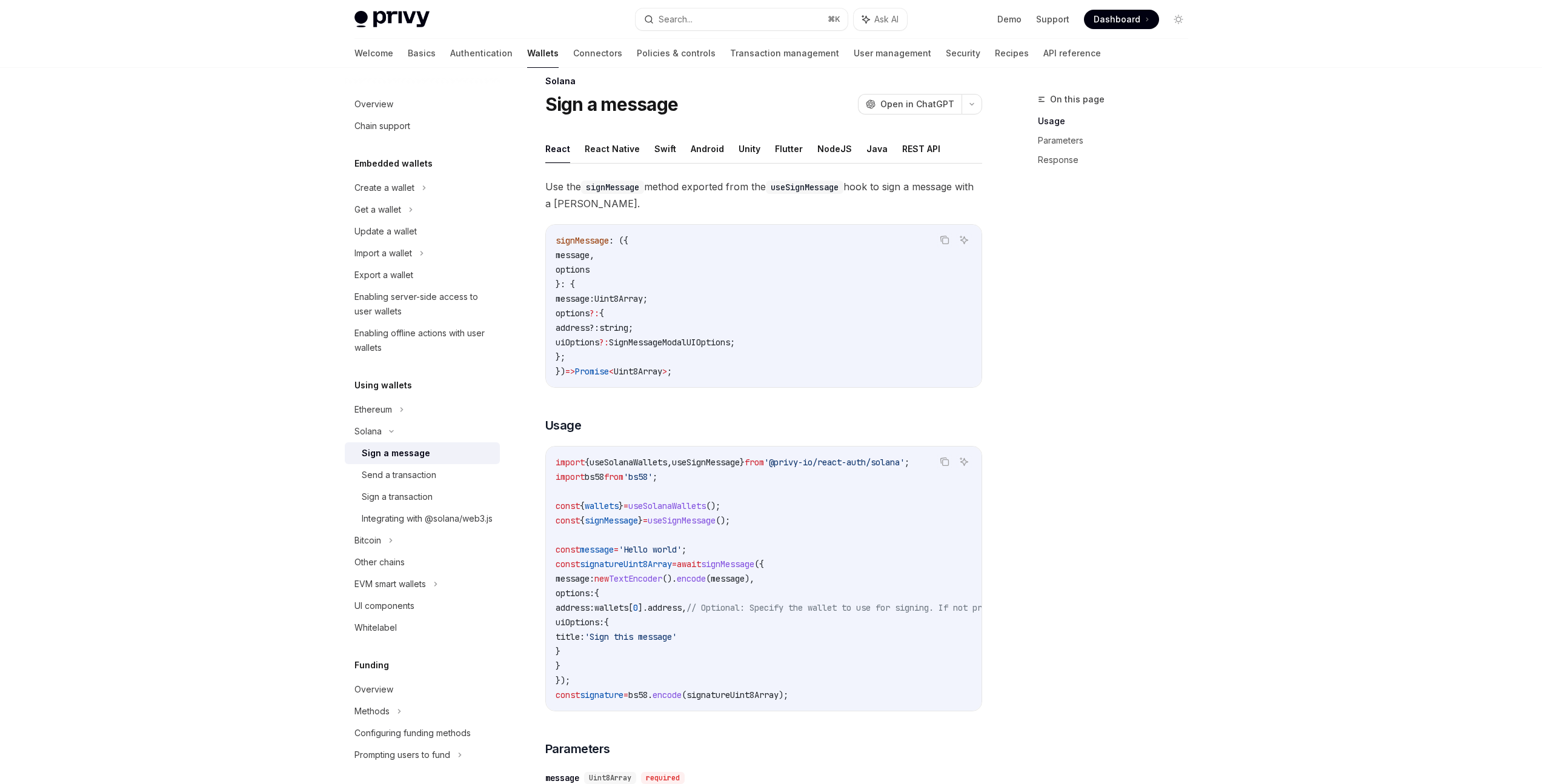
click at [652, 577] on span "TextEncoder" at bounding box center [635, 578] width 53 height 11
click at [810, 575] on code "import { useSolanaWallets , useSignMessage } from '@privy-io/react-auth/solana'…" at bounding box center [875, 579] width 640 height 247
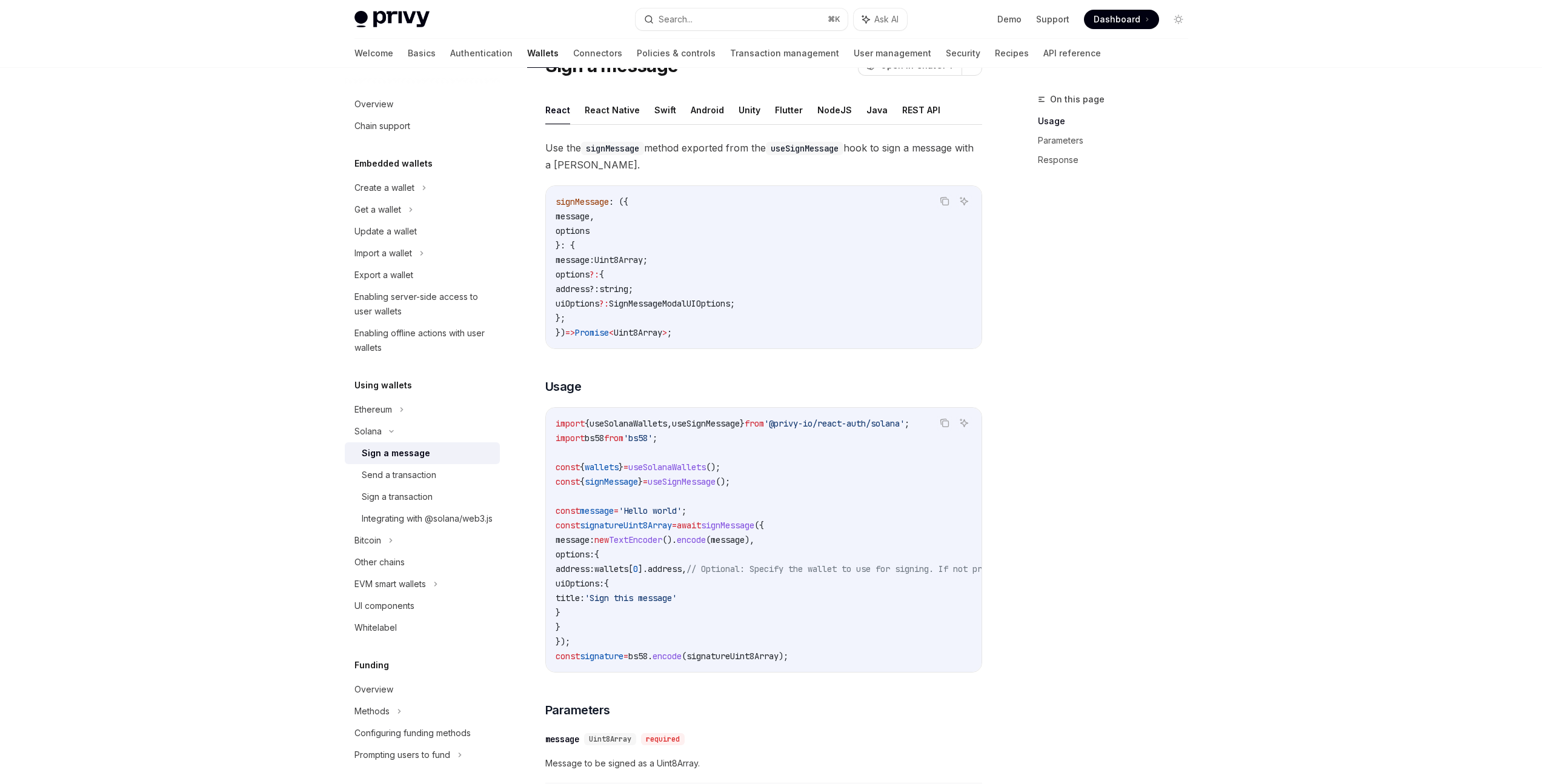
scroll to position [57, 0]
